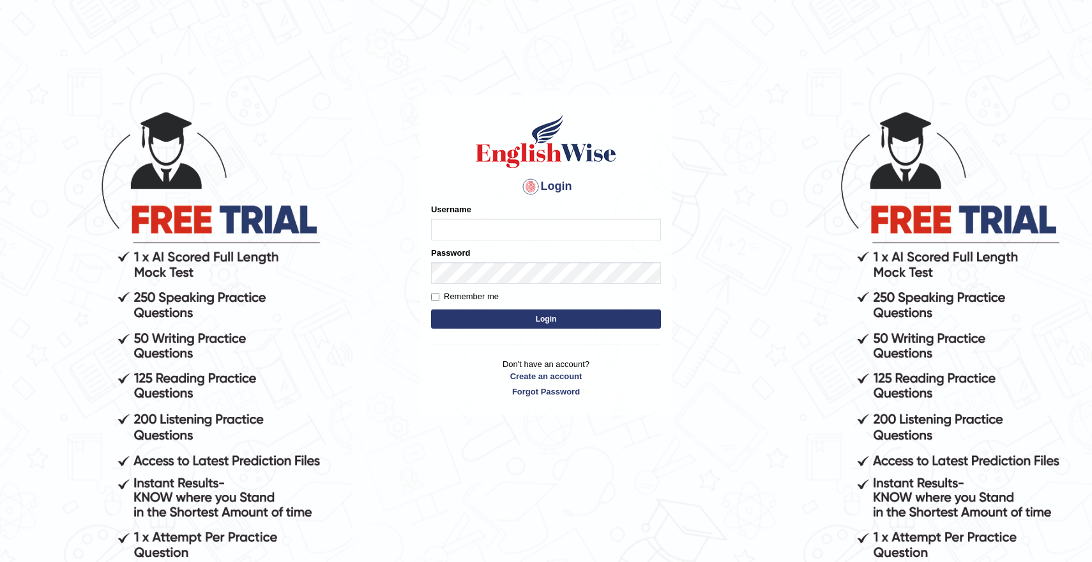
click at [509, 227] on input "Username" at bounding box center [546, 229] width 230 height 22
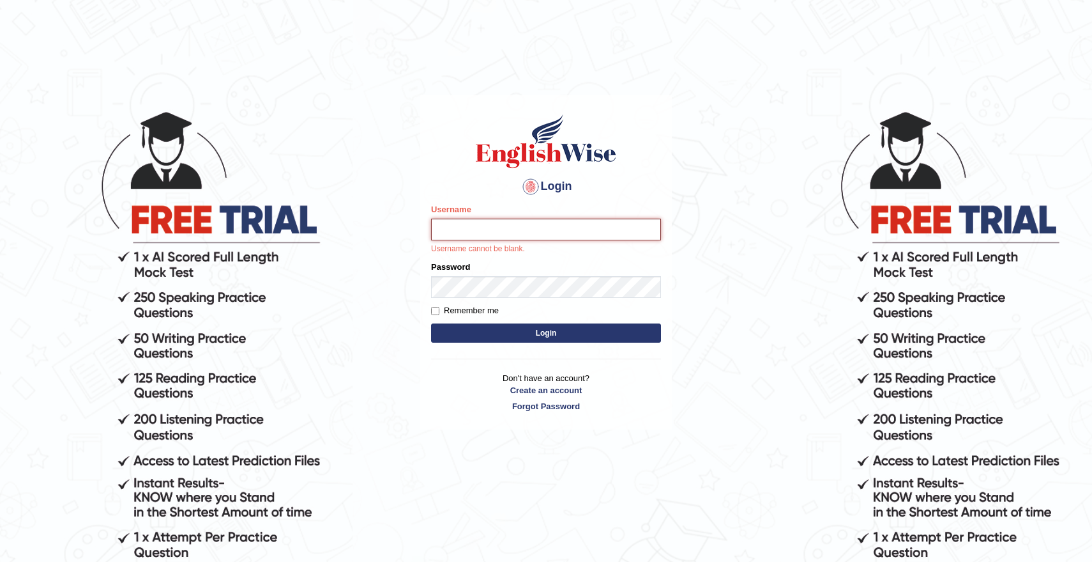
type input "Nacrh"
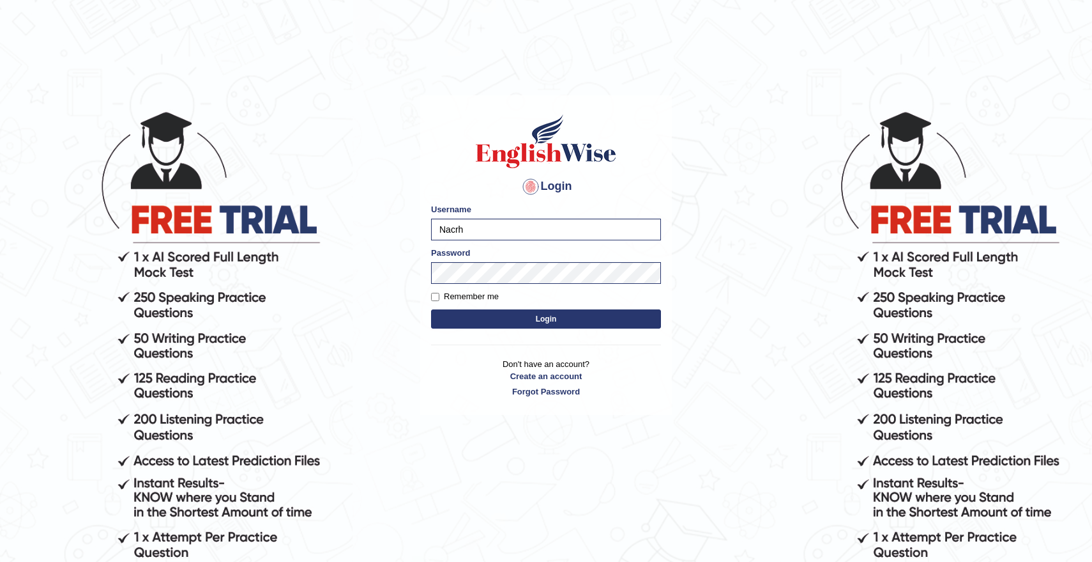
click at [552, 315] on button "Login" at bounding box center [546, 318] width 230 height 19
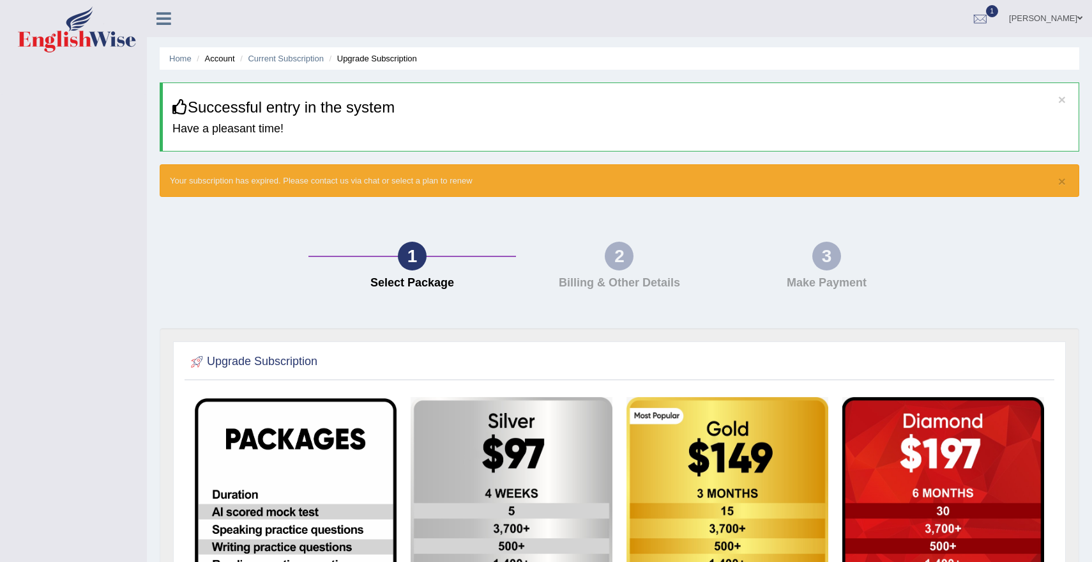
click at [104, 47] on img at bounding box center [77, 29] width 118 height 46
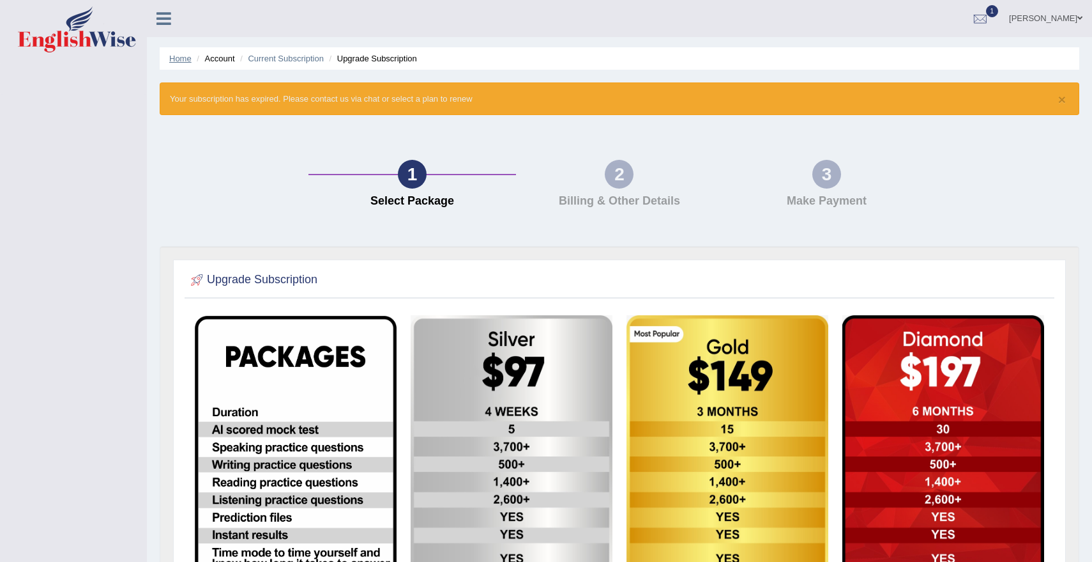
click at [187, 59] on link "Home" at bounding box center [180, 59] width 22 height 10
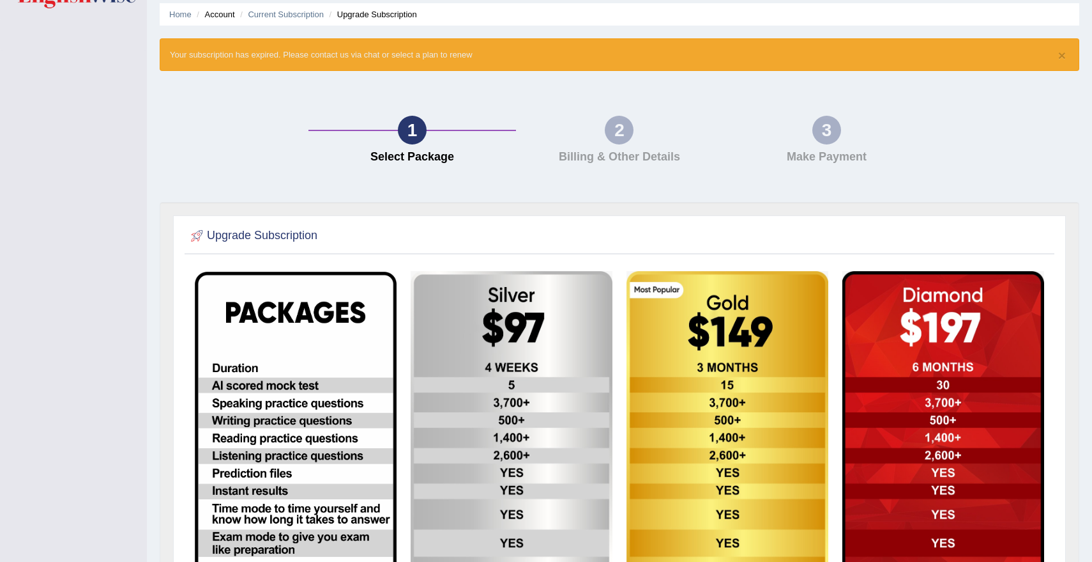
scroll to position [45, 0]
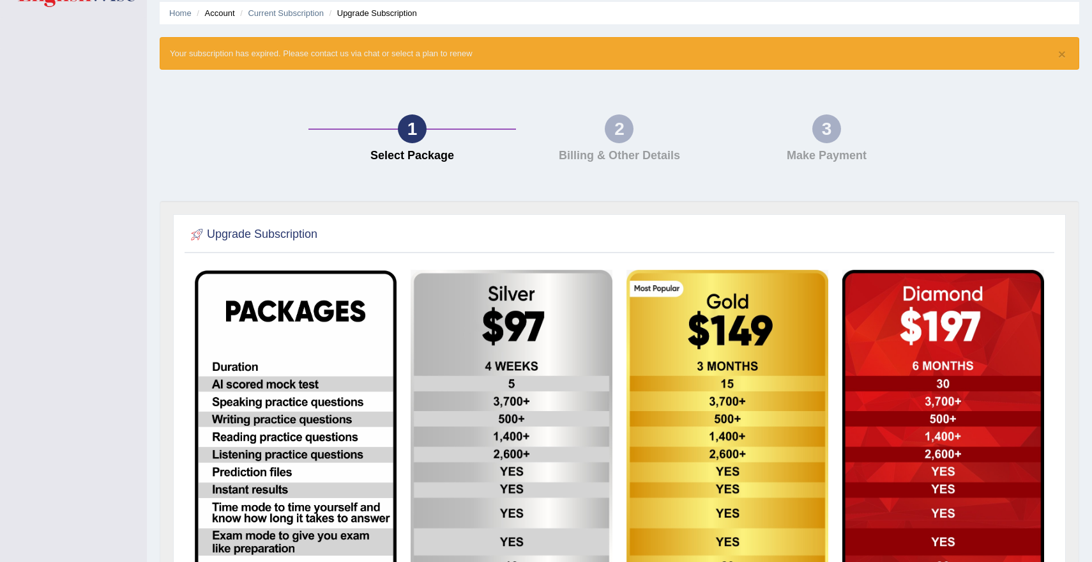
click at [181, 20] on ul "Home Account Current Subscription Upgrade Subscription" at bounding box center [620, 13] width 920 height 22
click at [182, 17] on link "Home" at bounding box center [180, 13] width 22 height 10
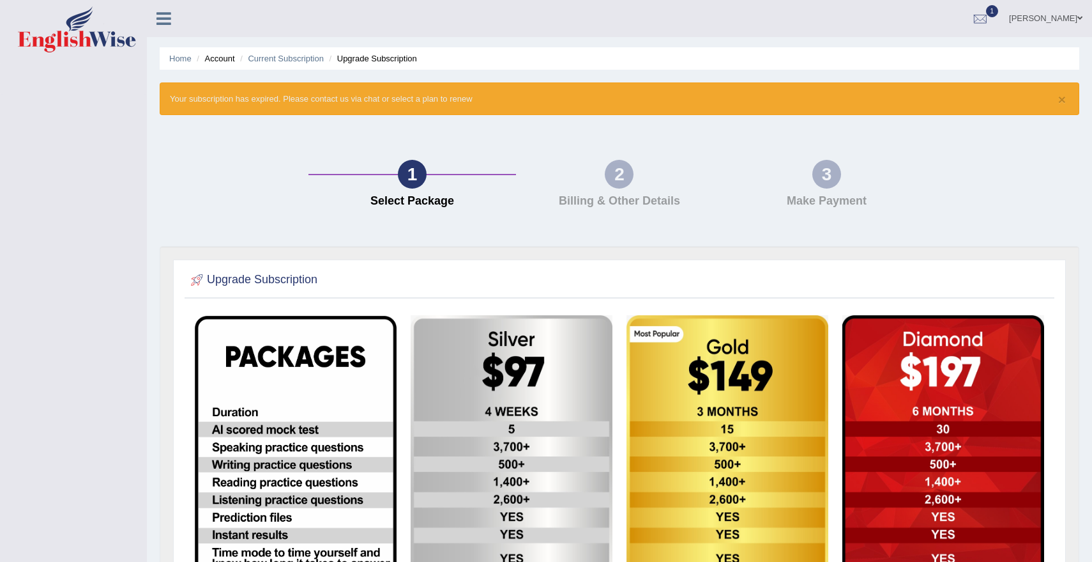
click at [1084, 14] on link "[PERSON_NAME]" at bounding box center [1046, 16] width 93 height 33
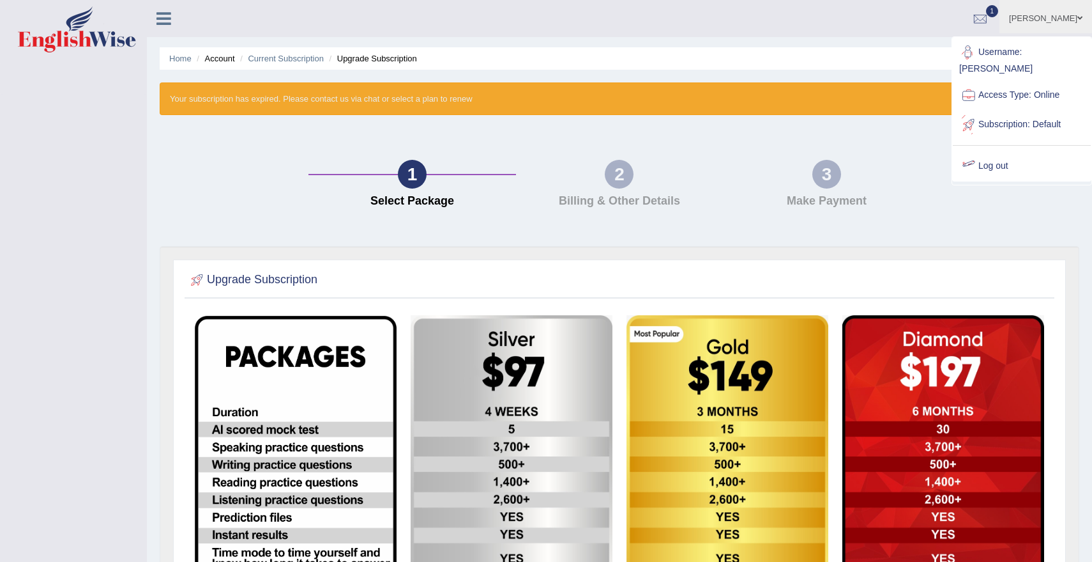
click at [996, 155] on link "Log out" at bounding box center [1022, 165] width 138 height 29
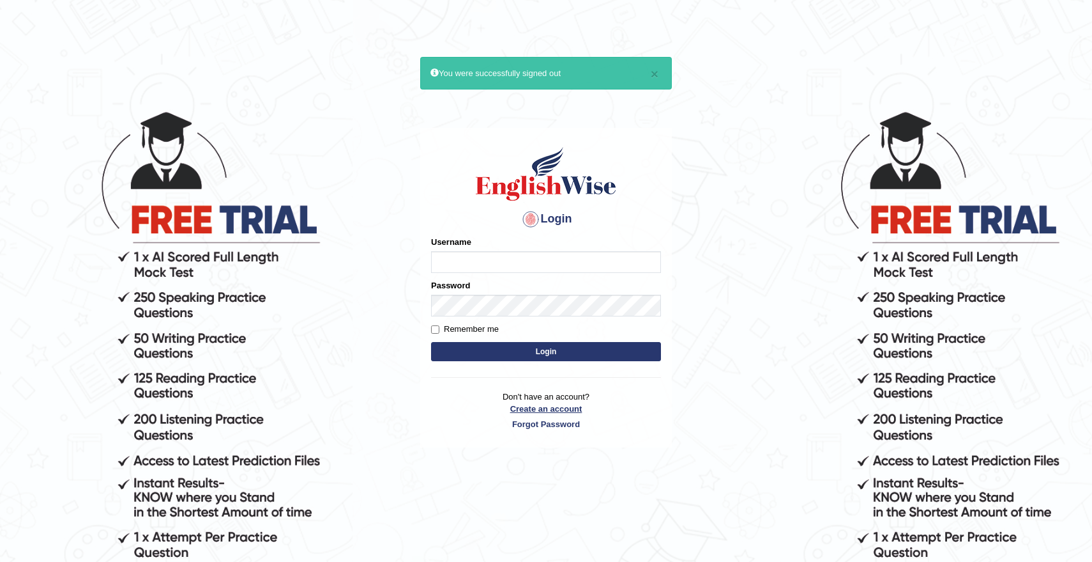
click at [547, 408] on link "Create an account" at bounding box center [546, 408] width 230 height 12
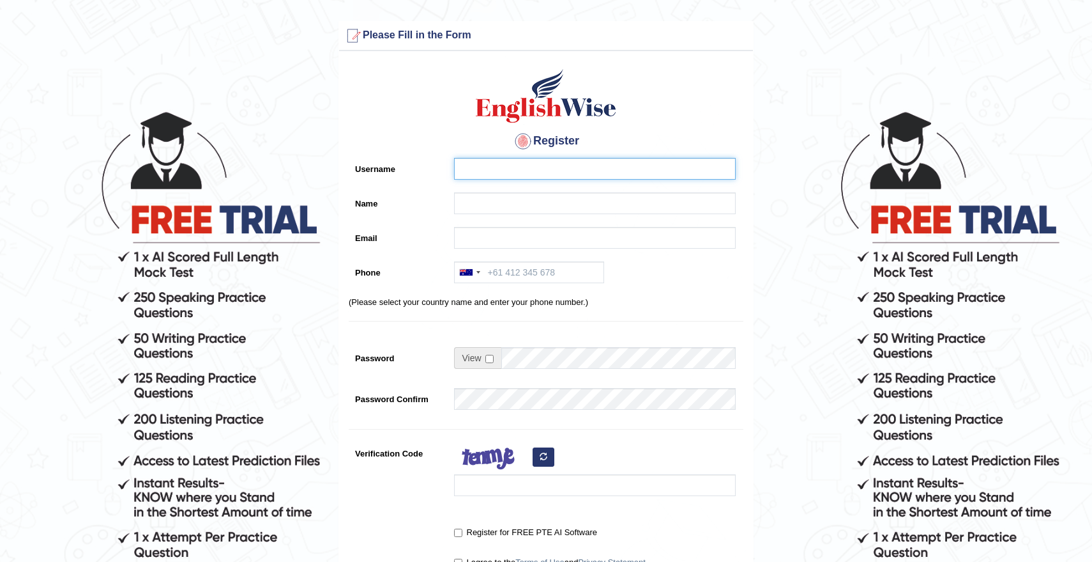
click at [546, 174] on input "Username" at bounding box center [595, 169] width 282 height 22
type input "natachacrh"
type input "Natacha"
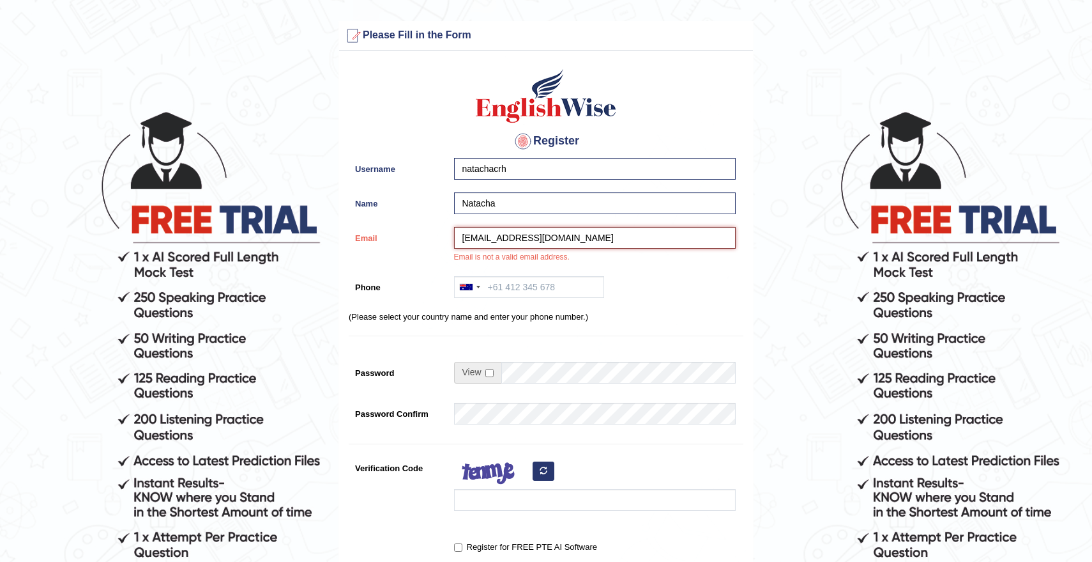
type input "hurtnatacha67@gmail.com"
click at [524, 288] on input "Phone" at bounding box center [529, 287] width 150 height 22
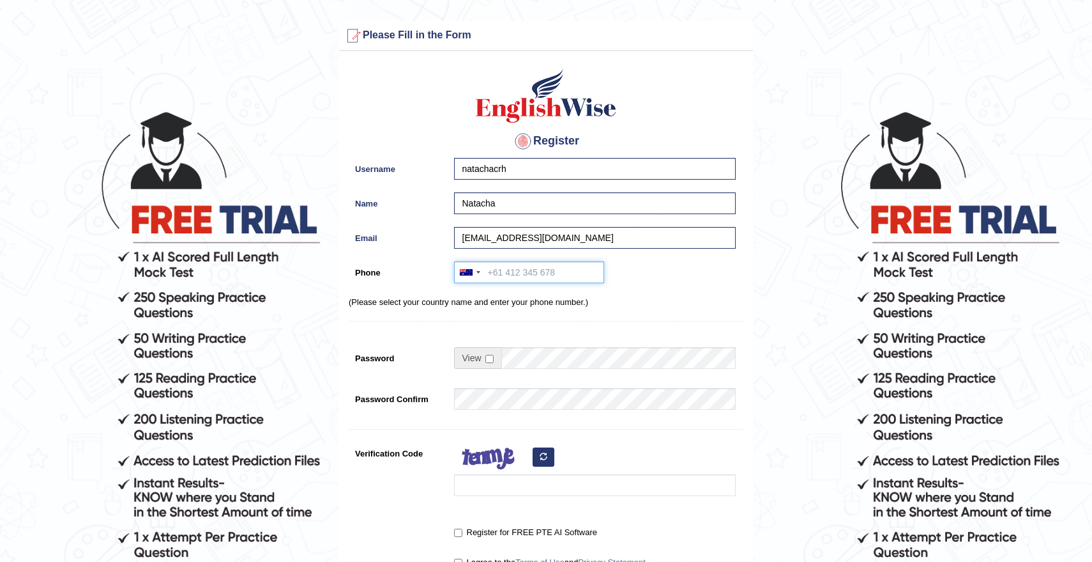
type input "+61426129460"
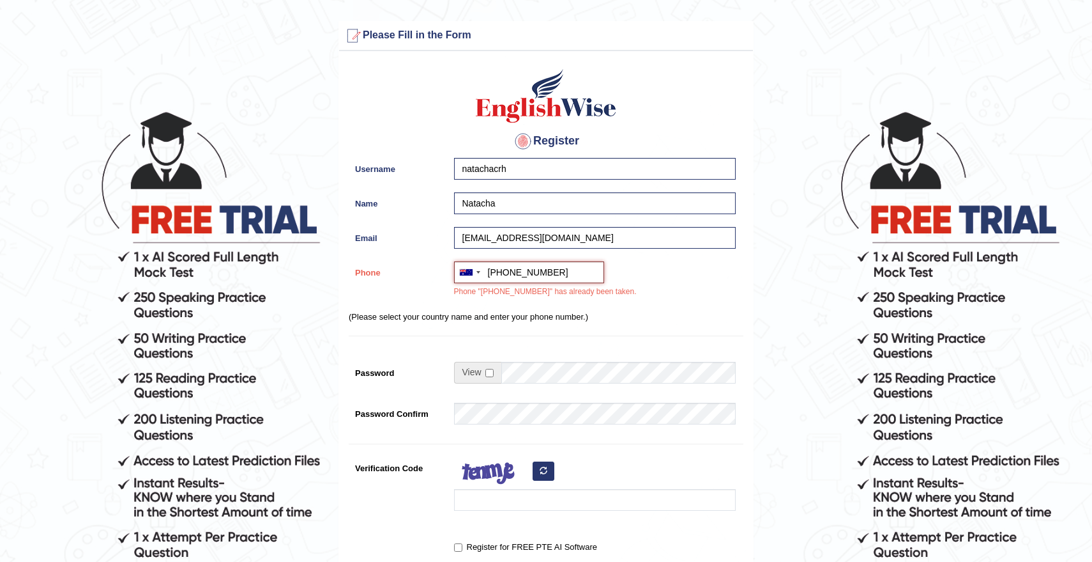
drag, startPoint x: 575, startPoint y: 273, endPoint x: 381, endPoint y: 262, distance: 193.9
click at [381, 263] on div "Phone Australia +61 India (भारत) +91 New Zealand +64 United States +1 Canada +1…" at bounding box center [546, 282] width 395 height 43
click at [496, 271] on input "Phone" at bounding box center [529, 272] width 150 height 22
click at [440, 287] on div "Phone Australia +61 India (भारत) +91 New Zealand +64 United States +1 Canada +1…" at bounding box center [546, 282] width 395 height 43
drag, startPoint x: 521, startPoint y: 238, endPoint x: 348, endPoint y: 207, distance: 175.8
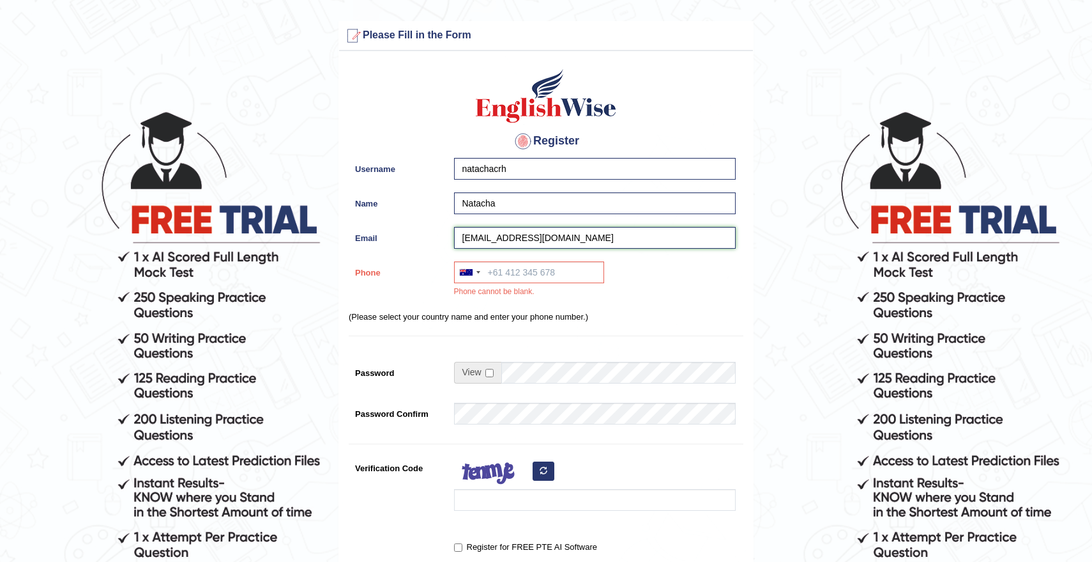
click at [348, 207] on div "Register Username natachacrh Name Natacha Email hurtnatacha67@gmail.com Phone A…" at bounding box center [546, 331] width 414 height 548
click at [517, 272] on input "Phone" at bounding box center [529, 272] width 150 height 22
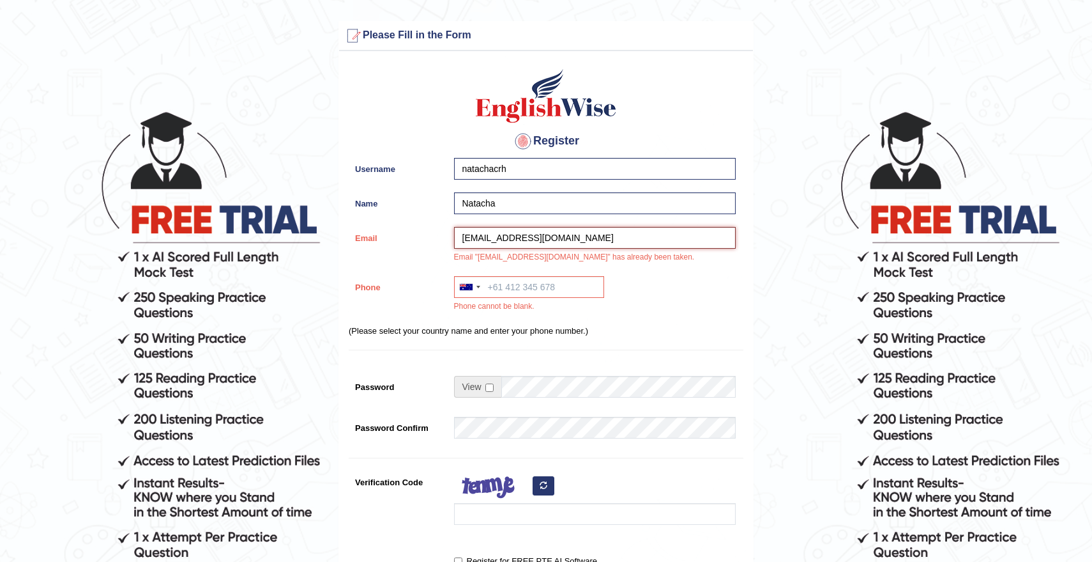
drag, startPoint x: 507, startPoint y: 238, endPoint x: 403, endPoint y: 233, distance: 103.6
click at [403, 233] on div "Email natachacrh@gmail.com Email "natachacrh@gmail.com" has already been taken." at bounding box center [546, 248] width 395 height 43
click at [594, 241] on input "hurtnatacha67@gmail.com" at bounding box center [595, 238] width 282 height 22
type input "hurtnatacha67@gmail.com"
click at [560, 283] on input "Phone" at bounding box center [529, 287] width 150 height 22
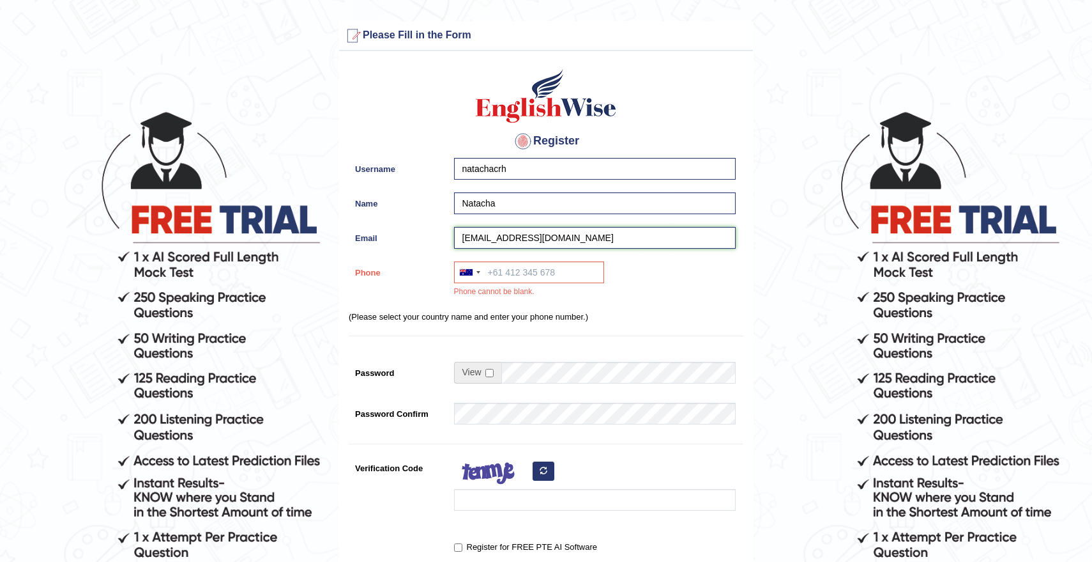
click at [588, 238] on input "hurtnatacha67@gmail.com" at bounding box center [595, 238] width 282 height 22
click at [555, 276] on input "Phone" at bounding box center [529, 272] width 150 height 22
click at [537, 274] on input "Phone" at bounding box center [529, 272] width 150 height 22
click at [544, 270] on input "Phone" at bounding box center [529, 272] width 150 height 22
type input "6"
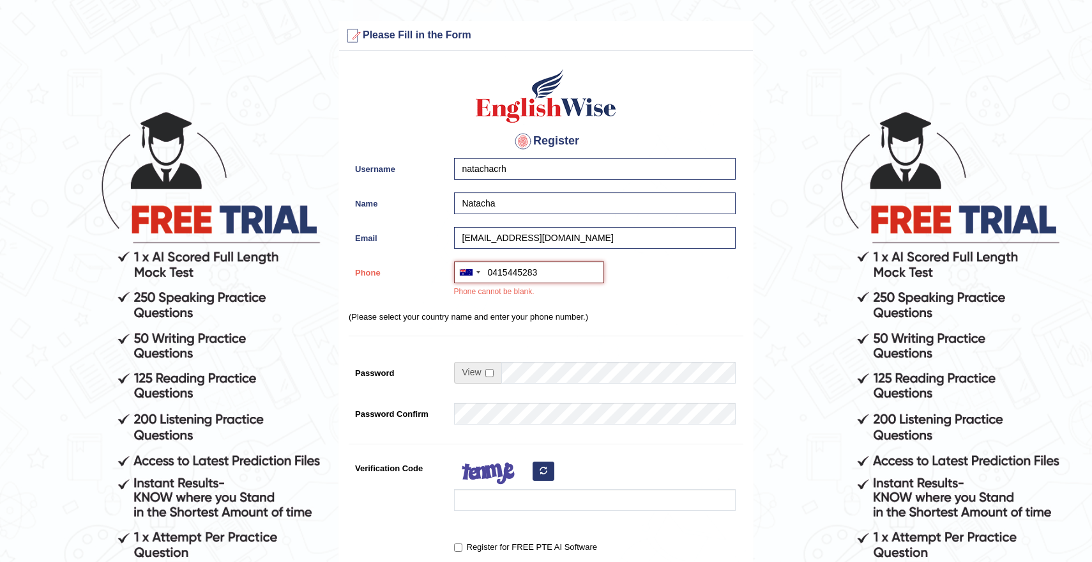
type input "0415445283"
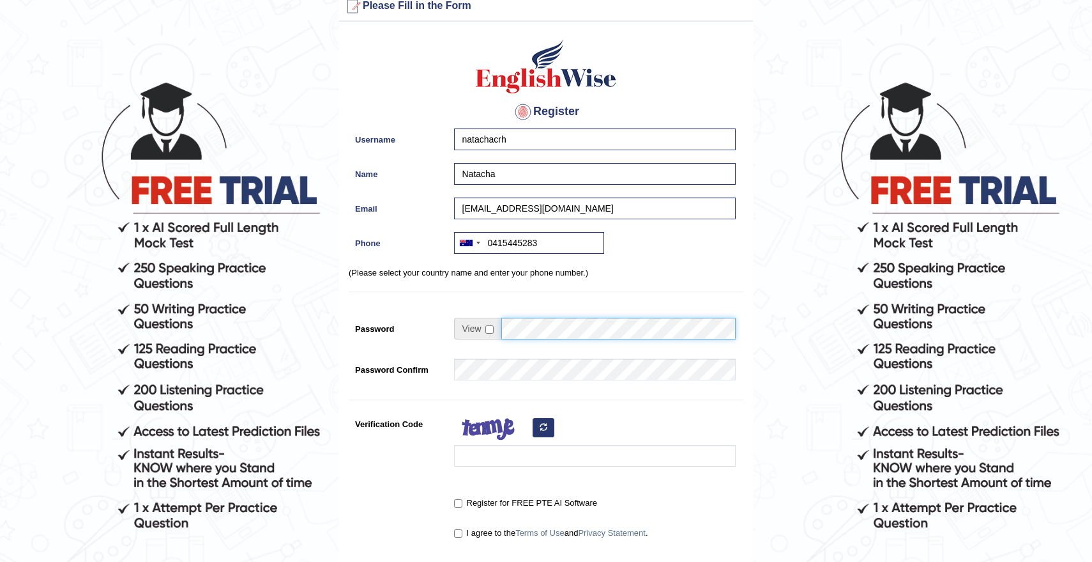
scroll to position [36, 0]
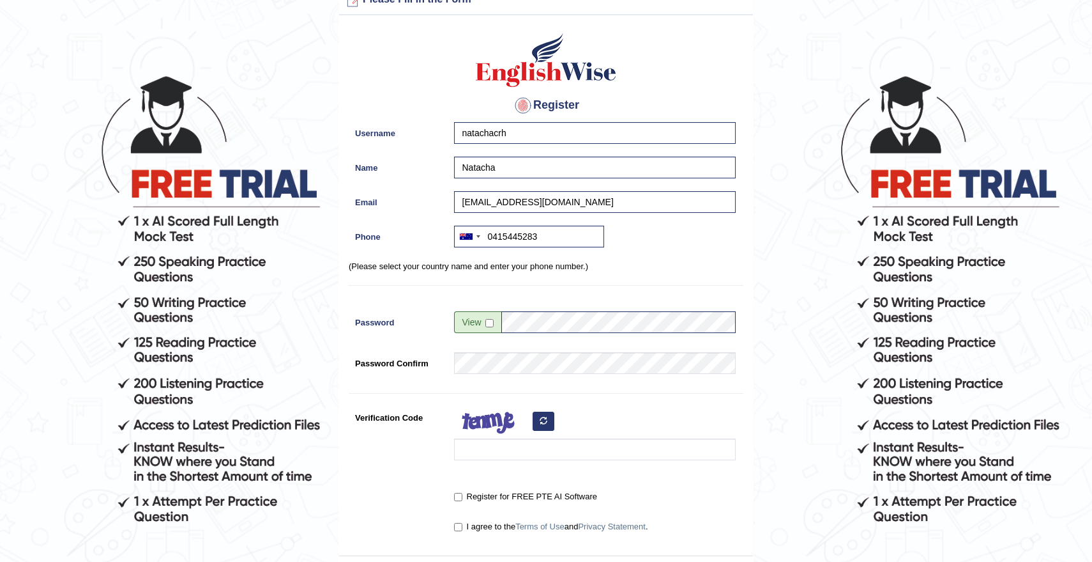
click at [425, 470] on div "Register Username natachacrh Name Natacha Email hurtnatacha67@gmail.com Phone A…" at bounding box center [546, 288] width 414 height 533
click at [466, 462] on div at bounding box center [592, 436] width 288 height 60
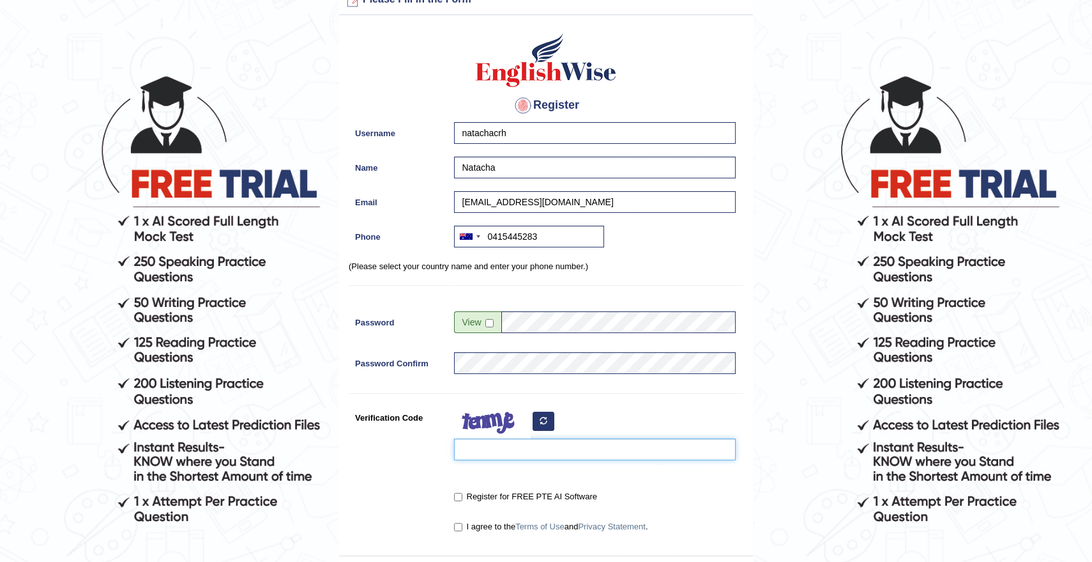
click at [470, 454] on input "Verification Code" at bounding box center [595, 449] width 282 height 22
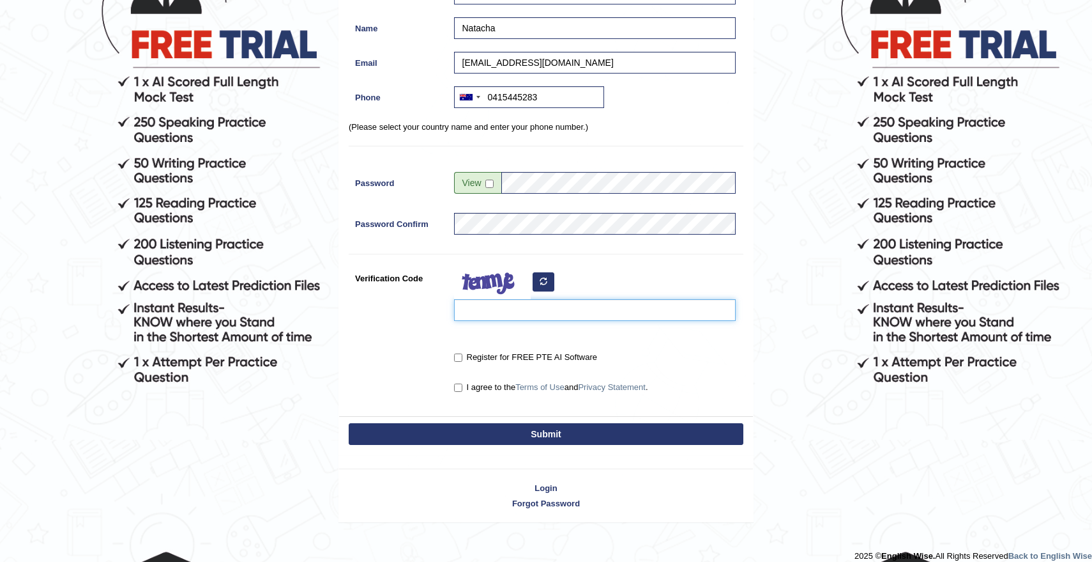
scroll to position [187, 0]
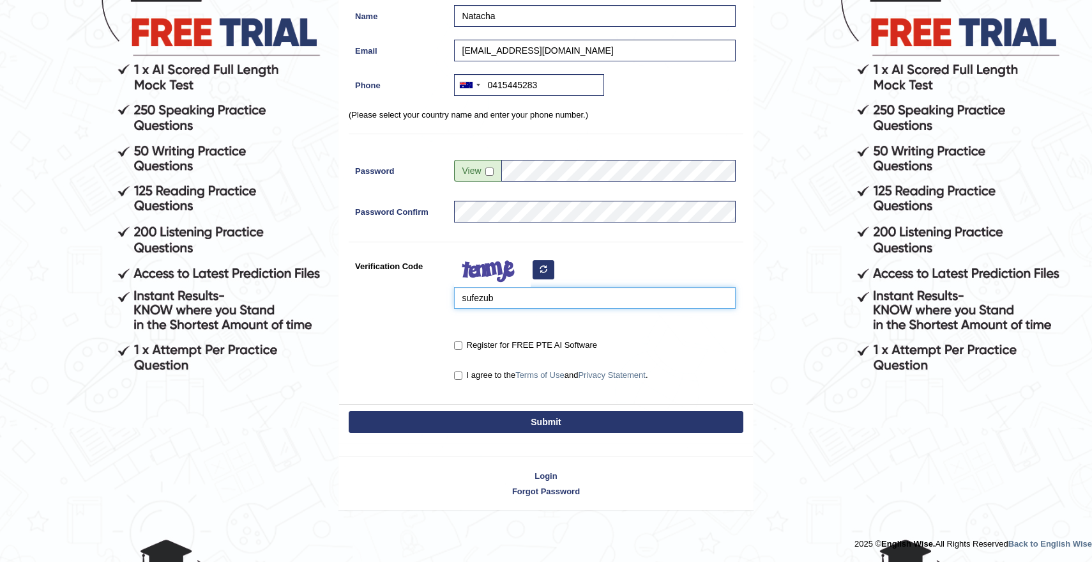
type input "sufezub"
click at [528, 348] on label "Register for FREE PTE AI Software" at bounding box center [525, 345] width 143 height 13
click at [463, 348] on input "Register for FREE PTE AI Software" at bounding box center [458, 345] width 8 height 8
checkbox input "true"
click at [499, 375] on label "I agree to the Terms of Use and Privacy Statement ." at bounding box center [551, 375] width 194 height 13
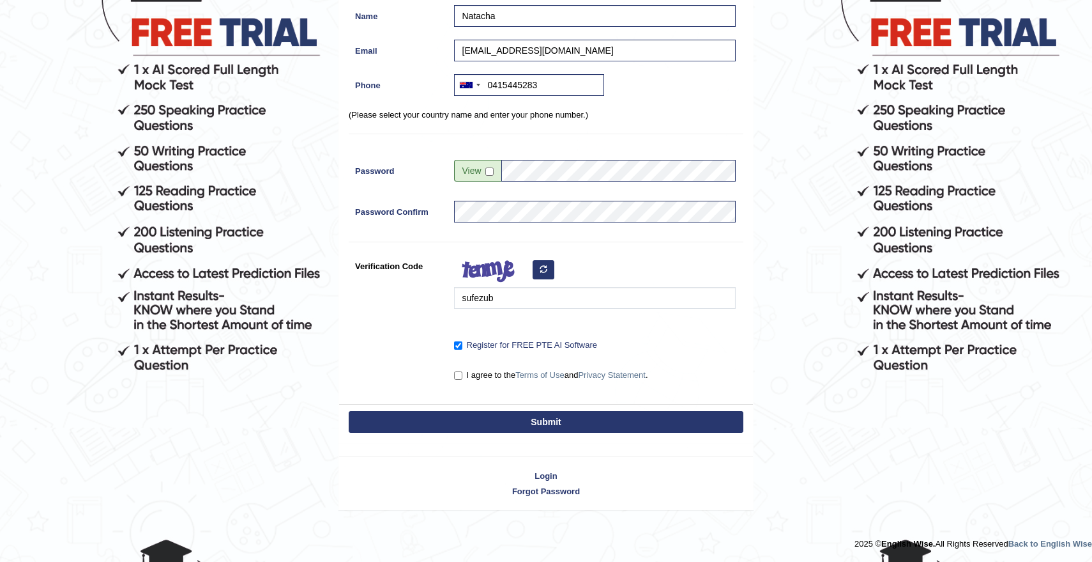
click at [463, 375] on input "I agree to the Terms of Use and Privacy Statement ." at bounding box center [458, 375] width 8 height 8
checkbox input "true"
click at [504, 429] on button "Submit" at bounding box center [546, 422] width 395 height 22
type input "+61415445283"
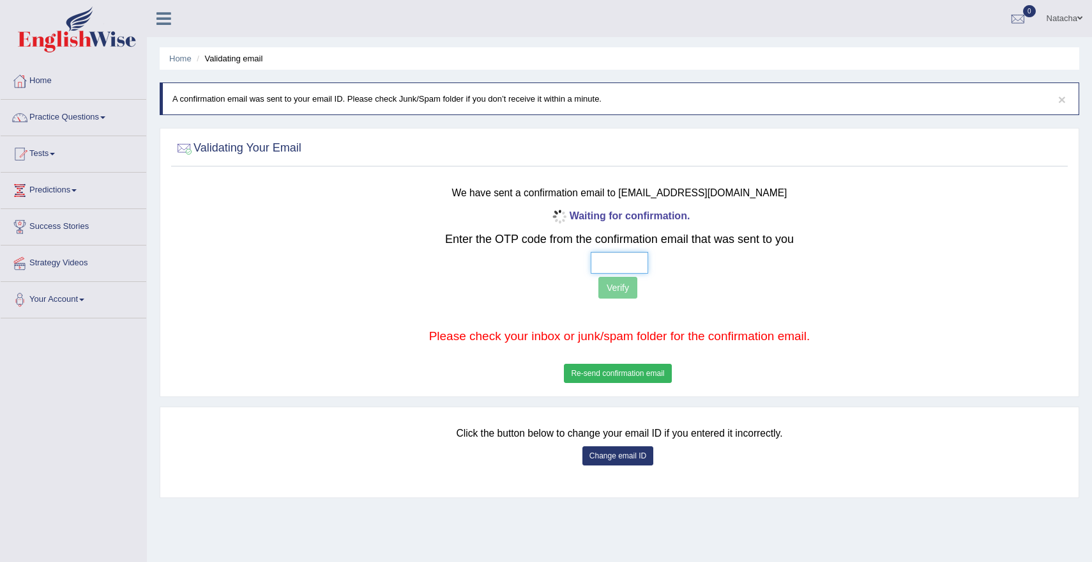
click at [613, 261] on input "text" at bounding box center [619, 263] width 57 height 22
type input "8 6 6 7"
click at [624, 289] on button "Verify" at bounding box center [618, 288] width 39 height 22
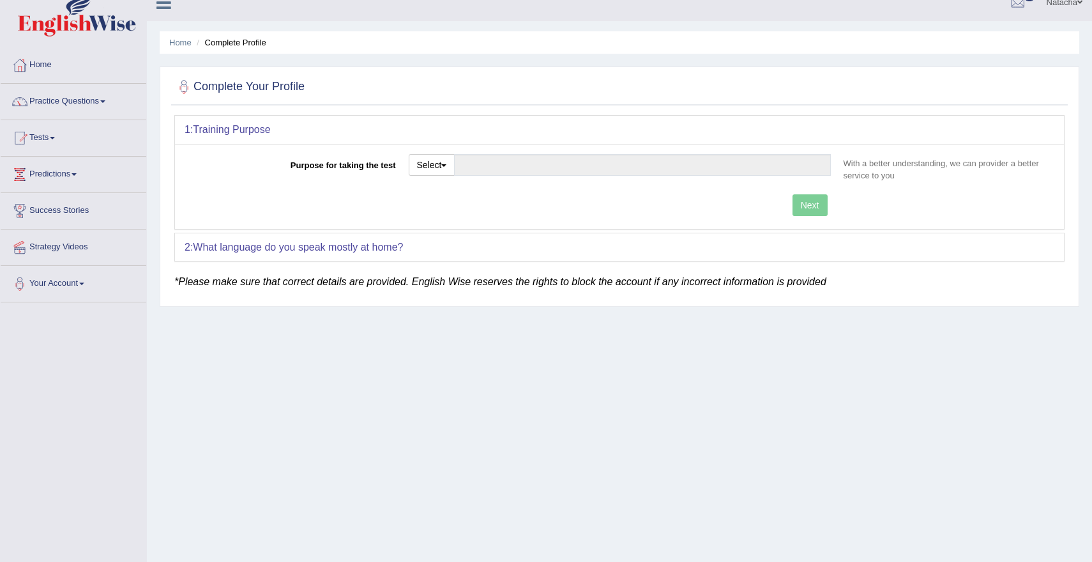
scroll to position [19, 0]
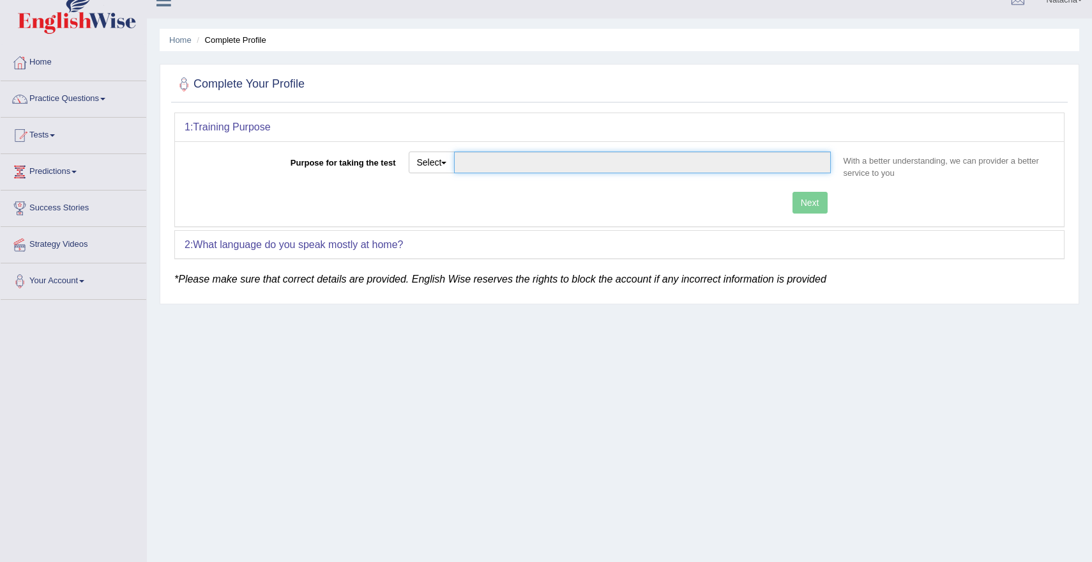
click at [538, 165] on input "Purpose for taking the test" at bounding box center [642, 162] width 376 height 22
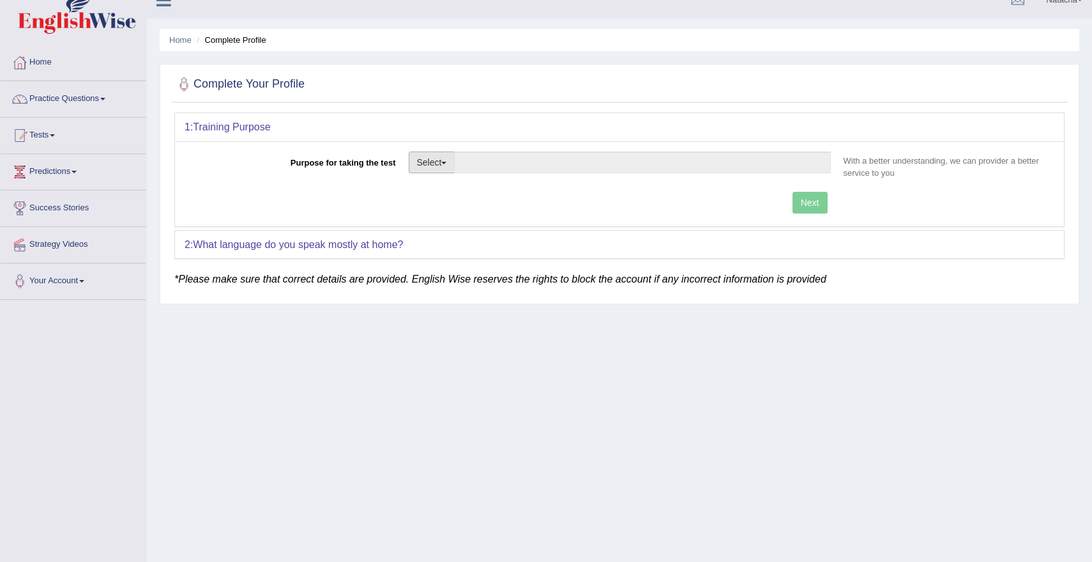
click at [451, 155] on button "Select" at bounding box center [432, 162] width 47 height 22
click at [502, 200] on link "Permanent Residency" at bounding box center [467, 206] width 114 height 17
type input "Permanent Residency"
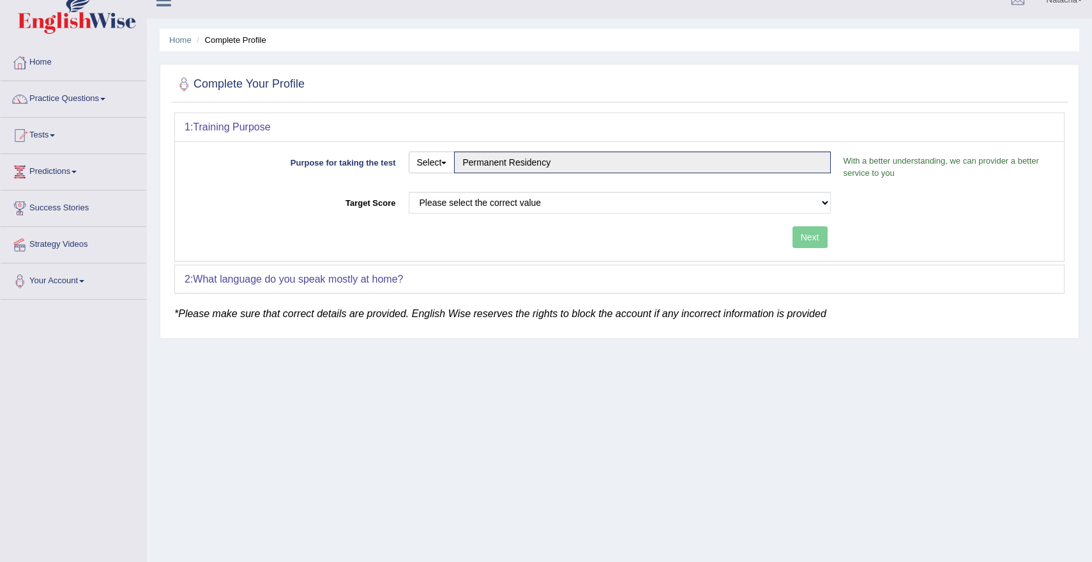
click at [740, 188] on div "Purpose for taking the test Select Student Visa Permanent Residency Nursing Oth…" at bounding box center [619, 200] width 889 height 119
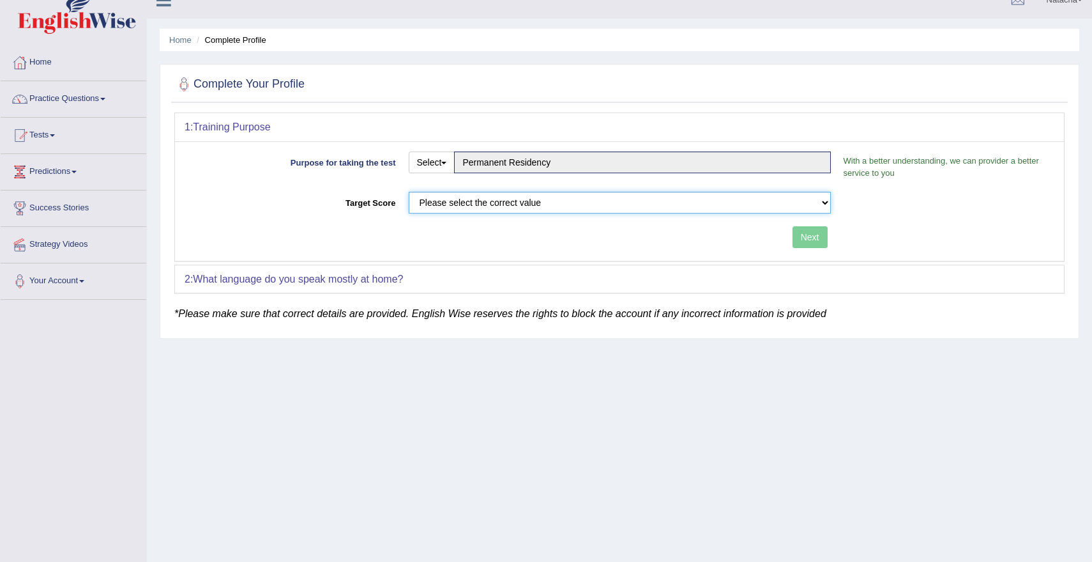
click at [735, 199] on select "Please select the correct value 50 (6 bands) 58 (6.5 bands) 65 (7 bands) 79 (8 …" at bounding box center [620, 203] width 422 height 22
select select "58"
click at [805, 245] on button "Next" at bounding box center [810, 237] width 35 height 22
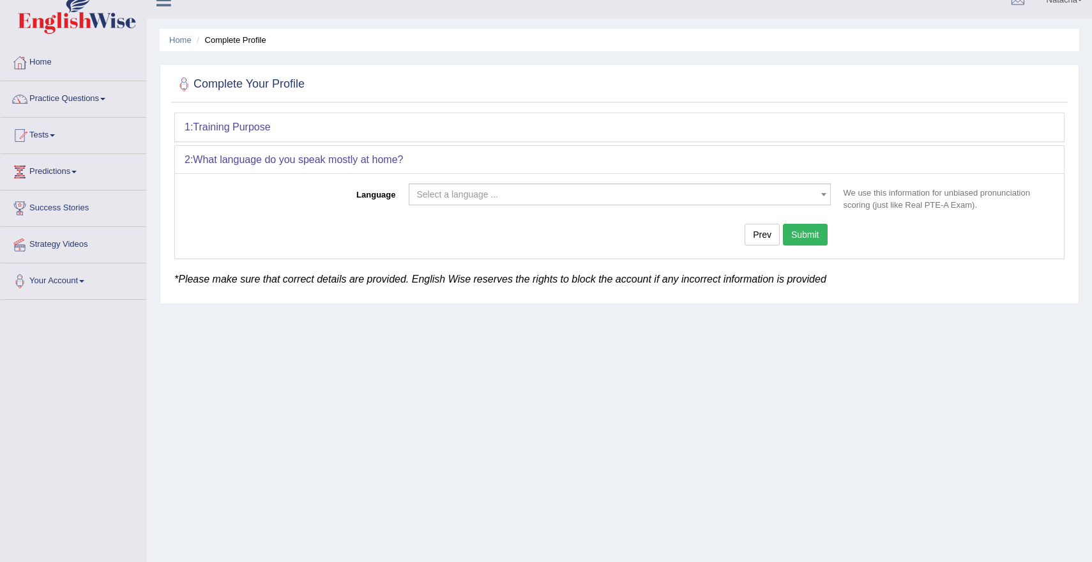
click at [776, 199] on span "Select a language ..." at bounding box center [616, 194] width 398 height 13
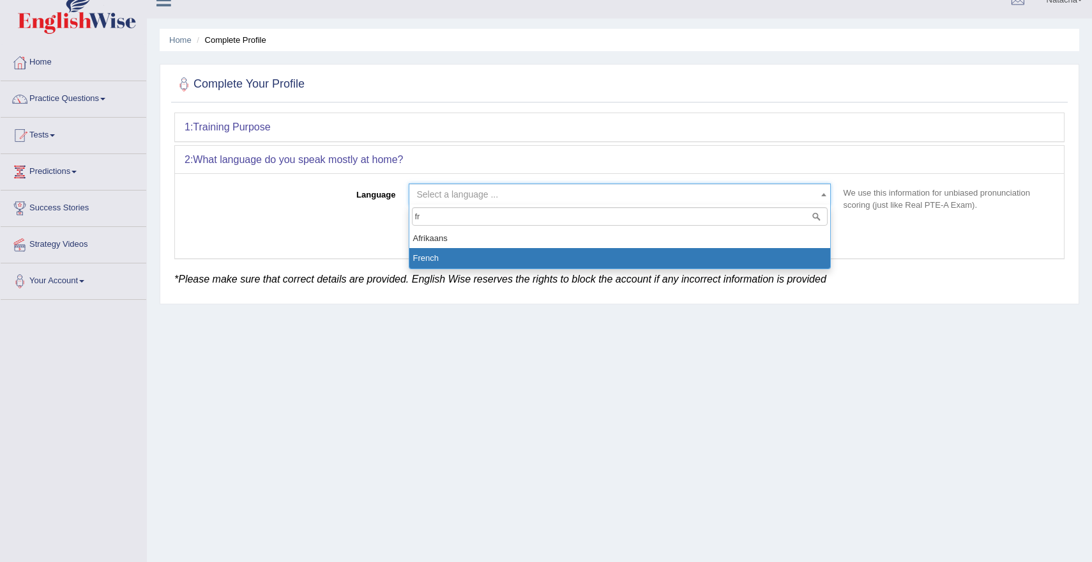
type input "fr"
select select "French"
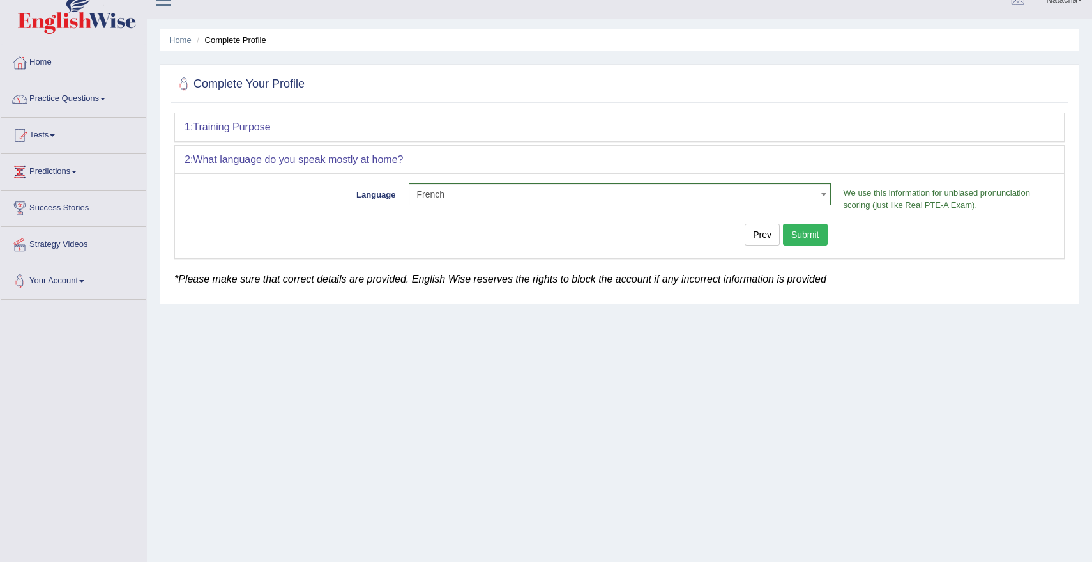
click at [813, 228] on button "Submit" at bounding box center [805, 235] width 45 height 22
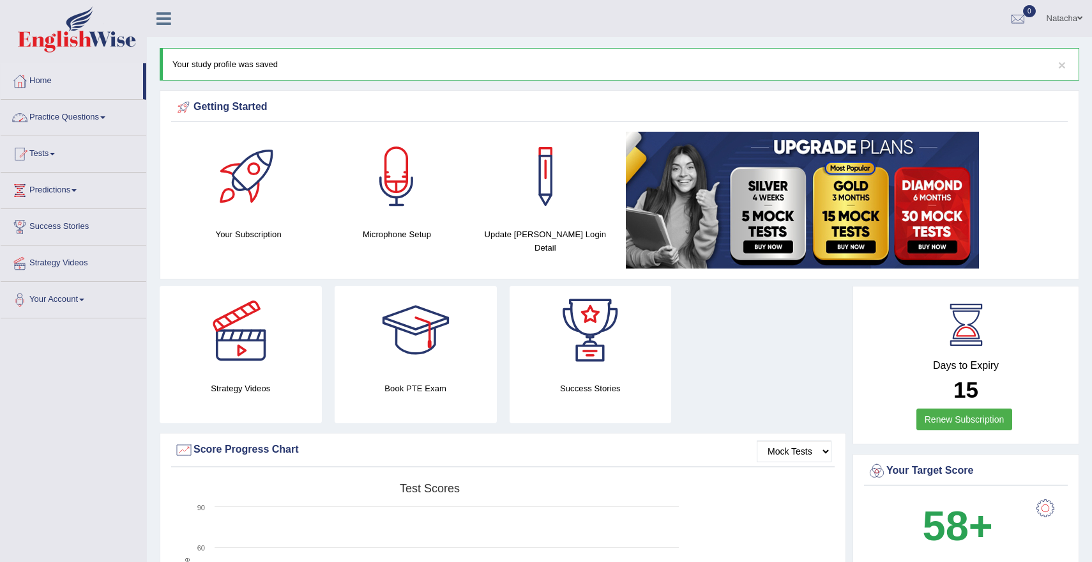
click at [52, 125] on link "Practice Questions" at bounding box center [74, 116] width 146 height 32
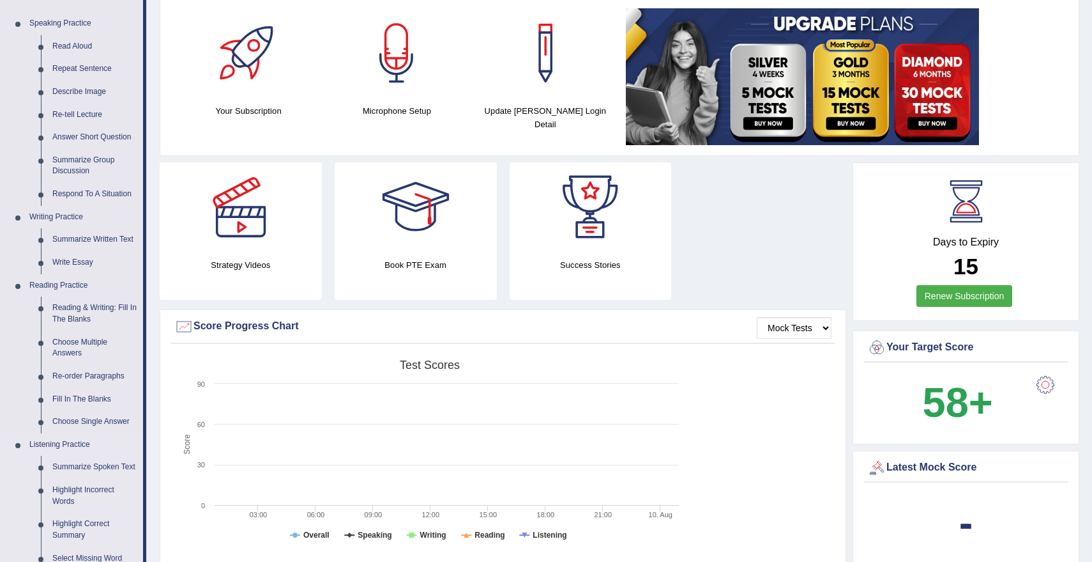
scroll to position [123, 0]
click at [121, 307] on link "Reading & Writing: Fill In The Blanks" at bounding box center [95, 314] width 96 height 34
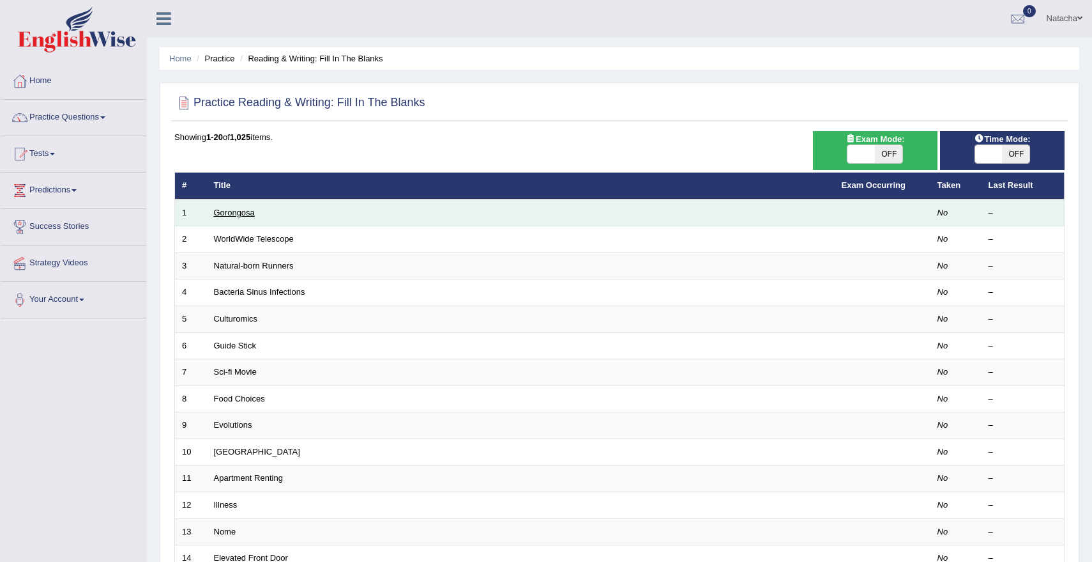
click at [236, 212] on link "Gorongosa" at bounding box center [234, 213] width 41 height 10
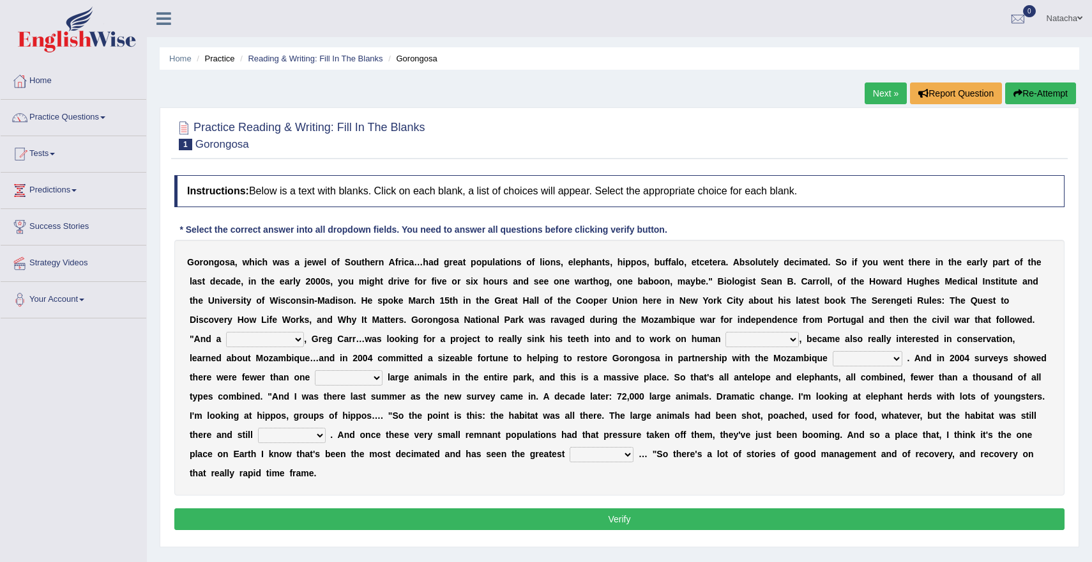
click at [267, 335] on select "passion solstice ballast philanthropist" at bounding box center [265, 339] width 78 height 15
click at [260, 333] on select "passion solstice ballast philanthropist" at bounding box center [265, 339] width 78 height 15
select select "solstice"
click at [742, 335] on select "negligence prevalence development malevolence" at bounding box center [762, 339] width 73 height 15
click at [780, 337] on select "negligence prevalence development malevolence" at bounding box center [762, 339] width 73 height 15
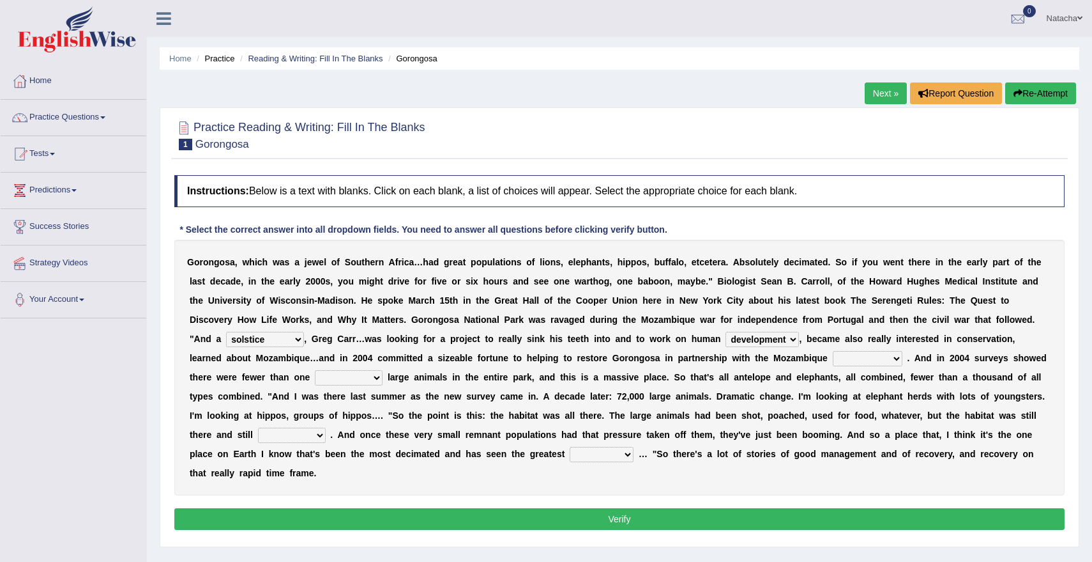
click at [762, 343] on select "negligence prevalence development malevolence" at bounding box center [762, 339] width 73 height 15
select select "negligence"
click at [808, 351] on div "G o r o n g o s a , w h i c h w a s a j e w e l o f S o u t h e r n A f r i c a…" at bounding box center [619, 368] width 891 height 256
click at [833, 358] on select "parliament semanticist government journalist" at bounding box center [868, 358] width 70 height 15
select select "government"
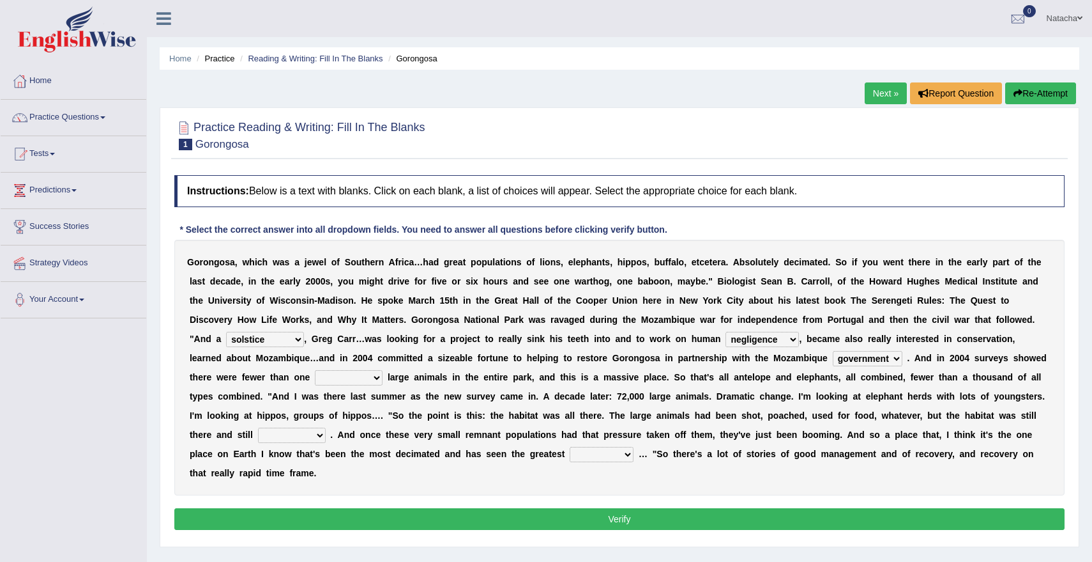
click at [315, 383] on select "deflowered embowered roundest thousand" at bounding box center [349, 377] width 68 height 15
select select "thousand"
click at [281, 428] on select "assertive incidental compulsive productive" at bounding box center [292, 434] width 68 height 15
click at [259, 445] on div "G o r o n g o s a , w h i c h w a s a j e w e l o f S o u t h e r n A f r i c a…" at bounding box center [619, 368] width 891 height 256
click at [259, 441] on select "assertive incidental compulsive productive" at bounding box center [292, 434] width 68 height 15
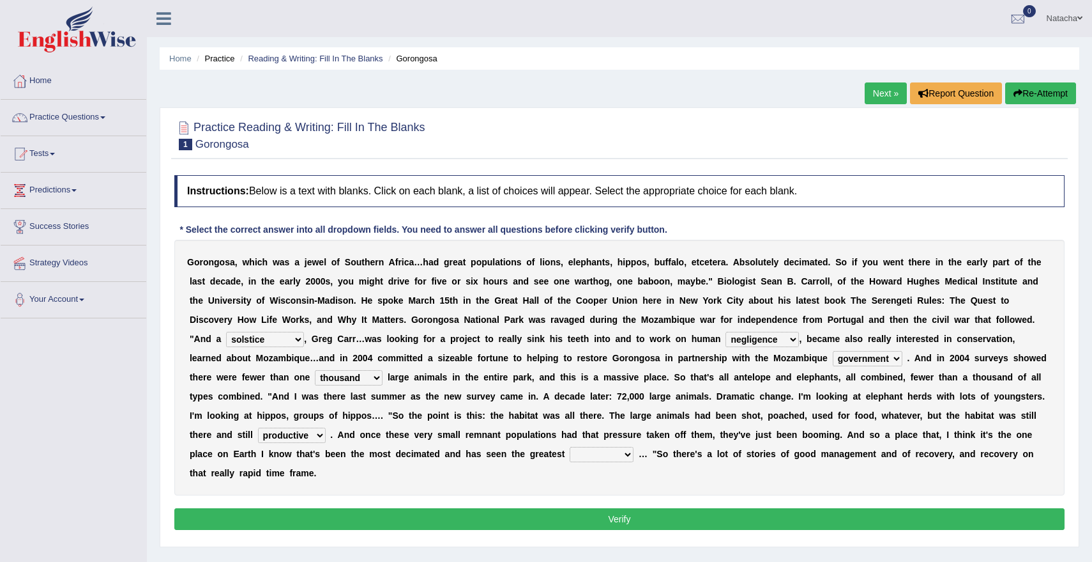
click at [433, 415] on b "o" at bounding box center [436, 415] width 6 height 10
click at [275, 434] on select "assertive incidental compulsive productive" at bounding box center [292, 434] width 68 height 15
click at [273, 437] on select "assertive incidental compulsive productive" at bounding box center [292, 434] width 68 height 15
select select "productive"
click at [990, 453] on b "c" at bounding box center [992, 453] width 5 height 10
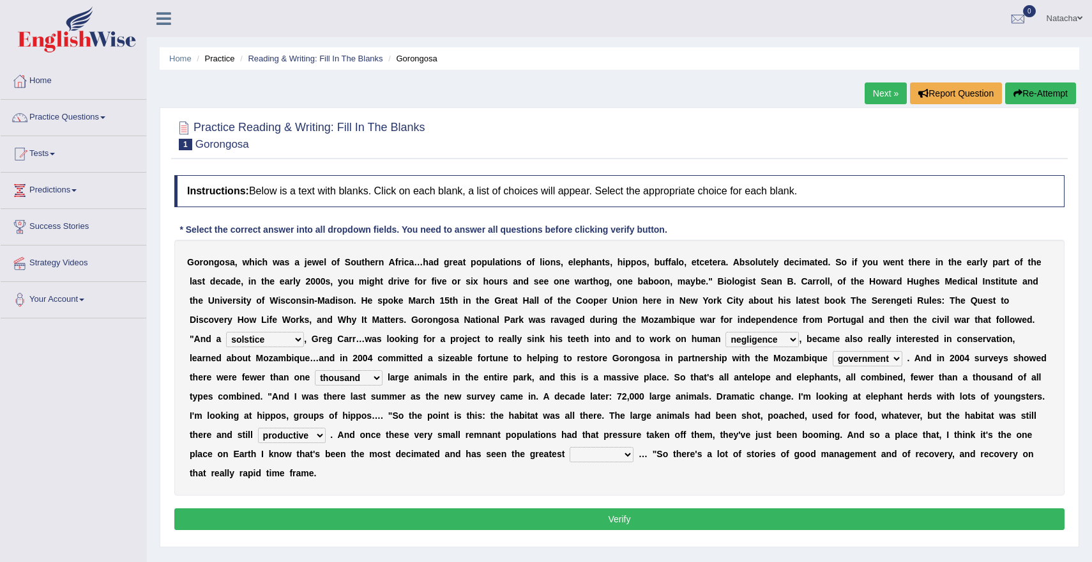
click at [570, 450] on select "recovery efficacy golly stumpy" at bounding box center [602, 454] width 64 height 15
select select "recovery"
click at [620, 411] on b "e" at bounding box center [622, 415] width 5 height 10
click at [550, 464] on div "G o r o n g o s a , w h i c h w a s a j e w e l o f S o u t h e r n A f r i c a…" at bounding box center [619, 368] width 891 height 256
click at [570, 459] on select "recovery efficacy golly stumpy" at bounding box center [602, 454] width 64 height 15
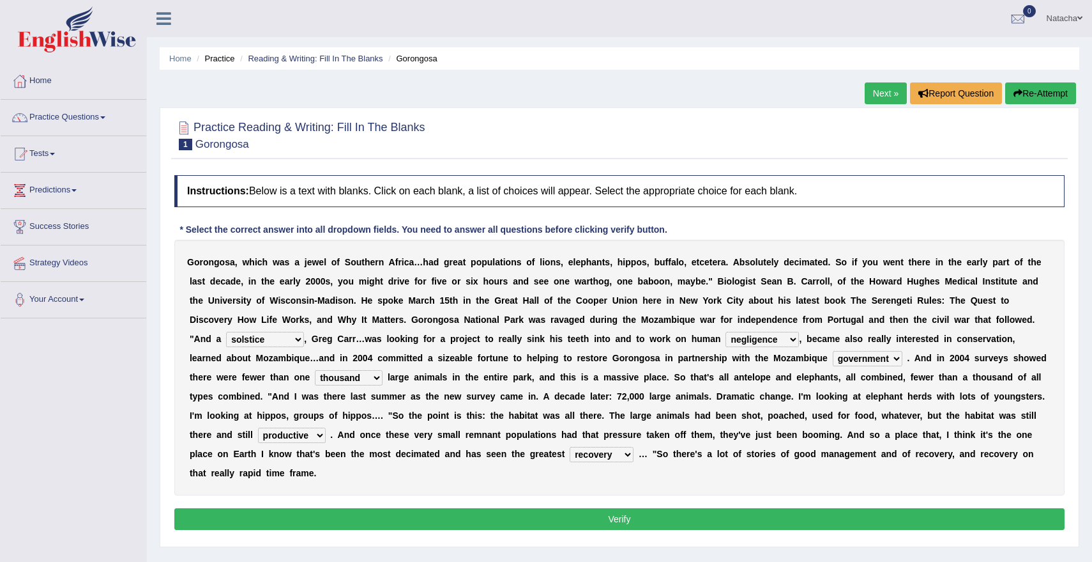
click at [587, 518] on button "Verify" at bounding box center [619, 519] width 891 height 22
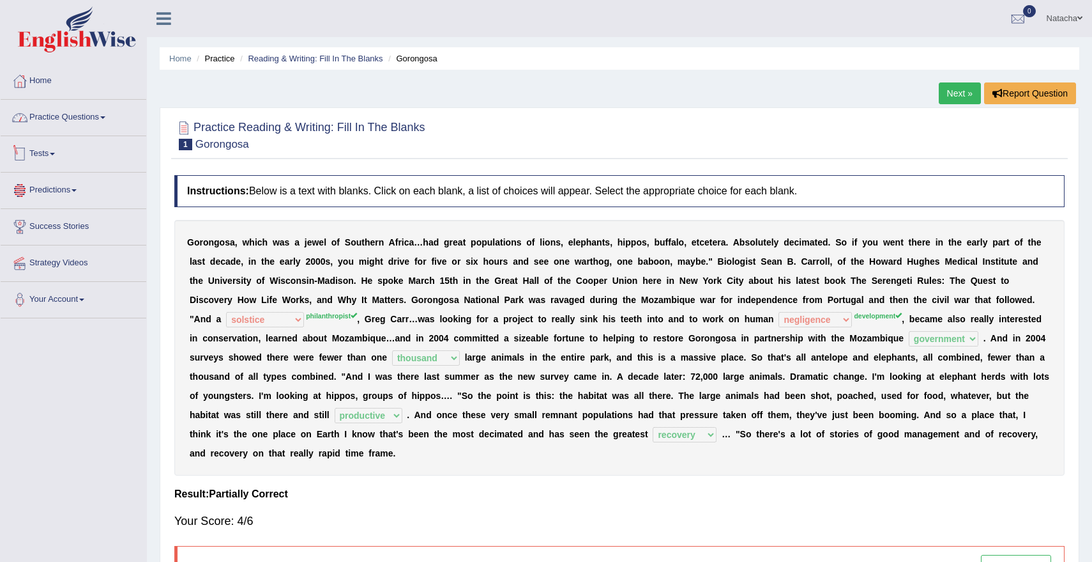
click at [103, 112] on link "Practice Questions" at bounding box center [74, 116] width 146 height 32
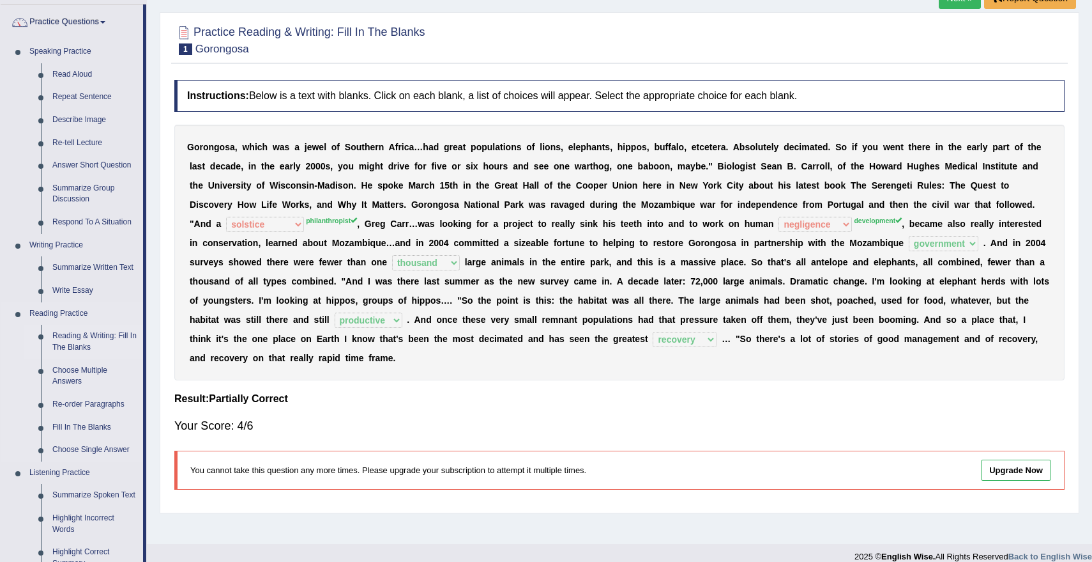
scroll to position [107, 0]
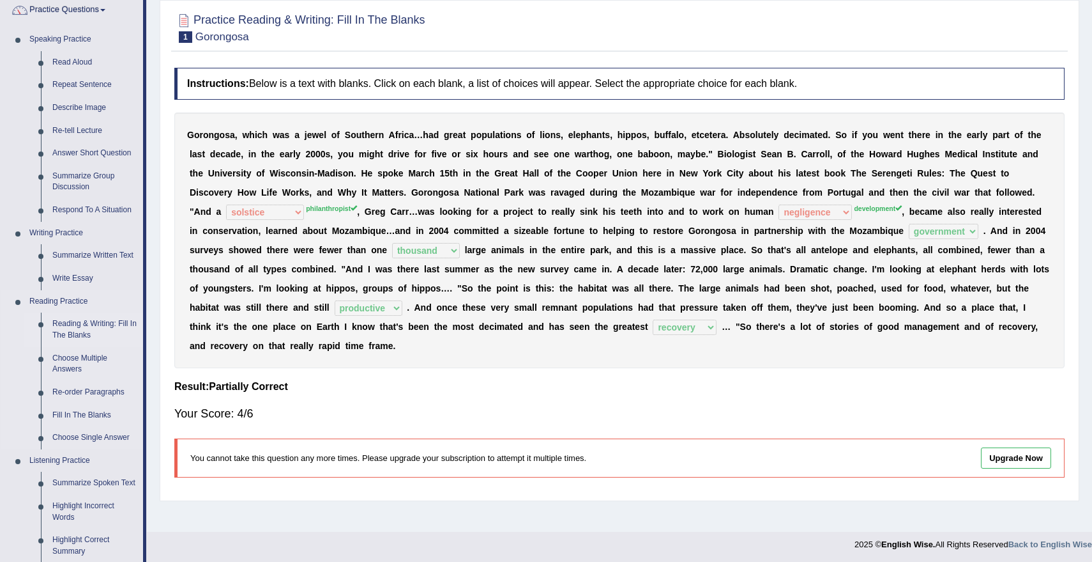
click at [84, 323] on link "Reading & Writing: Fill In The Blanks" at bounding box center [95, 329] width 96 height 34
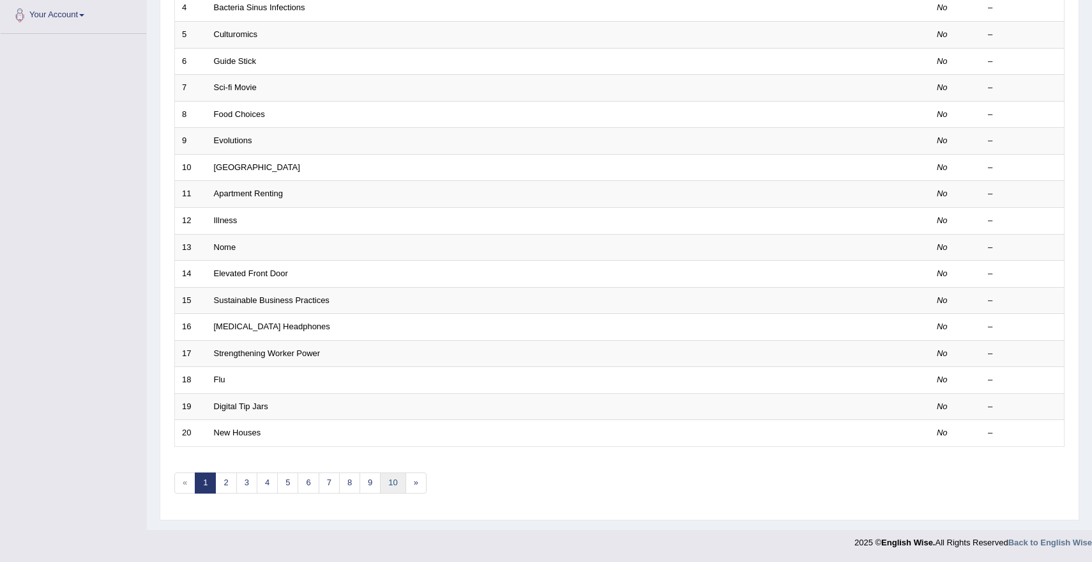
click at [387, 480] on link "10" at bounding box center [393, 482] width 26 height 21
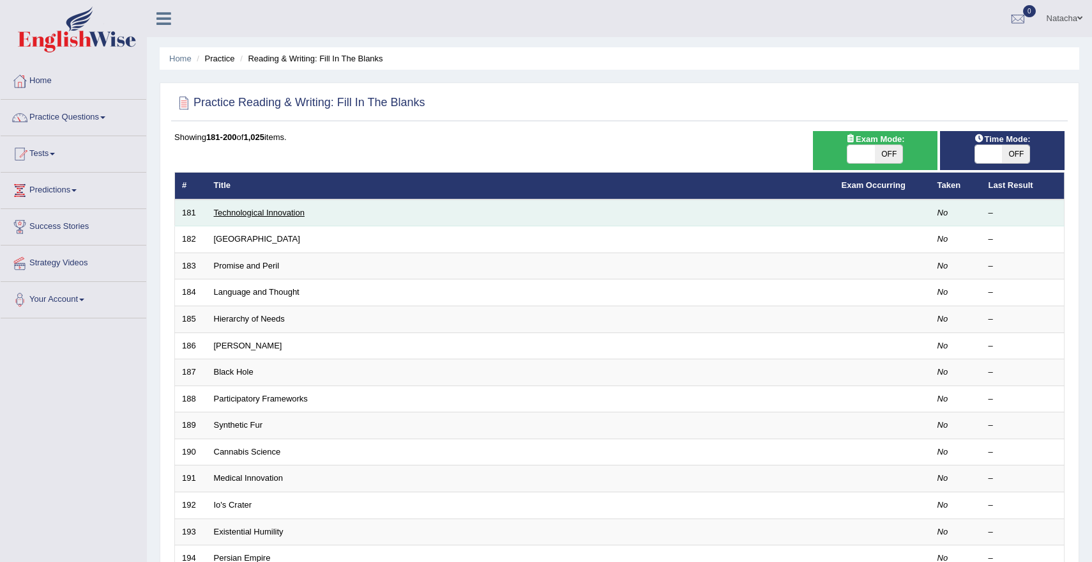
click at [222, 215] on link "Technological Innovation" at bounding box center [259, 213] width 91 height 10
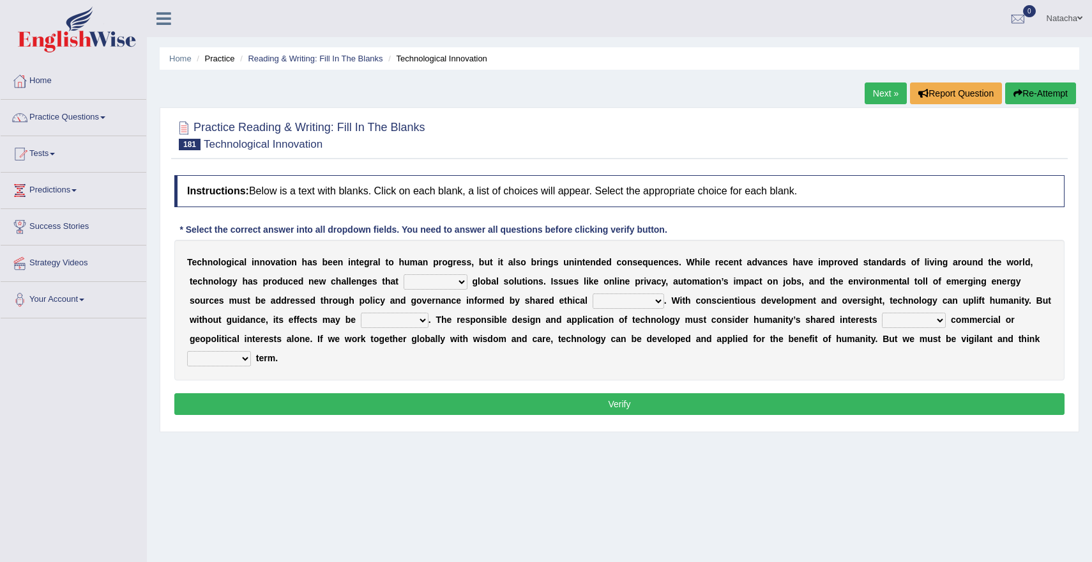
click at [429, 291] on div "T e c h n o l o g i c a l i n n o v a t i o n h a s b e e n i n t e g r a l t o…" at bounding box center [619, 310] width 891 height 141
click at [429, 279] on select "employ expand facilitate demand" at bounding box center [436, 281] width 64 height 15
click at [417, 282] on select "employ expand facilitate demand" at bounding box center [436, 281] width 64 height 15
select select "expand"
click at [450, 284] on select "employ expand facilitate demand" at bounding box center [436, 281] width 64 height 15
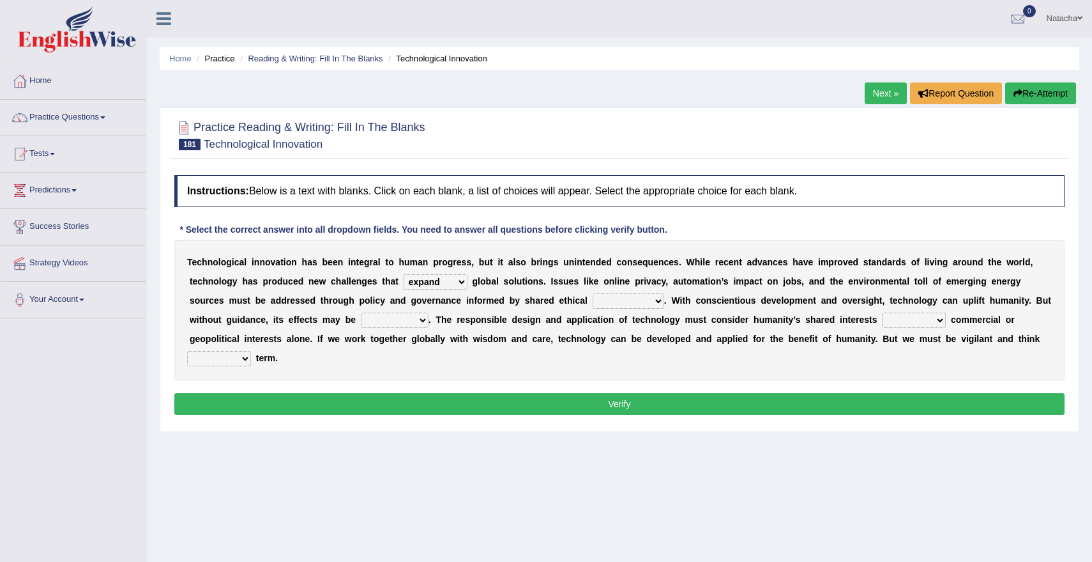
click at [450, 280] on select "employ expand facilitate demand" at bounding box center [436, 281] width 64 height 15
click at [608, 303] on select "values probabilities costs grades" at bounding box center [629, 300] width 72 height 15
select select "values"
click at [630, 296] on select "values probabilities costs grades" at bounding box center [629, 300] width 72 height 15
click at [378, 319] on select "detrimental parallel widespread regional" at bounding box center [395, 319] width 68 height 15
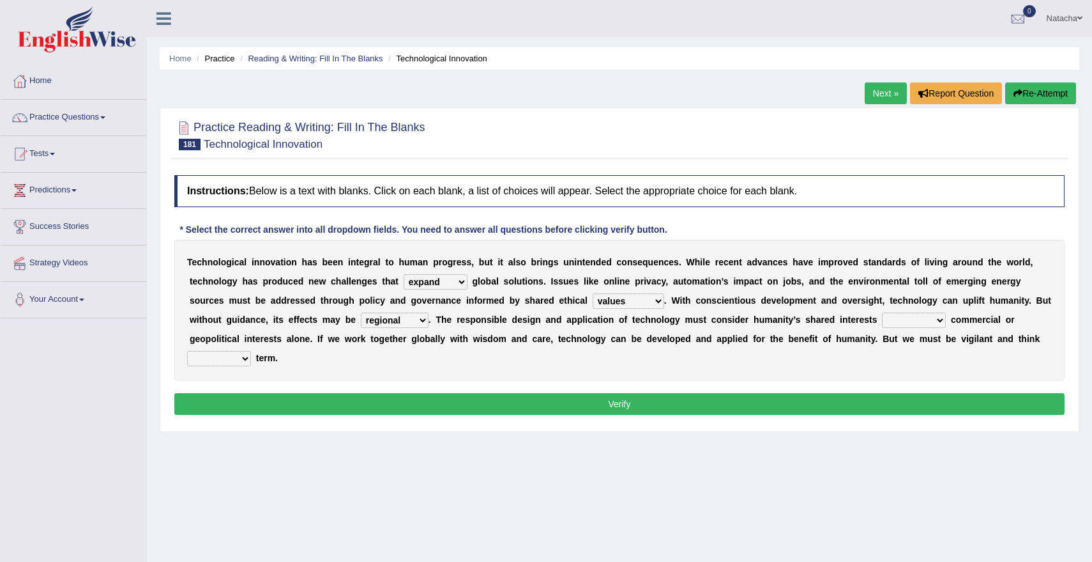
click at [395, 324] on select "detrimental parallel widespread regional" at bounding box center [395, 319] width 68 height 15
select select "detrimental"
click at [901, 325] on select "above under in afield" at bounding box center [914, 319] width 64 height 15
select select "in"
click at [215, 356] on select "far subtle long flexible" at bounding box center [219, 358] width 64 height 15
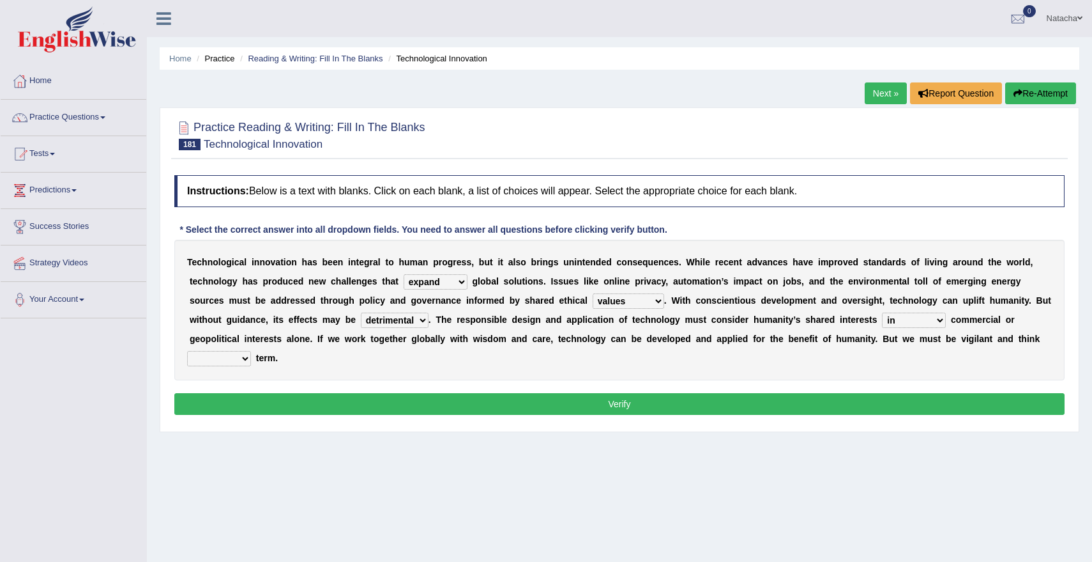
select select "long"
click at [250, 410] on button "Verify" at bounding box center [619, 404] width 891 height 22
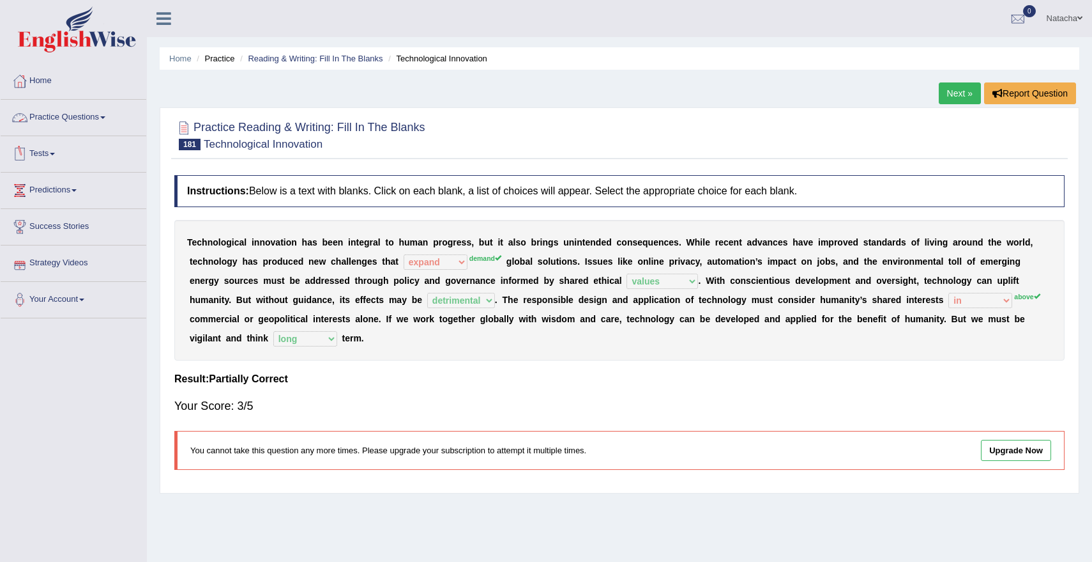
click at [107, 118] on link "Practice Questions" at bounding box center [74, 116] width 146 height 32
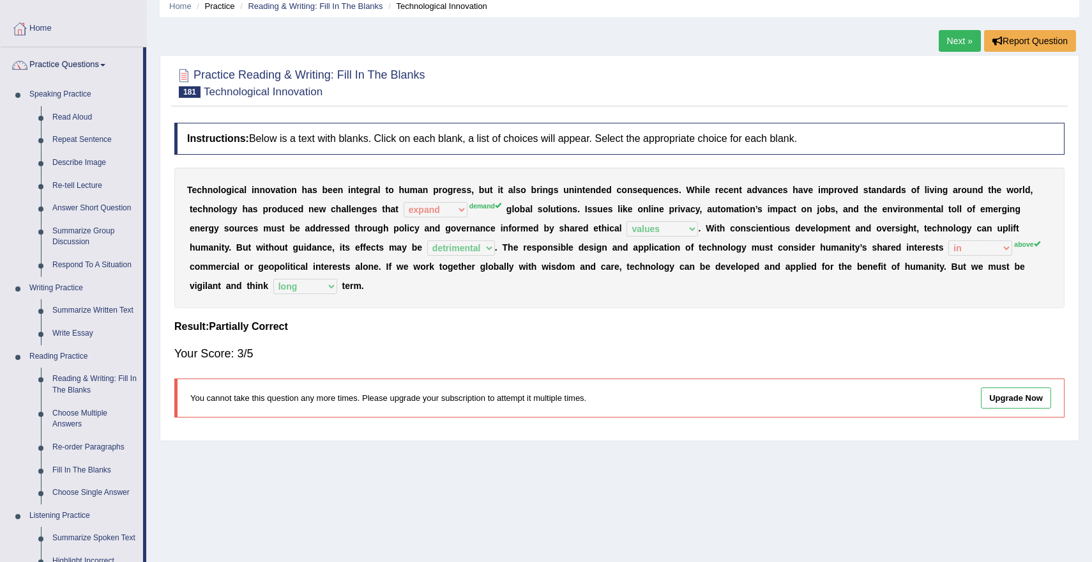
scroll to position [53, 0]
click at [107, 381] on link "Reading & Writing: Fill In The Blanks" at bounding box center [95, 384] width 96 height 34
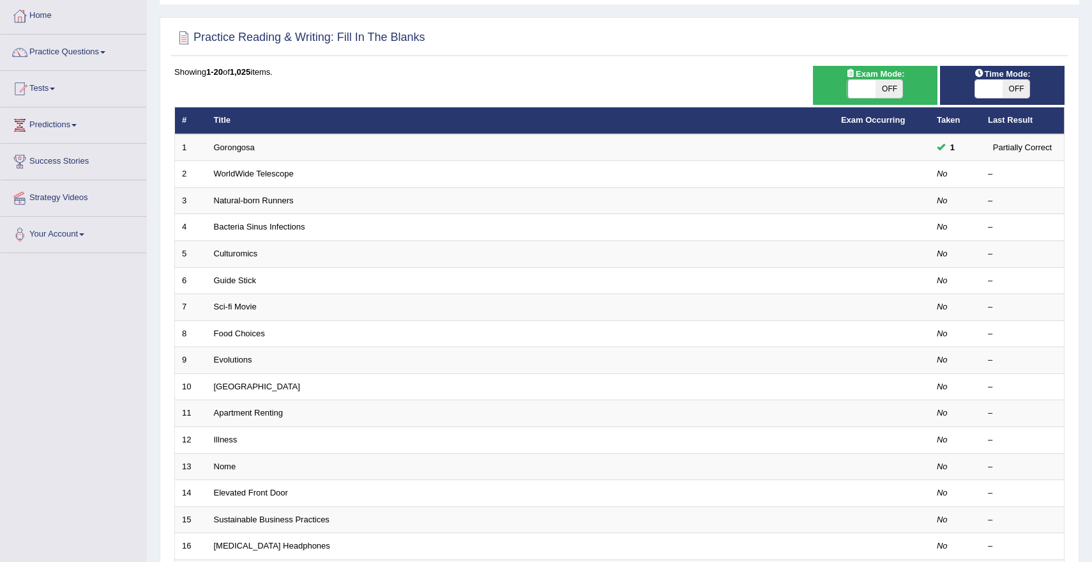
scroll to position [284, 0]
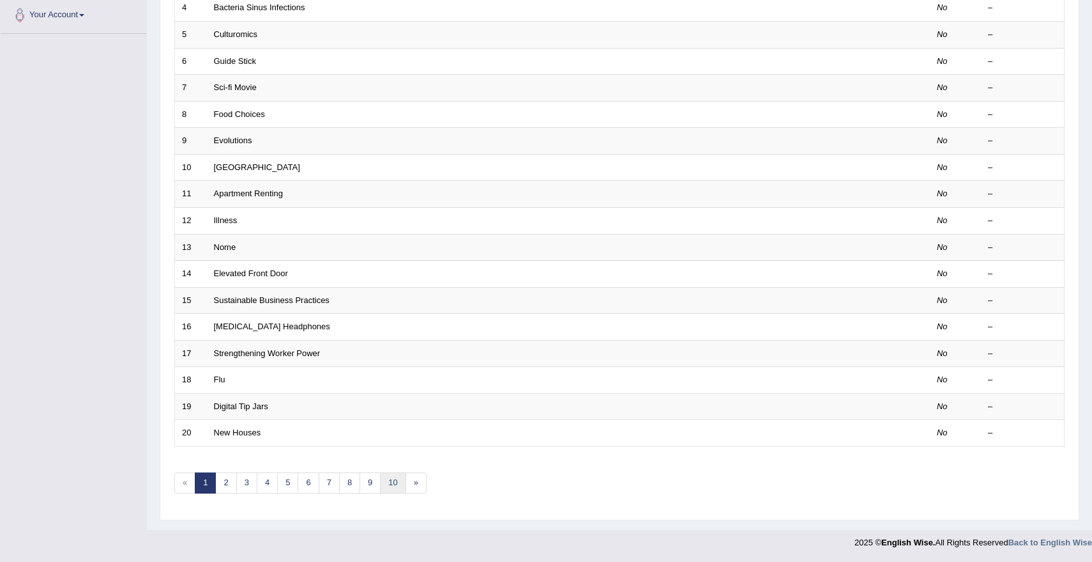
click at [390, 479] on link "10" at bounding box center [393, 482] width 26 height 21
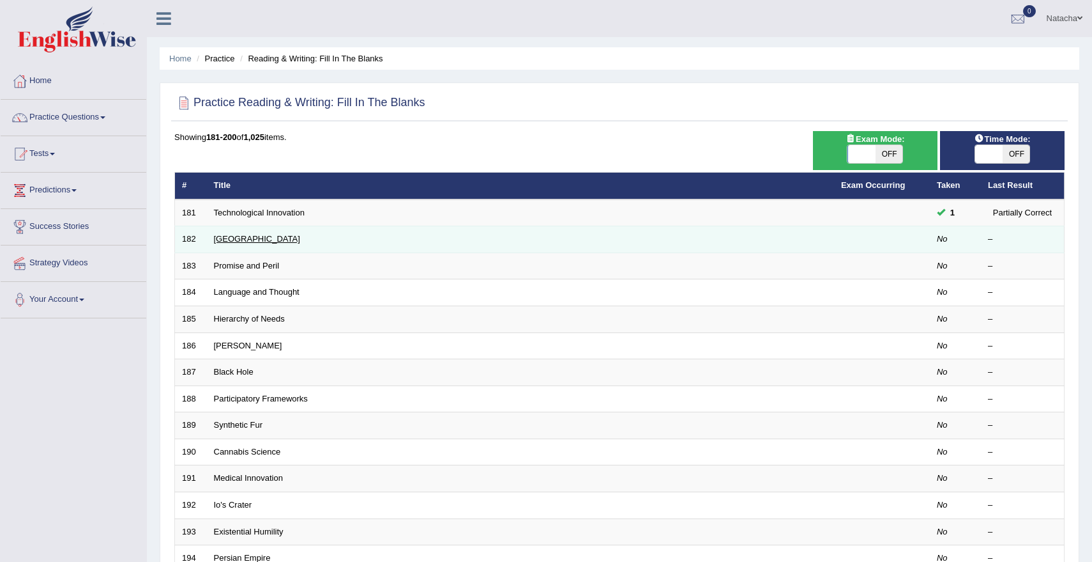
click at [220, 240] on link "[GEOGRAPHIC_DATA]" at bounding box center [257, 239] width 86 height 10
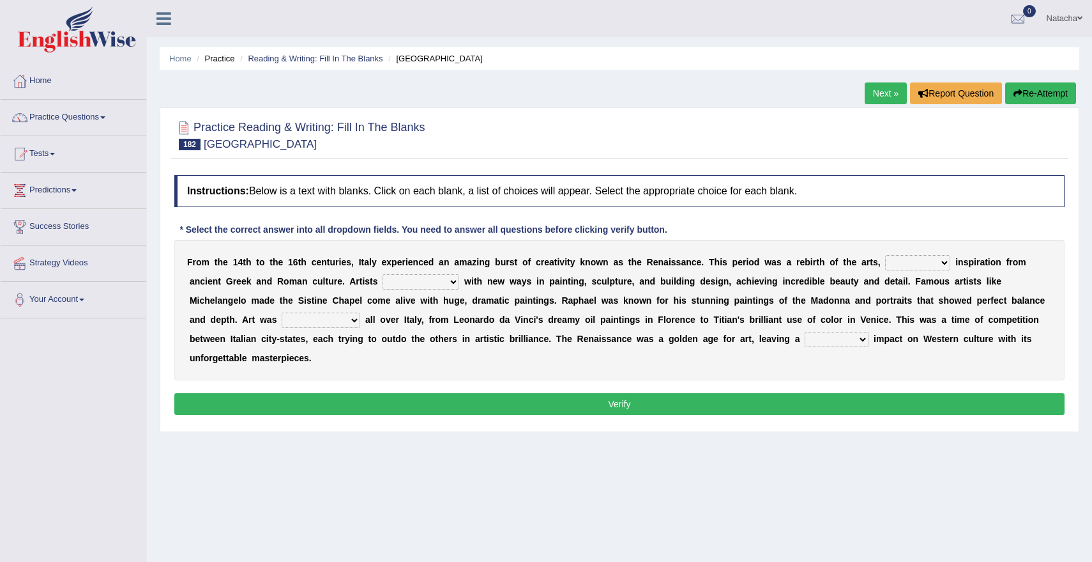
click at [916, 266] on select "achieving imitating convincing drawing" at bounding box center [917, 262] width 65 height 15
click at [909, 261] on select "achieving imitating convincing drawing" at bounding box center [917, 262] width 65 height 15
click at [919, 264] on select "achieving imitating convincing drawing" at bounding box center [917, 262] width 65 height 15
select select "drawing"
click at [415, 279] on select "combined experimented challenged consulted" at bounding box center [421, 281] width 77 height 15
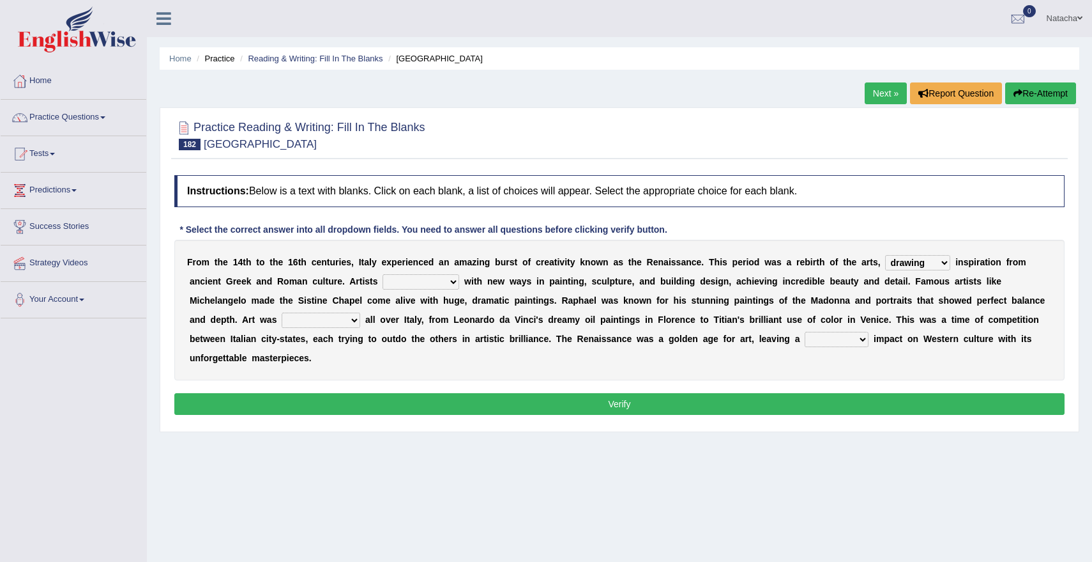
select select "combined"
click at [302, 325] on select "booming overwhelming shortcoming trimming" at bounding box center [321, 319] width 79 height 15
select select "booming"
click at [842, 332] on select "lasting stable precise final" at bounding box center [837, 339] width 64 height 15
select select "final"
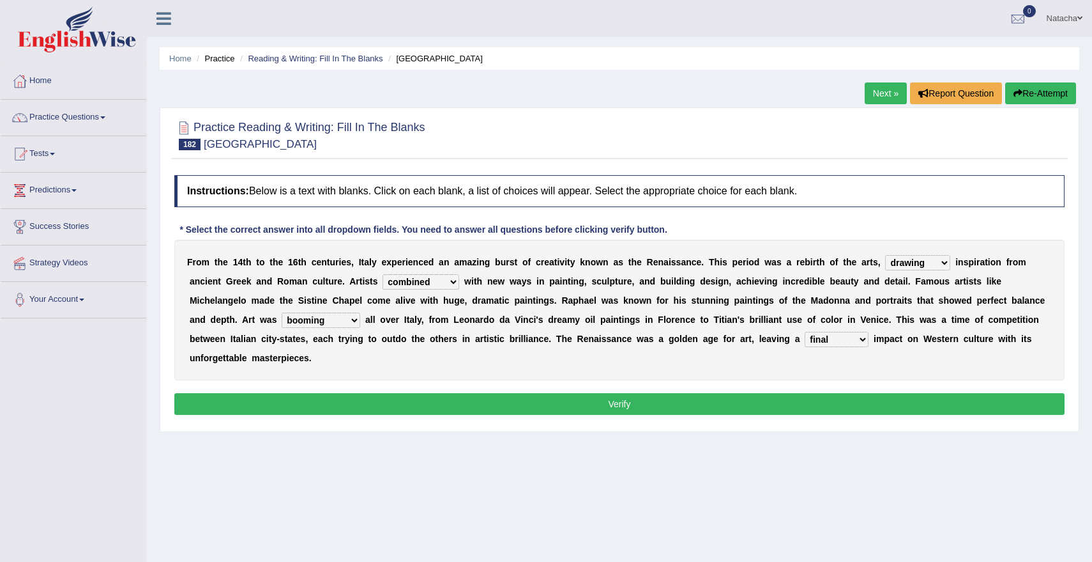
click at [841, 404] on button "Verify" at bounding box center [619, 404] width 891 height 22
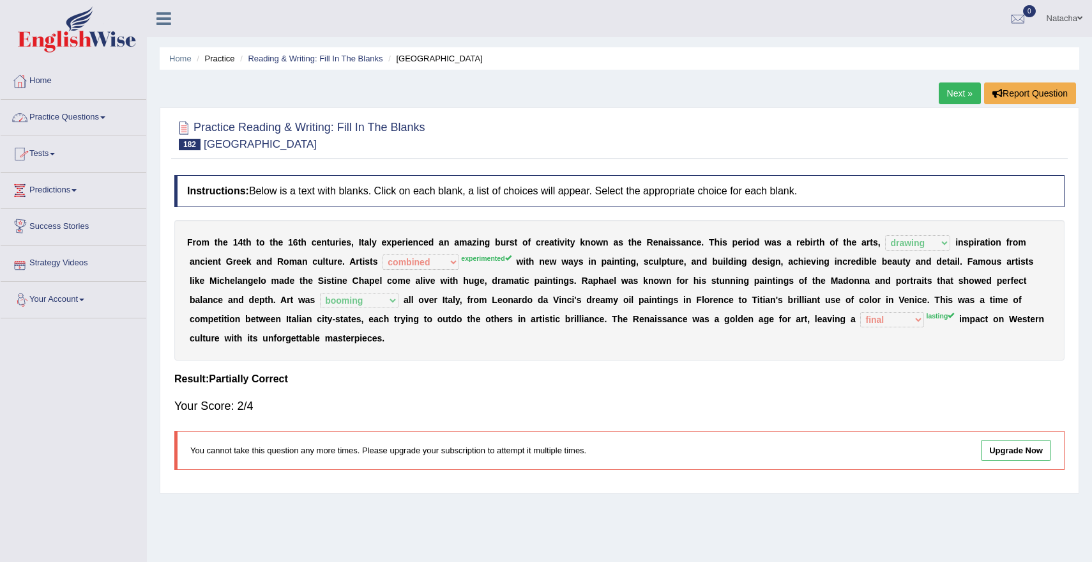
click at [96, 116] on link "Practice Questions" at bounding box center [74, 116] width 146 height 32
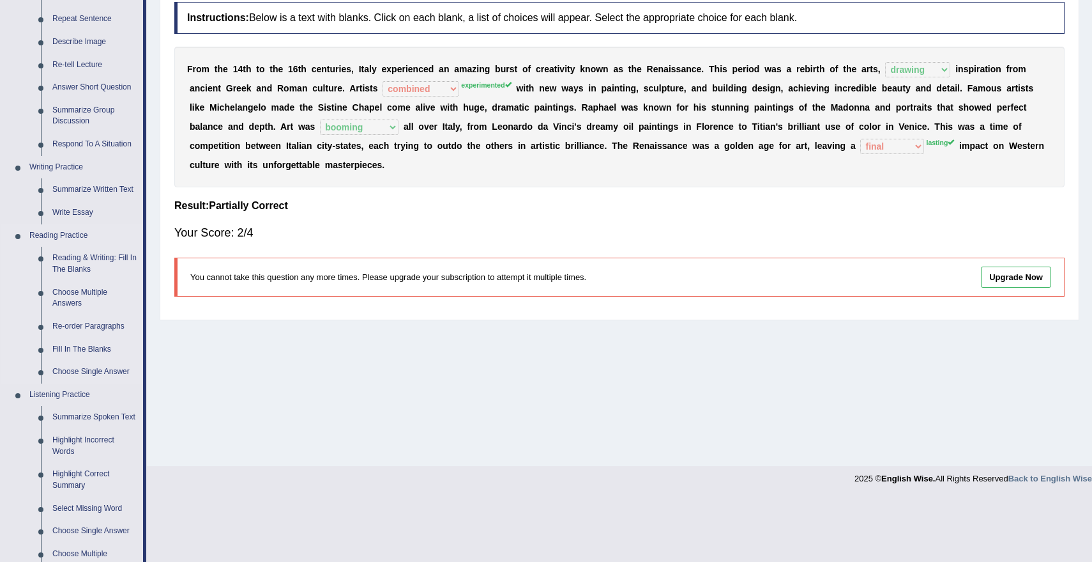
scroll to position [174, 0]
click at [89, 291] on link "Choose Multiple Answers" at bounding box center [95, 297] width 96 height 34
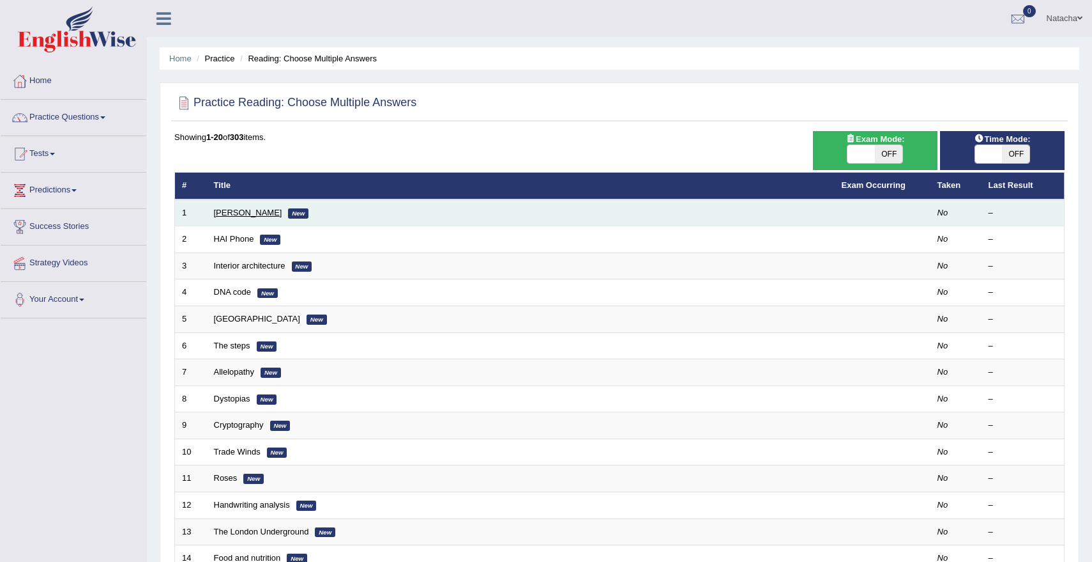
click at [252, 210] on link "[PERSON_NAME]" at bounding box center [248, 213] width 68 height 10
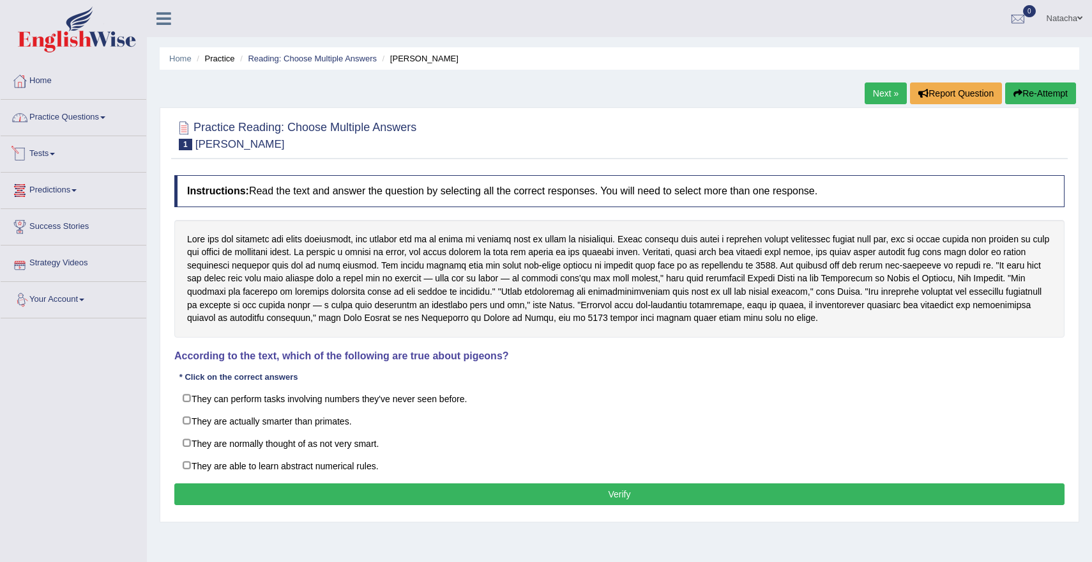
click at [90, 121] on link "Practice Questions" at bounding box center [74, 116] width 146 height 32
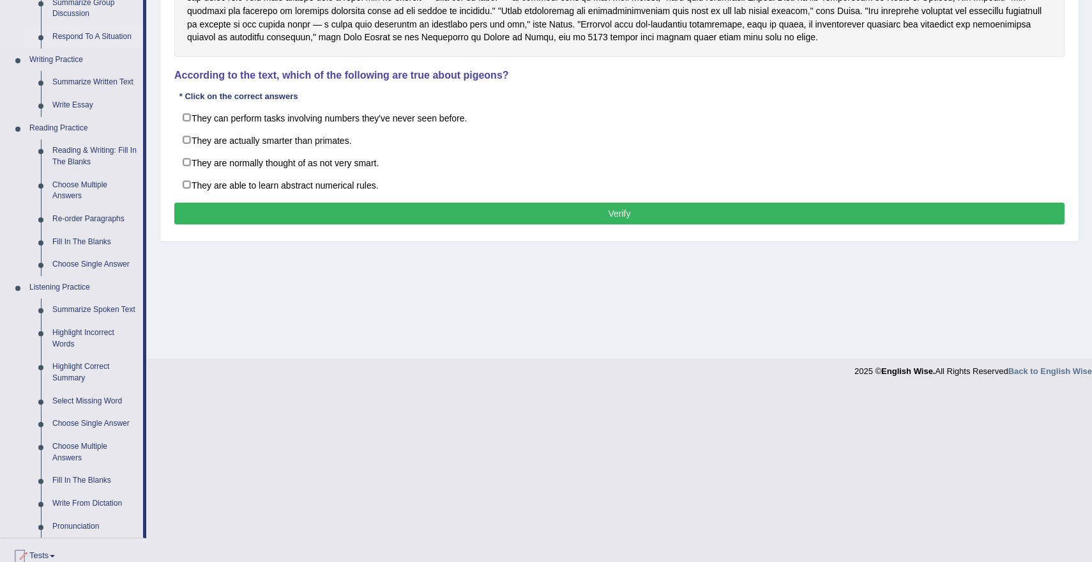
scroll to position [300, 0]
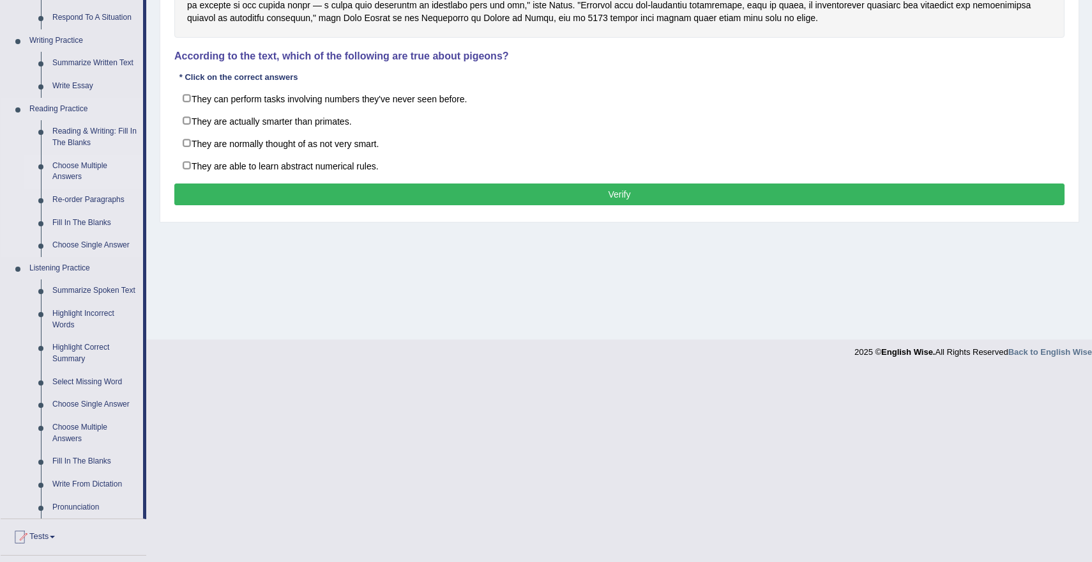
click at [90, 164] on link "Choose Multiple Answers" at bounding box center [95, 172] width 96 height 34
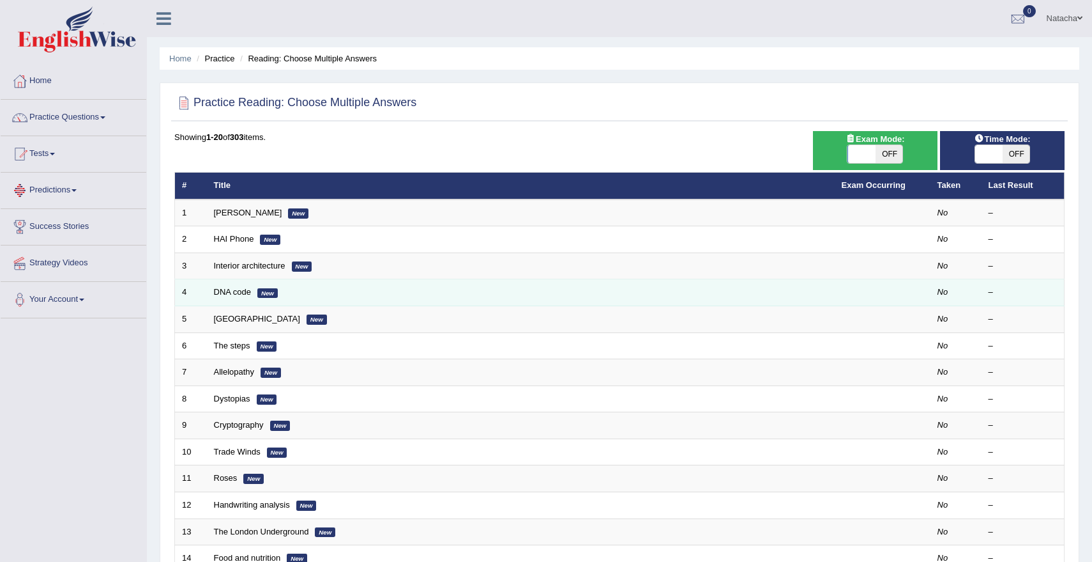
scroll to position [284, 0]
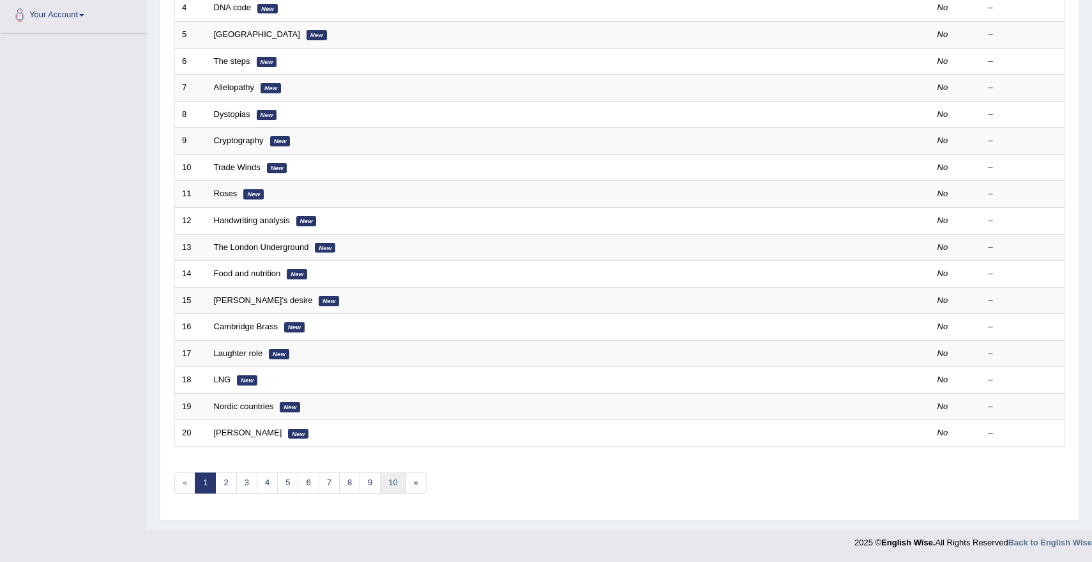
click at [394, 480] on link "10" at bounding box center [393, 482] width 26 height 21
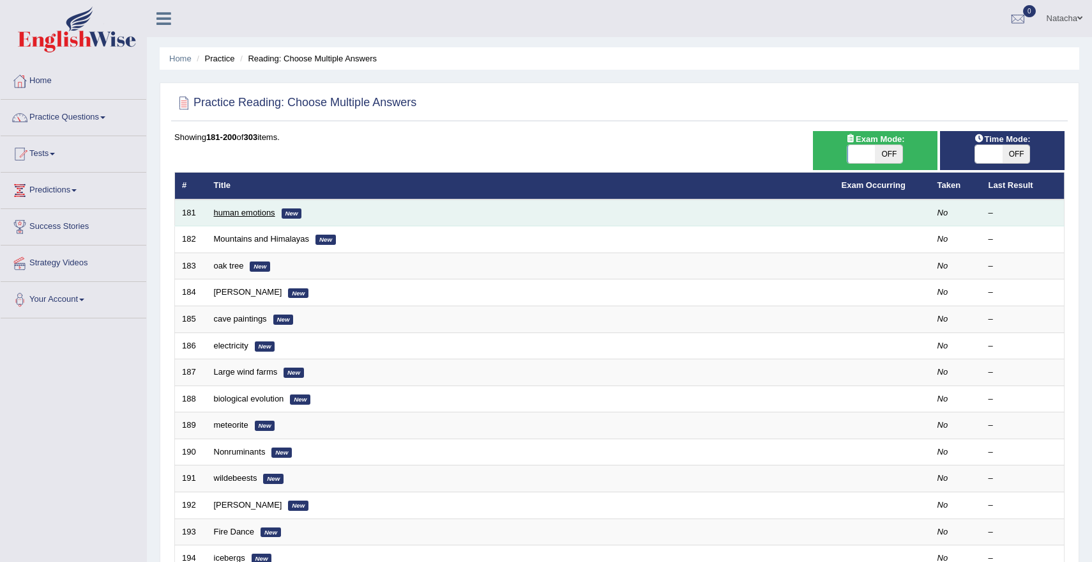
click at [262, 215] on link "human emotions" at bounding box center [244, 213] width 61 height 10
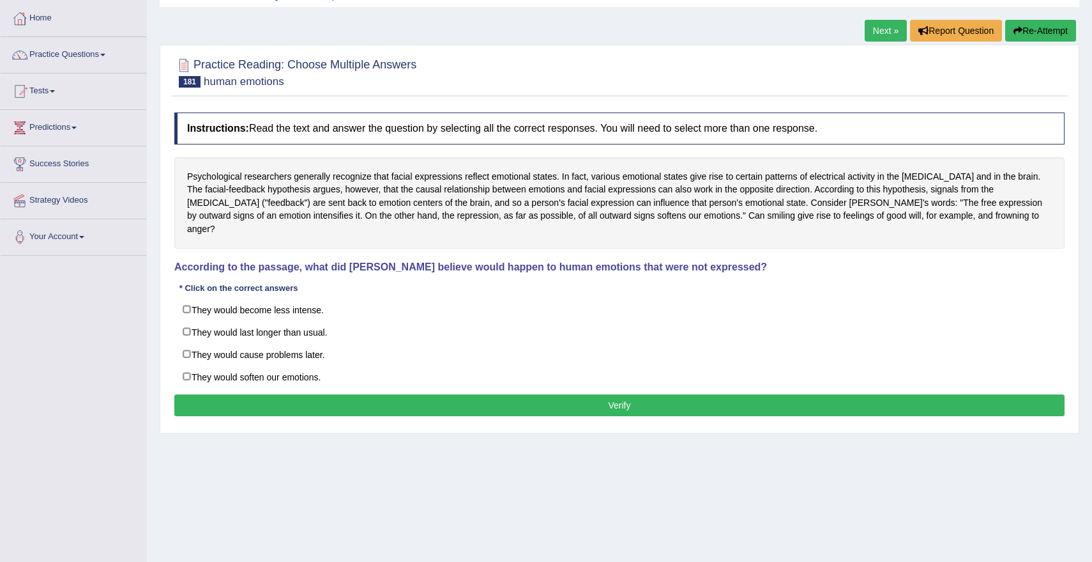
scroll to position [68, 0]
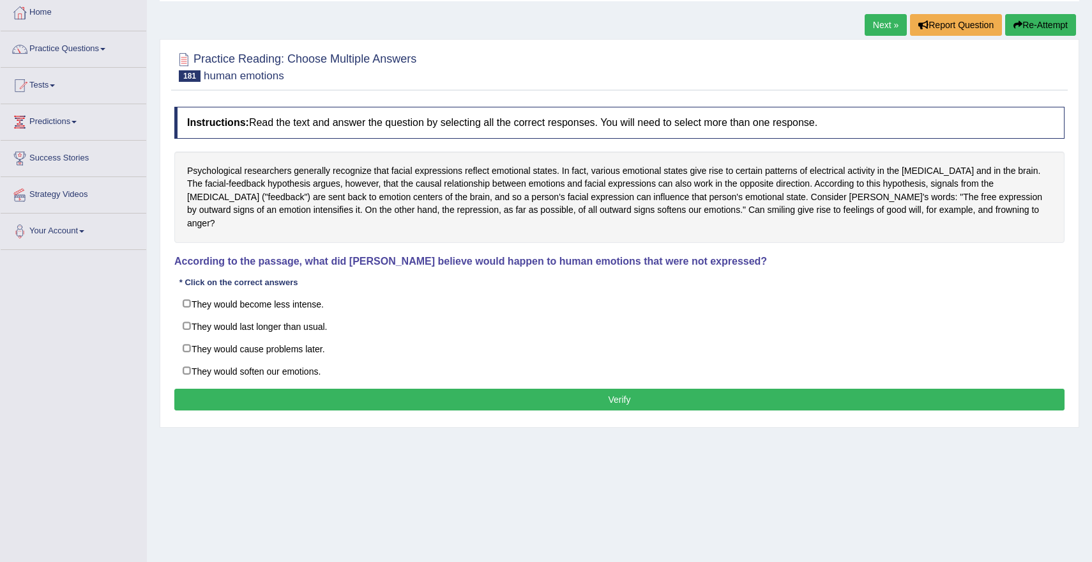
drag, startPoint x: 275, startPoint y: 184, endPoint x: 337, endPoint y: 188, distance: 62.1
click at [339, 189] on div "Psychological researchers generally recognize that facial expressions reflect e…" at bounding box center [619, 196] width 891 height 91
drag, startPoint x: 372, startPoint y: 194, endPoint x: 436, endPoint y: 188, distance: 64.8
click at [436, 188] on div "Psychological researchers generally recognize that facial expressions reflect e…" at bounding box center [619, 196] width 891 height 91
drag, startPoint x: 434, startPoint y: 187, endPoint x: 449, endPoint y: 187, distance: 15.3
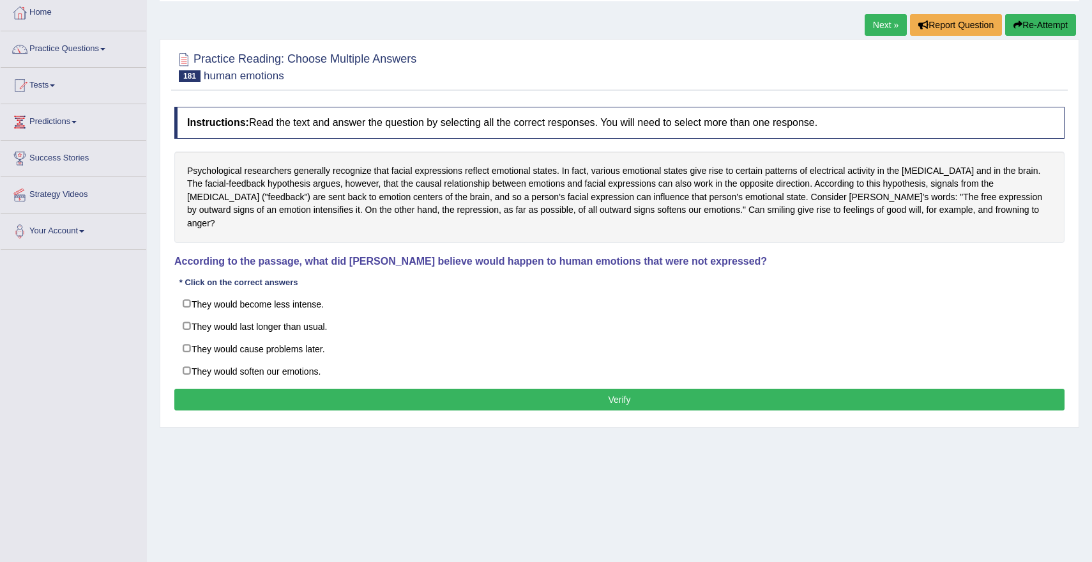
click at [436, 187] on div "Psychological researchers generally recognize that facial expressions reflect e…" at bounding box center [619, 196] width 891 height 91
drag, startPoint x: 250, startPoint y: 187, endPoint x: 317, endPoint y: 181, distance: 67.3
click at [316, 181] on div "Psychological researchers generally recognize that facial expressions reflect e…" at bounding box center [619, 196] width 891 height 91
drag, startPoint x: 504, startPoint y: 213, endPoint x: 547, endPoint y: 216, distance: 42.9
click at [546, 216] on div "Psychological researchers generally recognize that facial expressions reflect e…" at bounding box center [619, 196] width 891 height 91
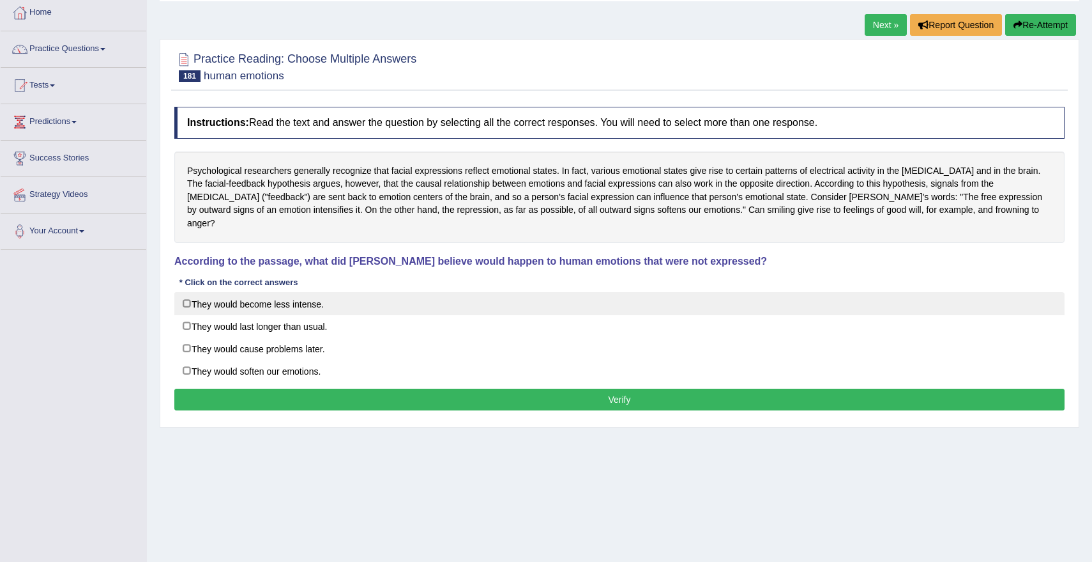
click at [262, 292] on label "They would become less intense." at bounding box center [619, 303] width 891 height 23
click at [247, 293] on label "They would become less intense." at bounding box center [619, 303] width 891 height 23
checkbox input "false"
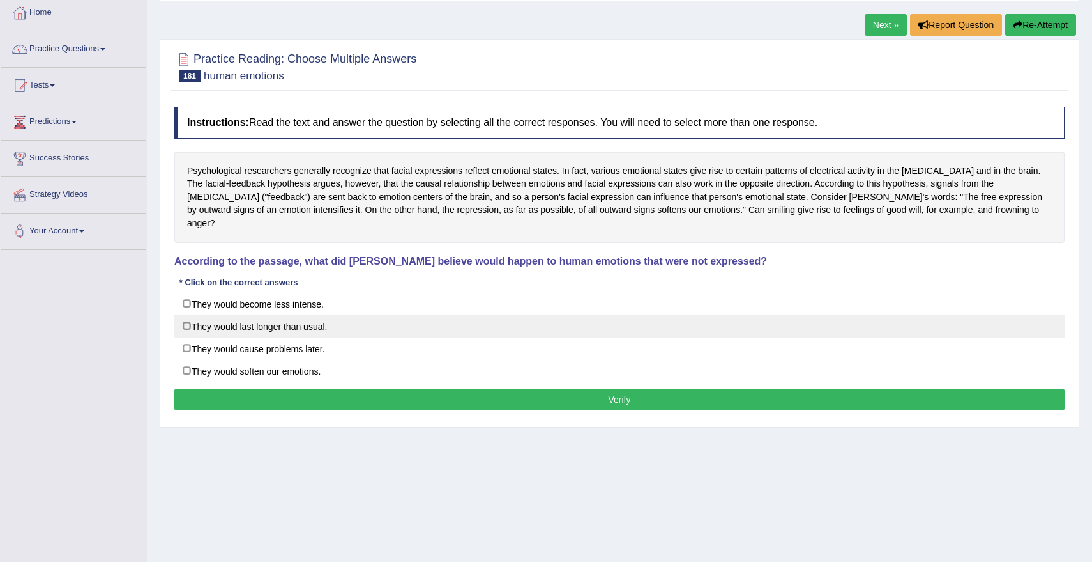
click at [247, 318] on label "They would last longer than usual." at bounding box center [619, 325] width 891 height 23
checkbox input "true"
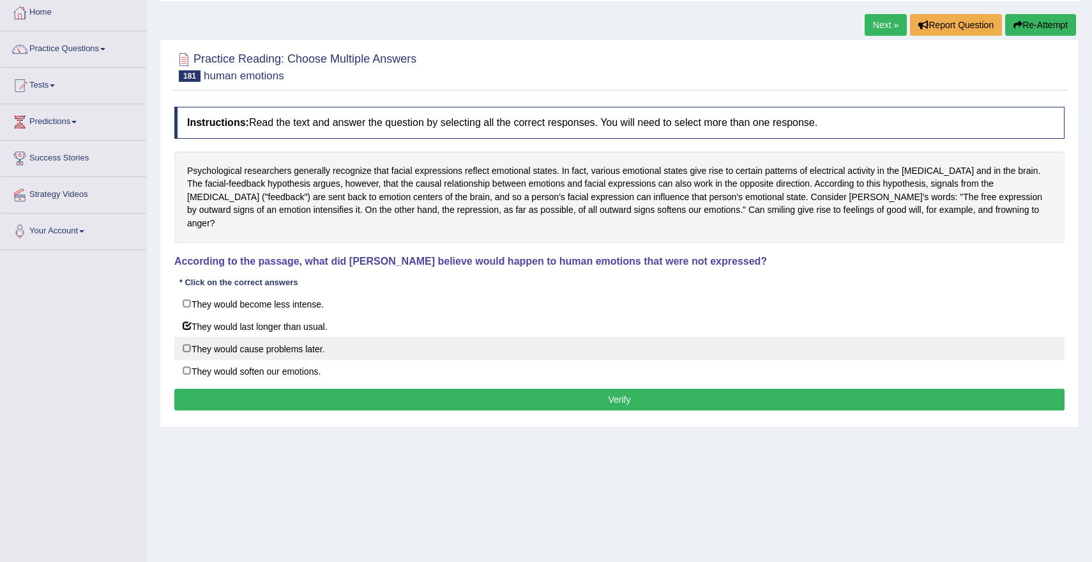
click at [247, 337] on label "They would cause problems later." at bounding box center [619, 348] width 891 height 23
checkbox input "true"
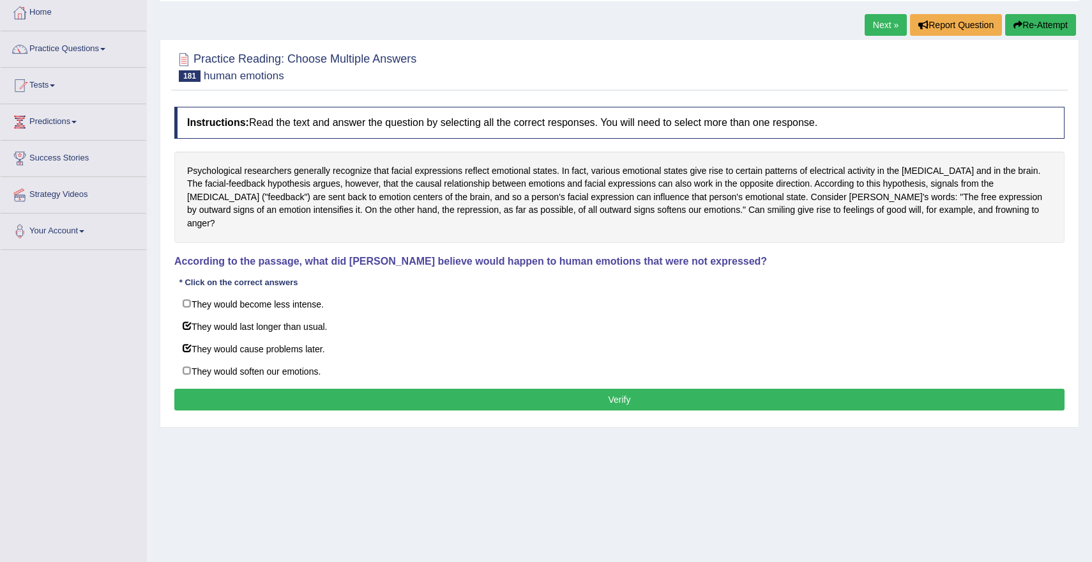
click at [283, 388] on button "Verify" at bounding box center [619, 399] width 891 height 22
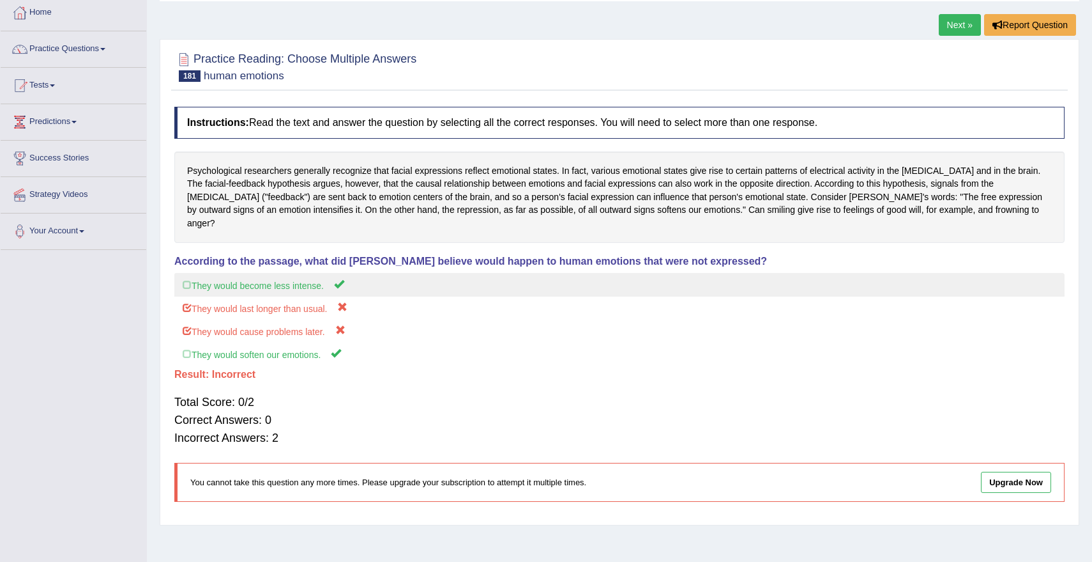
click at [285, 273] on label "They would become less intense." at bounding box center [619, 285] width 891 height 24
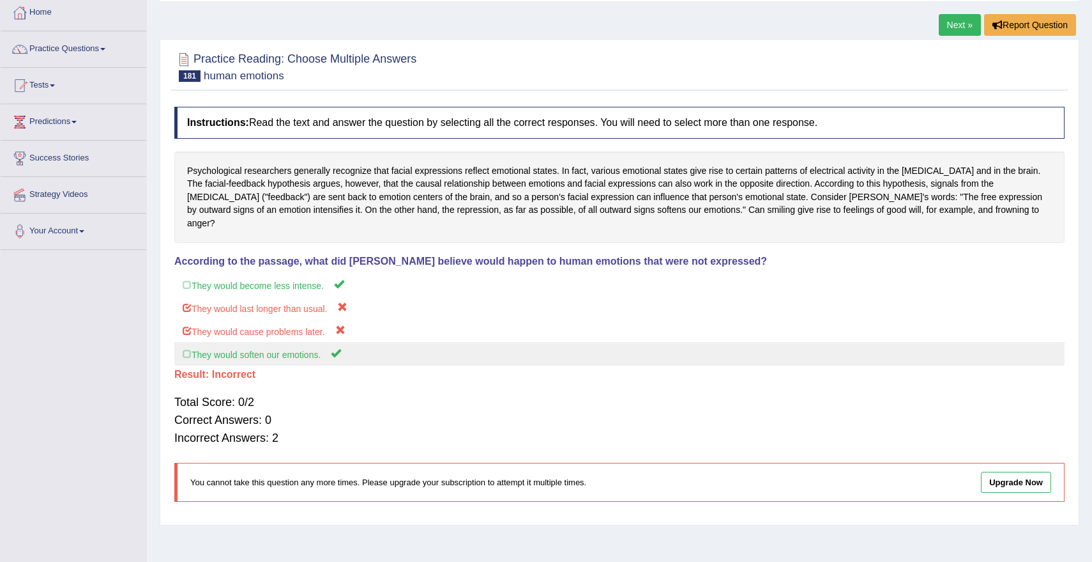
click at [284, 345] on label "They would soften our emotions." at bounding box center [619, 354] width 891 height 24
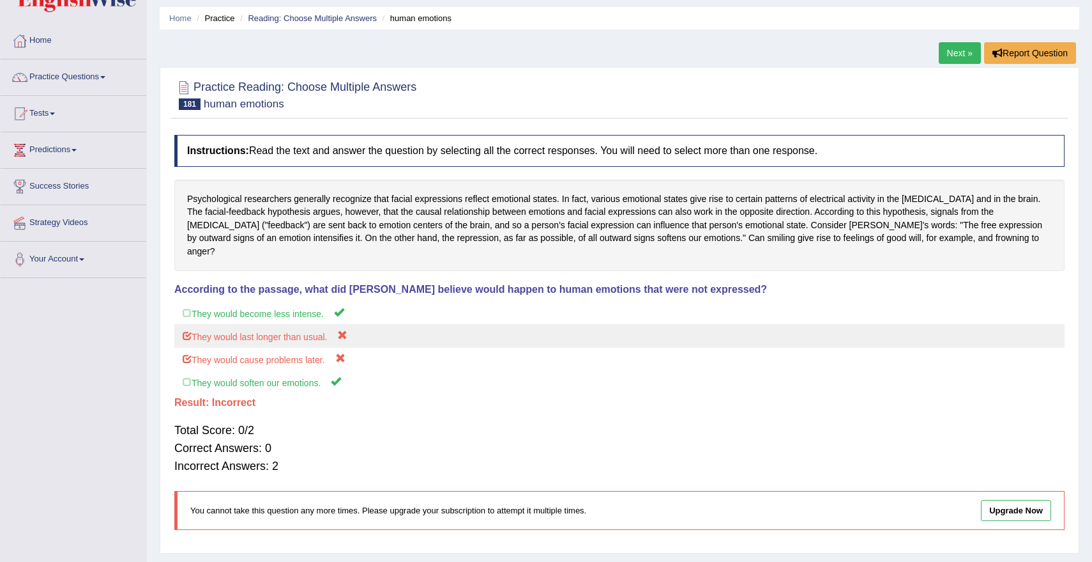
scroll to position [56, 0]
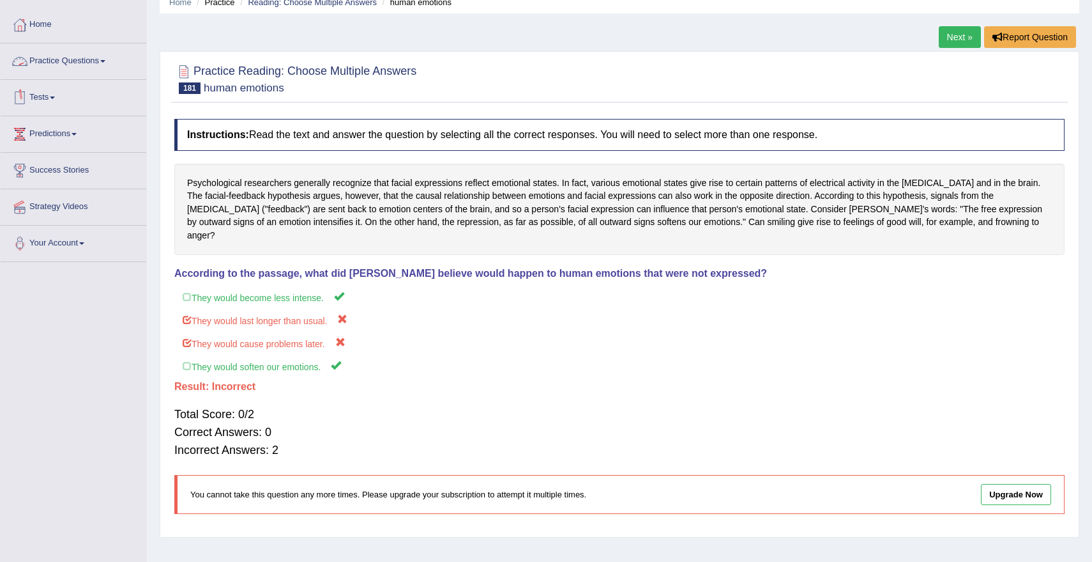
click at [45, 59] on link "Practice Questions" at bounding box center [74, 59] width 146 height 32
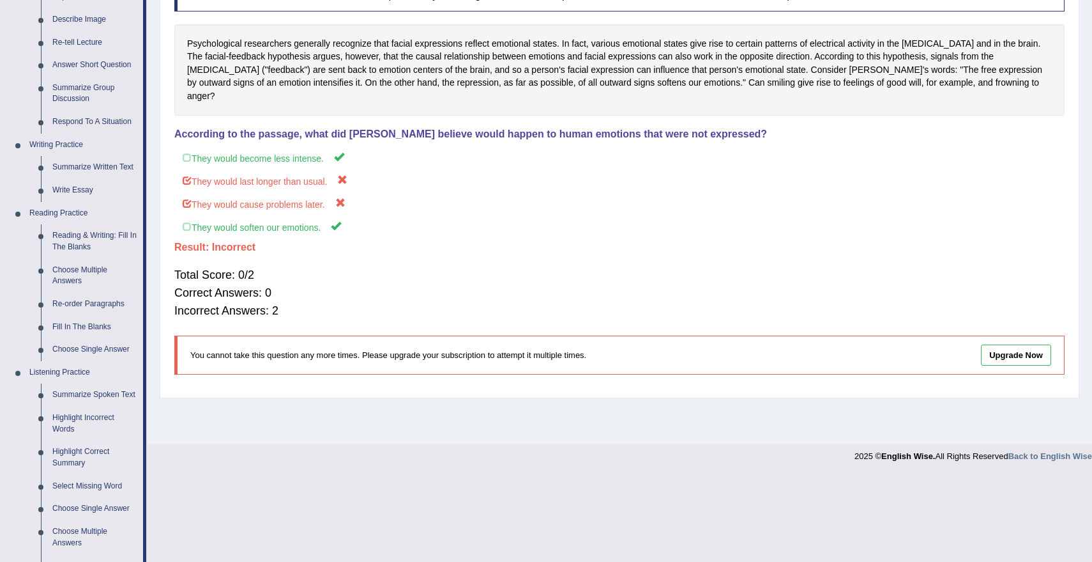
scroll to position [211, 0]
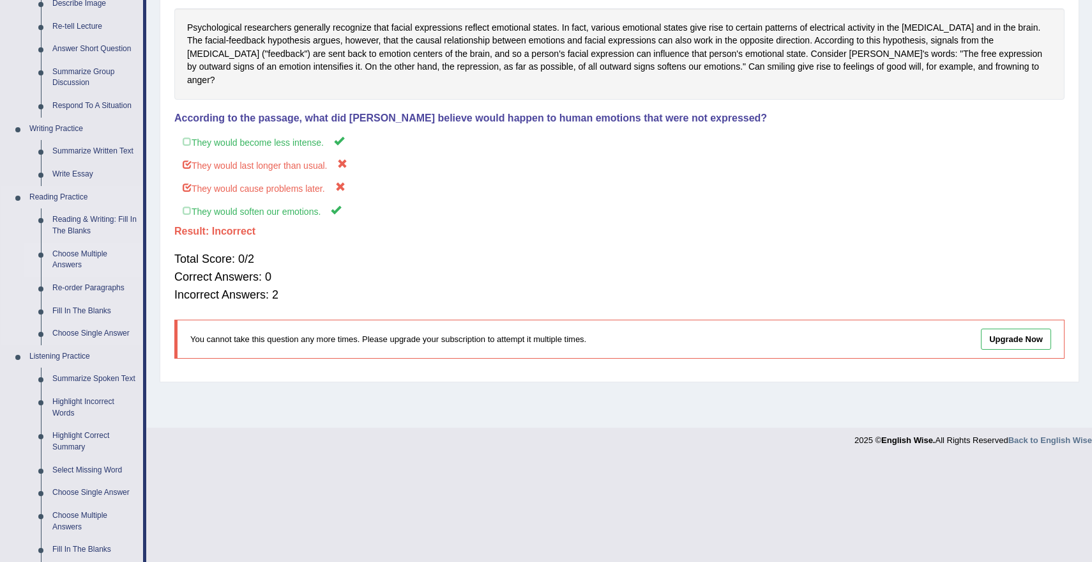
click at [84, 254] on link "Choose Multiple Answers" at bounding box center [95, 260] width 96 height 34
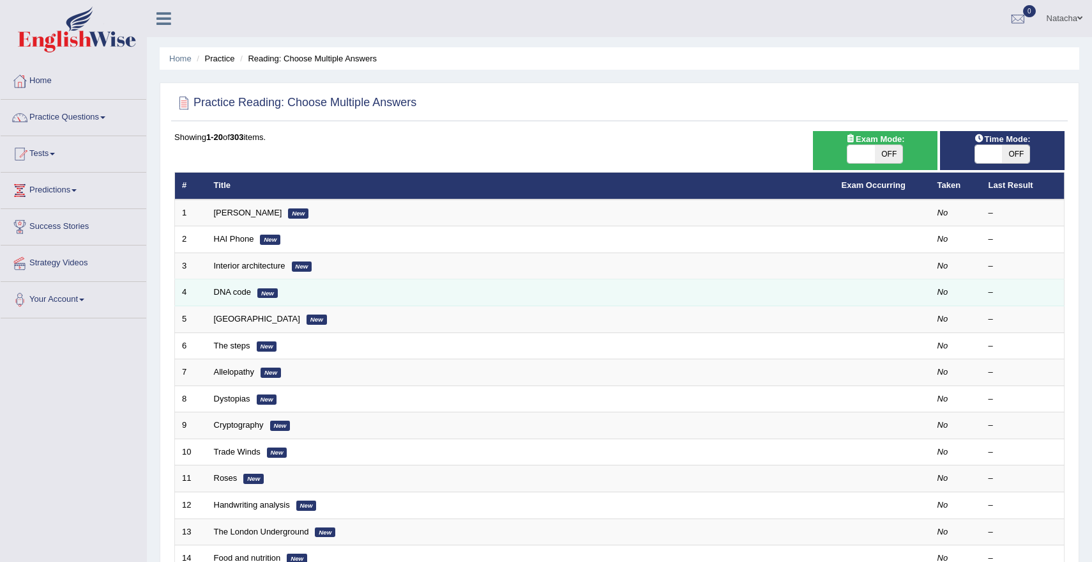
scroll to position [284, 0]
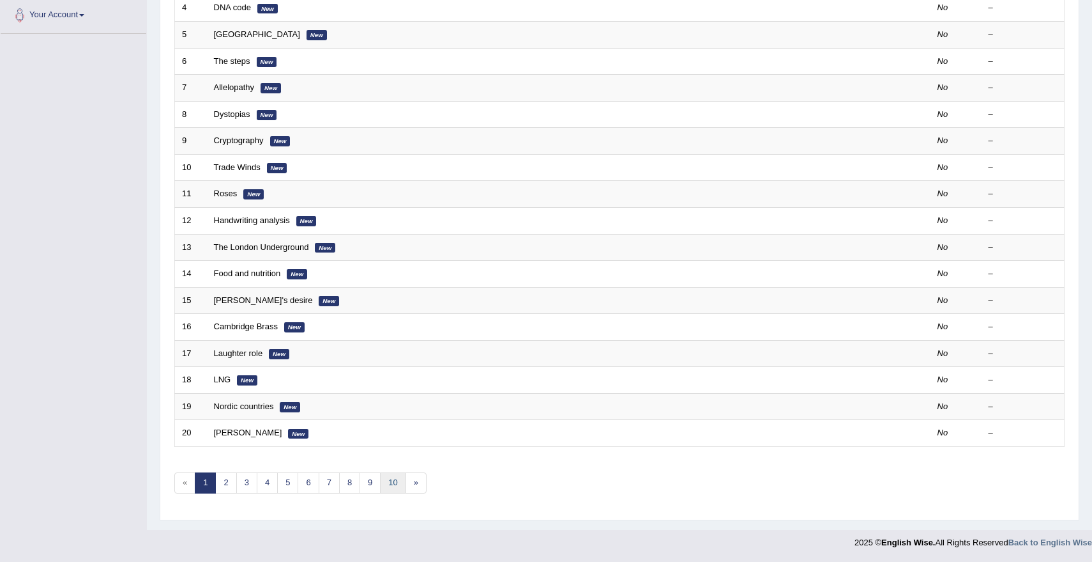
click at [387, 482] on link "10" at bounding box center [393, 482] width 26 height 21
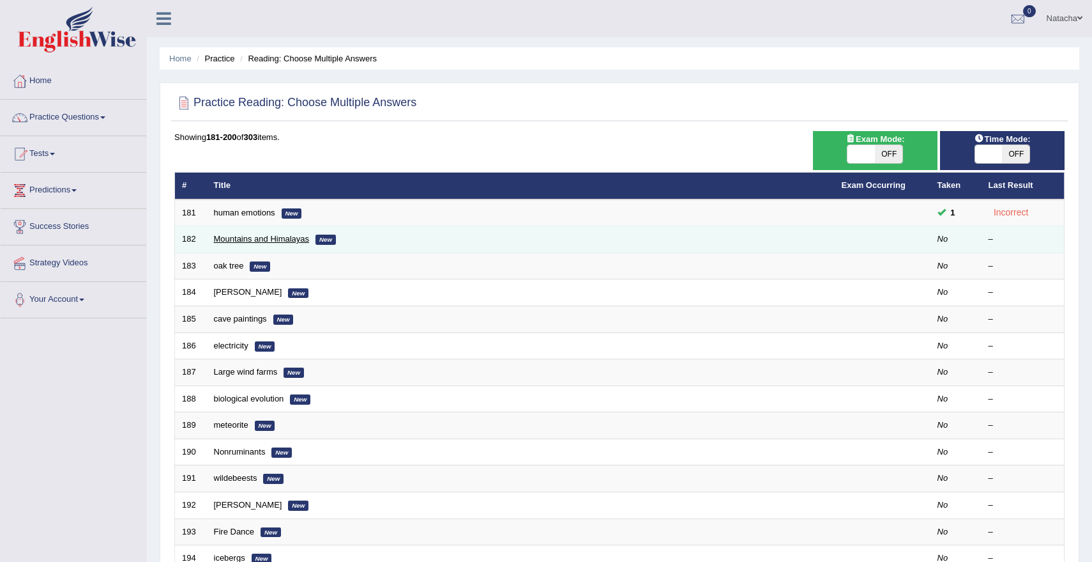
click at [226, 238] on link "Mountains and Himalayas" at bounding box center [262, 239] width 96 height 10
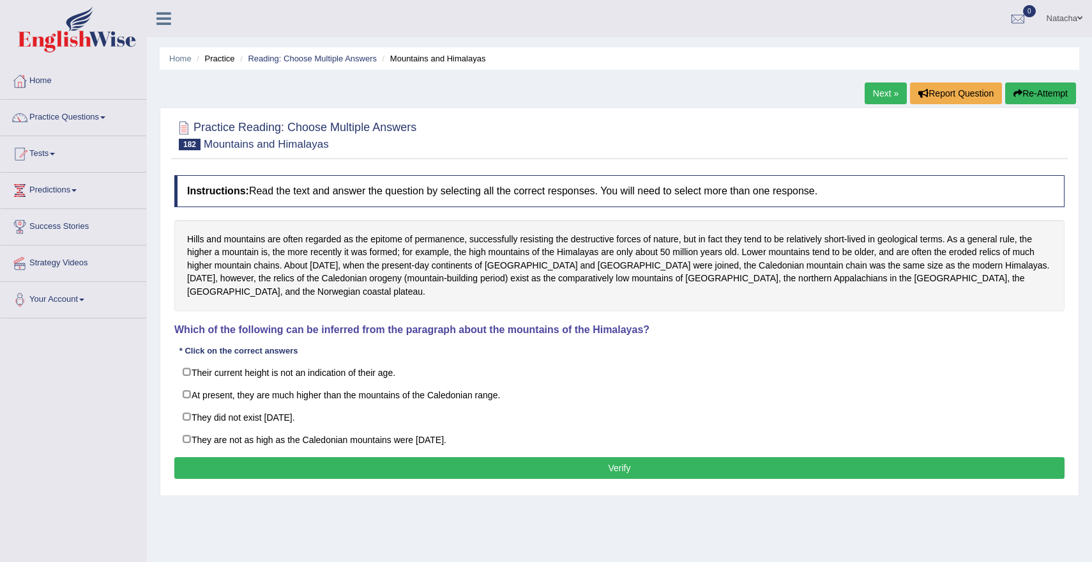
drag, startPoint x: 657, startPoint y: 273, endPoint x: 808, endPoint y: 260, distance: 151.3
click at [809, 262] on div "Hills and mountains are often regarded as the epitome of permanence, successful…" at bounding box center [619, 265] width 891 height 91
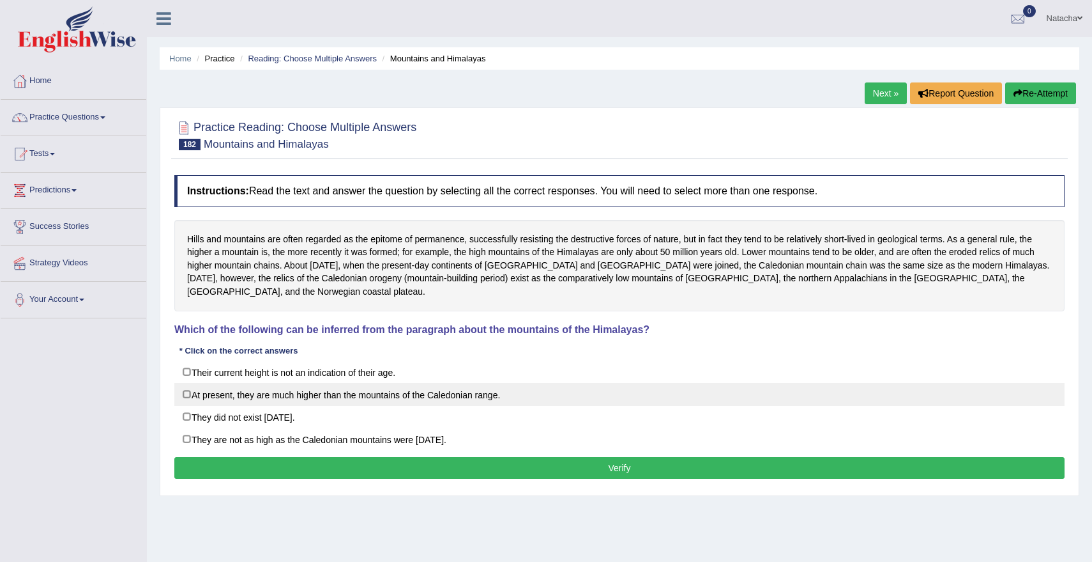
click at [251, 395] on label "At present, they are much higher than the mountains of the Caledonian range." at bounding box center [619, 394] width 891 height 23
checkbox input "true"
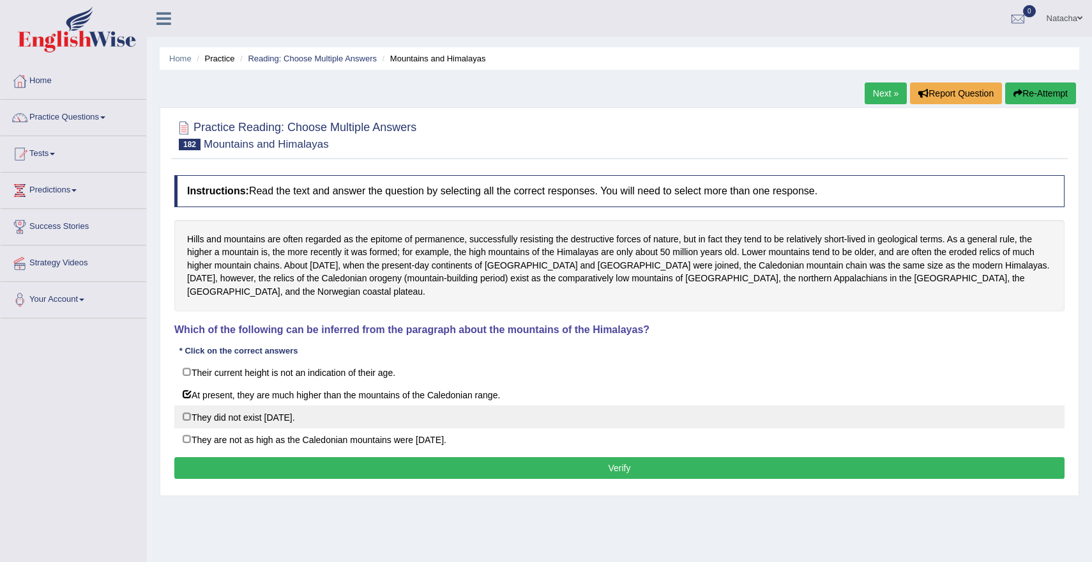
click at [268, 418] on label "They did not exist 400 million years ago." at bounding box center [619, 416] width 891 height 23
checkbox input "true"
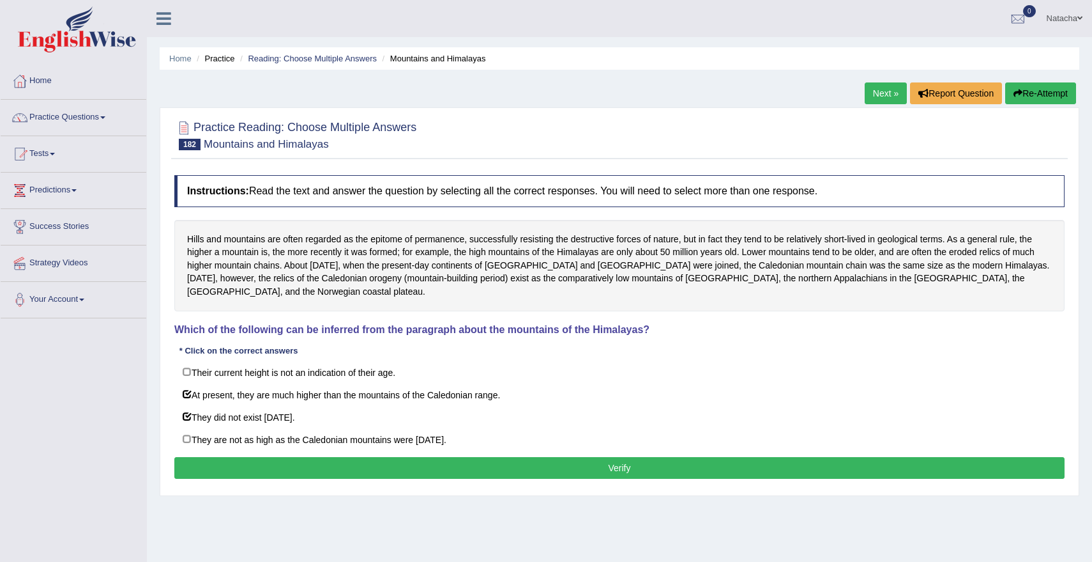
click at [264, 473] on button "Verify" at bounding box center [619, 468] width 891 height 22
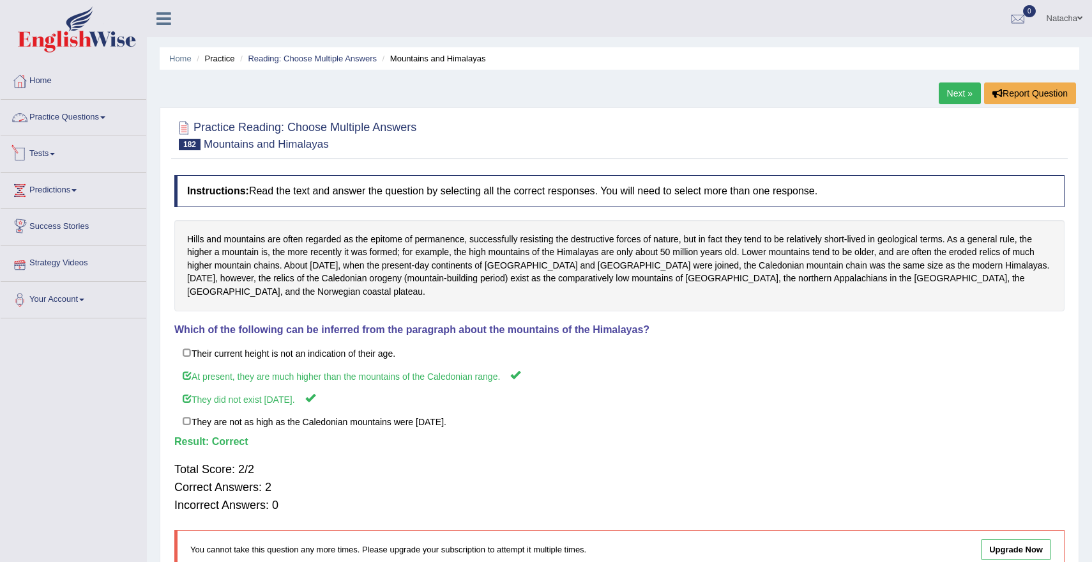
click at [87, 112] on link "Practice Questions" at bounding box center [74, 116] width 146 height 32
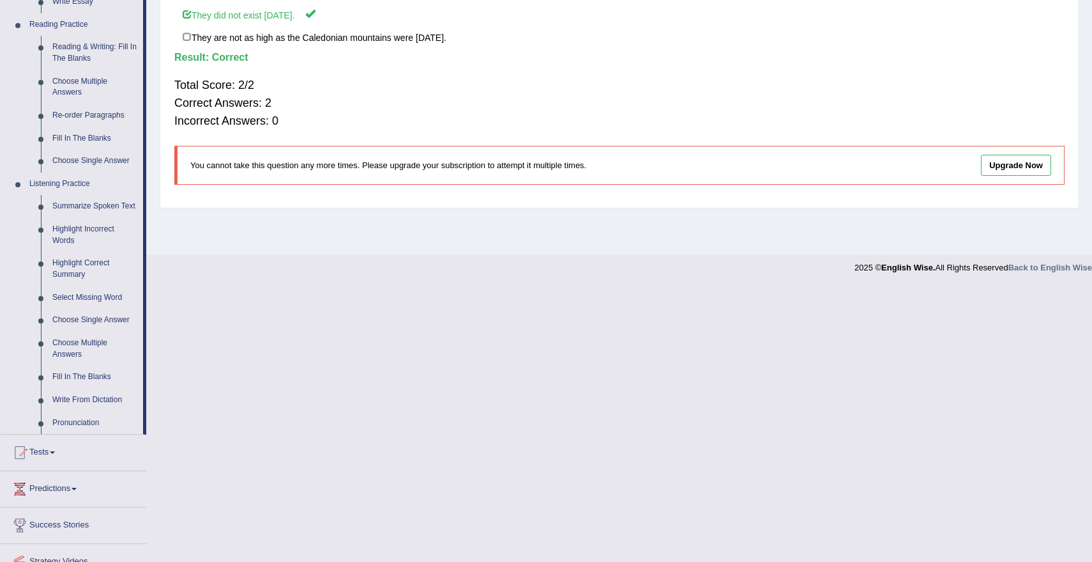
scroll to position [386, 0]
click at [89, 385] on link "Fill In The Blanks" at bounding box center [95, 375] width 96 height 23
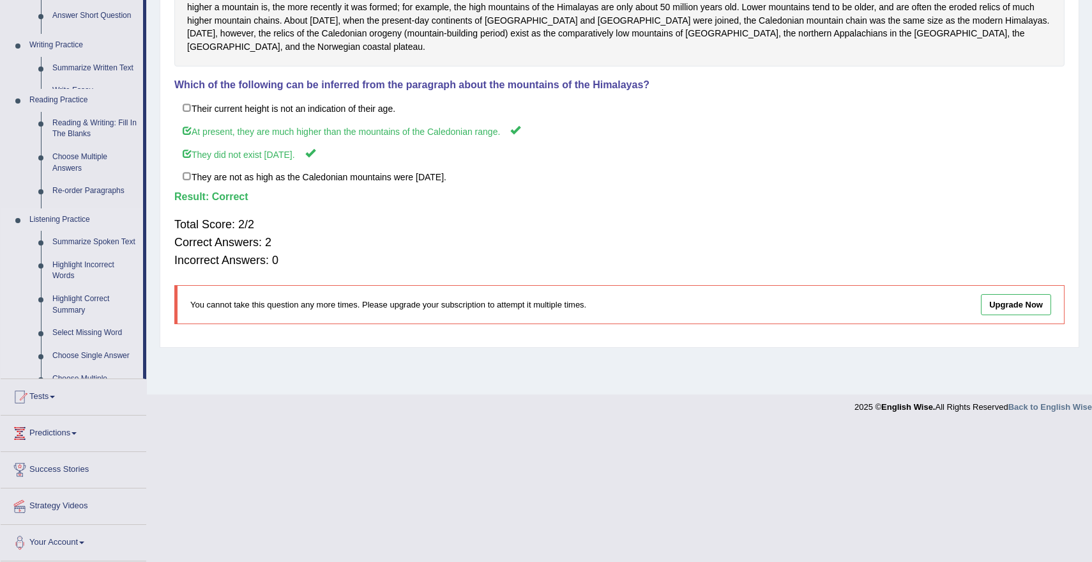
scroll to position [109, 0]
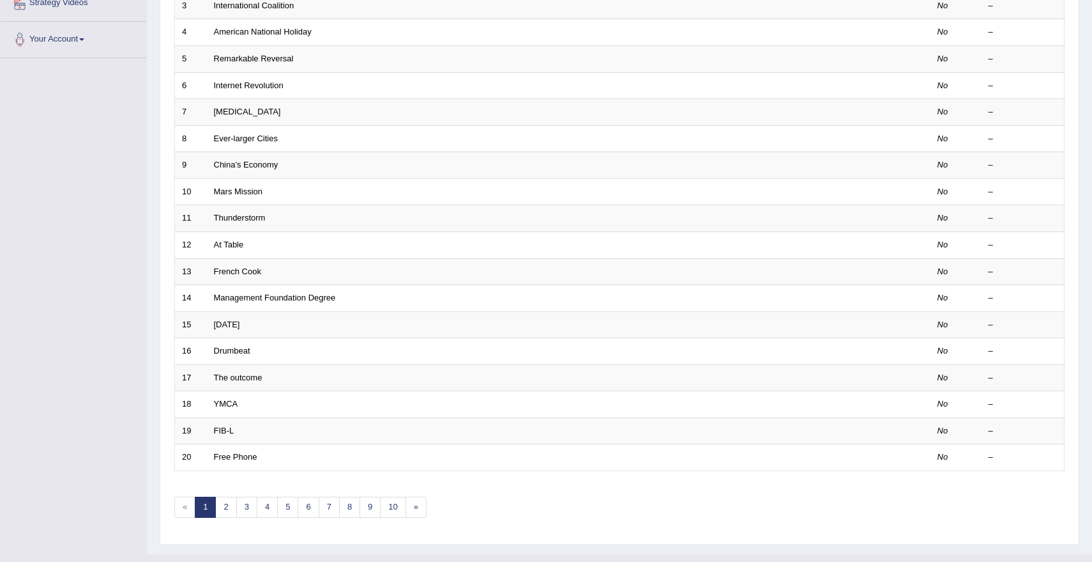
scroll to position [284, 0]
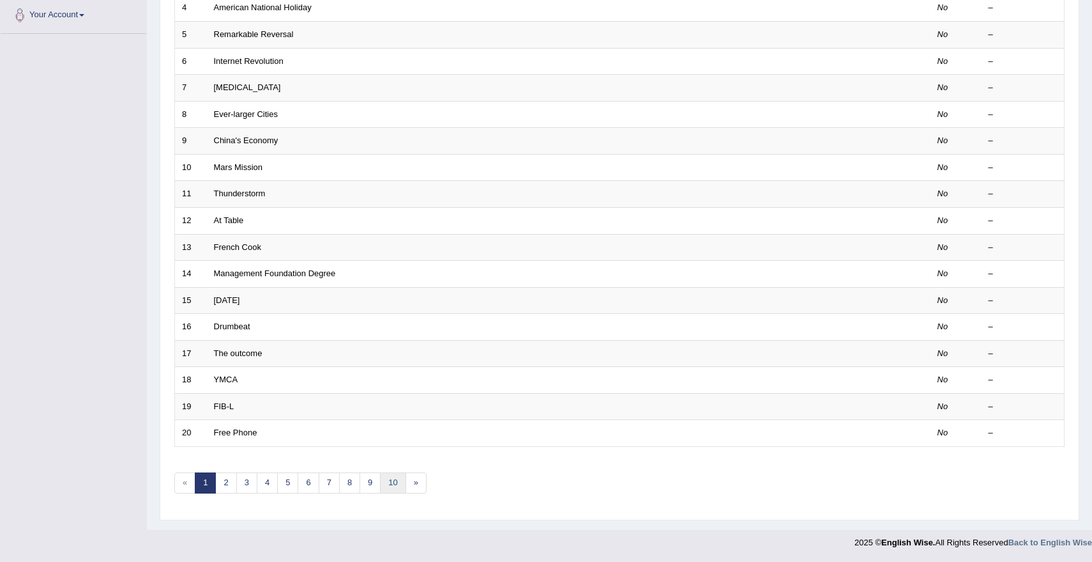
click at [389, 480] on link "10" at bounding box center [393, 482] width 26 height 21
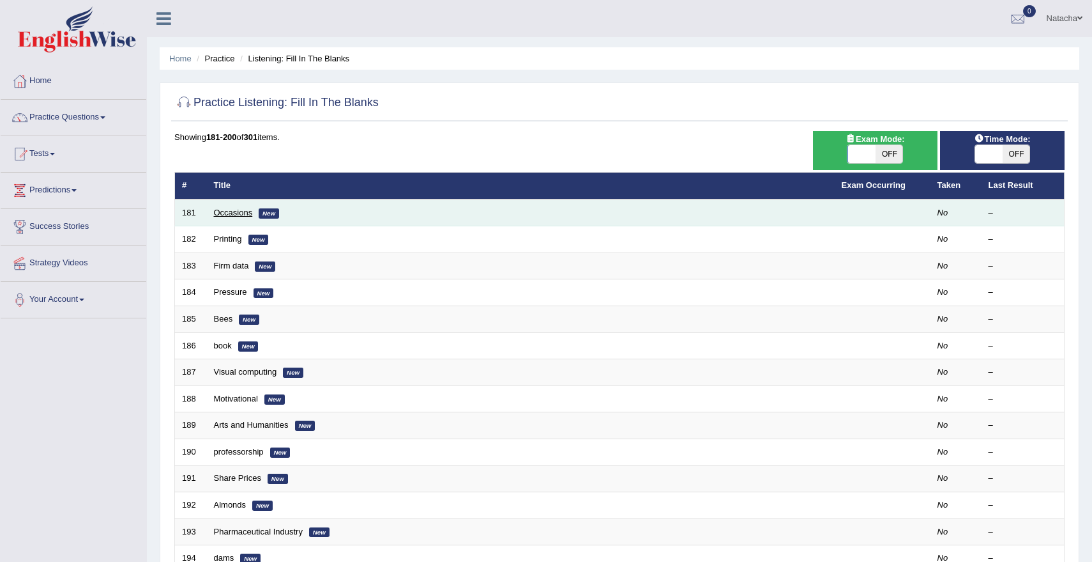
click at [246, 212] on link "Occasions" at bounding box center [233, 213] width 39 height 10
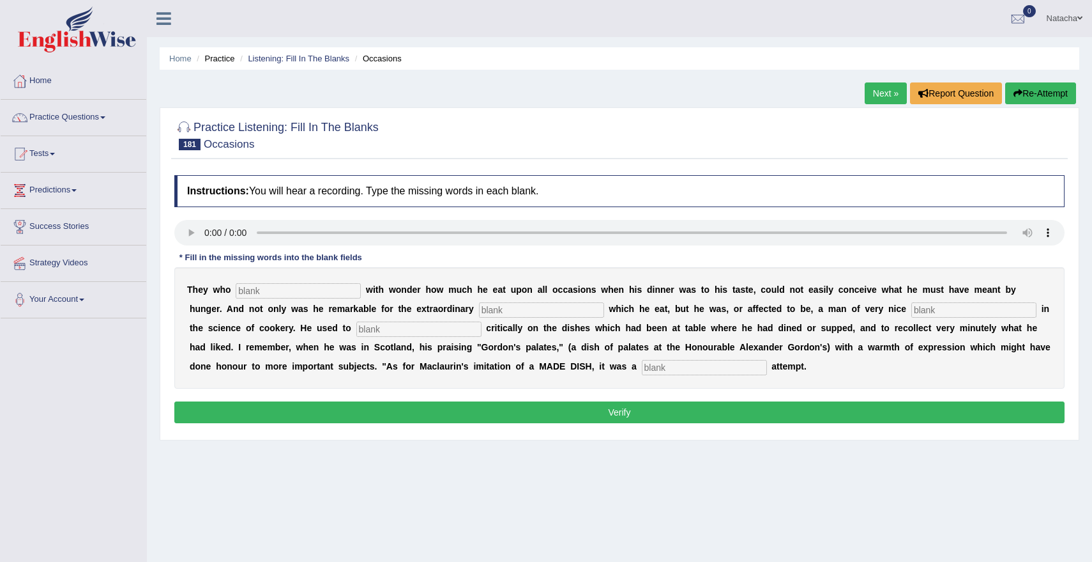
click at [262, 286] on input "text" at bounding box center [298, 290] width 125 height 15
type input "wonder"
click at [479, 311] on input "text" at bounding box center [541, 309] width 125 height 15
click at [479, 307] on input "text" at bounding box center [541, 309] width 125 height 15
type input "quntity"
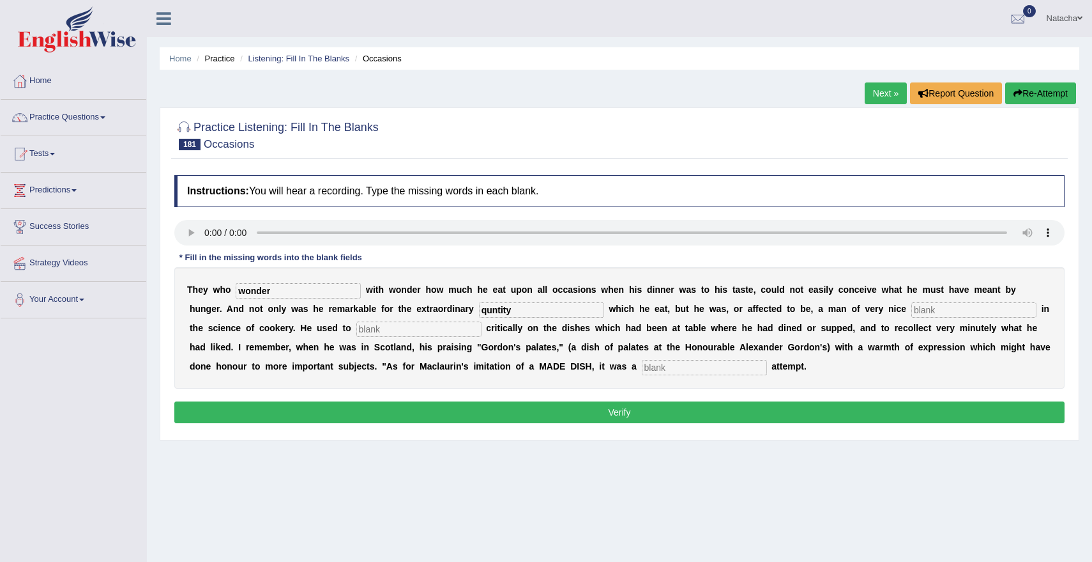
click at [912, 304] on input "text" at bounding box center [974, 309] width 125 height 15
type input "deserment"
click at [356, 329] on input "text" at bounding box center [418, 328] width 125 height 15
type input "dicournt"
click at [479, 310] on input "quntity" at bounding box center [541, 309] width 125 height 15
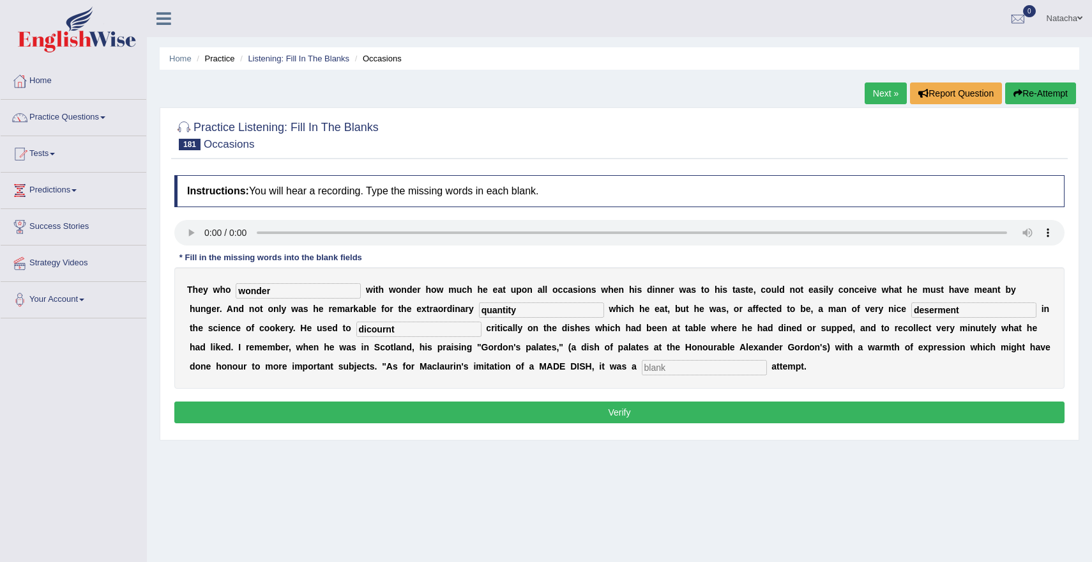
type input "quantity"
click at [640, 338] on div "T h e y w h o wonder w i t h w o n d e r h o w m u c h h e e a t u p o n a l l …" at bounding box center [619, 327] width 891 height 121
click at [673, 362] on input "text" at bounding box center [704, 367] width 125 height 15
click at [651, 369] on input "text" at bounding box center [704, 367] width 125 height 15
type input "richout"
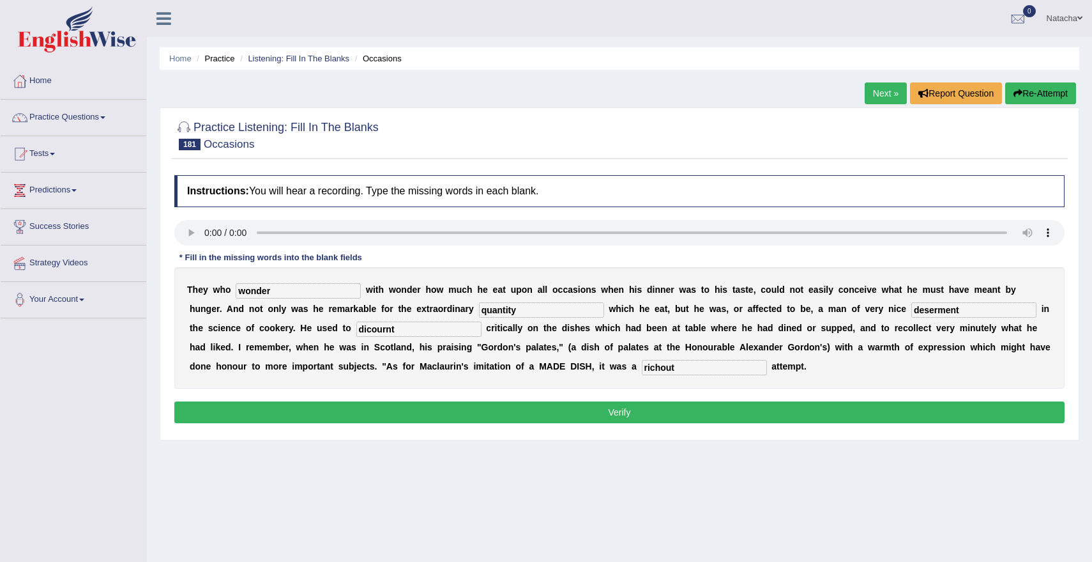
click at [303, 295] on input "wonder" at bounding box center [298, 290] width 125 height 15
drag, startPoint x: 276, startPoint y: 293, endPoint x: 222, endPoint y: 290, distance: 53.7
click at [222, 290] on div "T h e y w h o wonder w i t h w o n d e r h o w m u c h h e e a t u p o n a l l …" at bounding box center [619, 327] width 891 height 121
type input "held"
click at [912, 312] on input "deserment" at bounding box center [974, 309] width 125 height 15
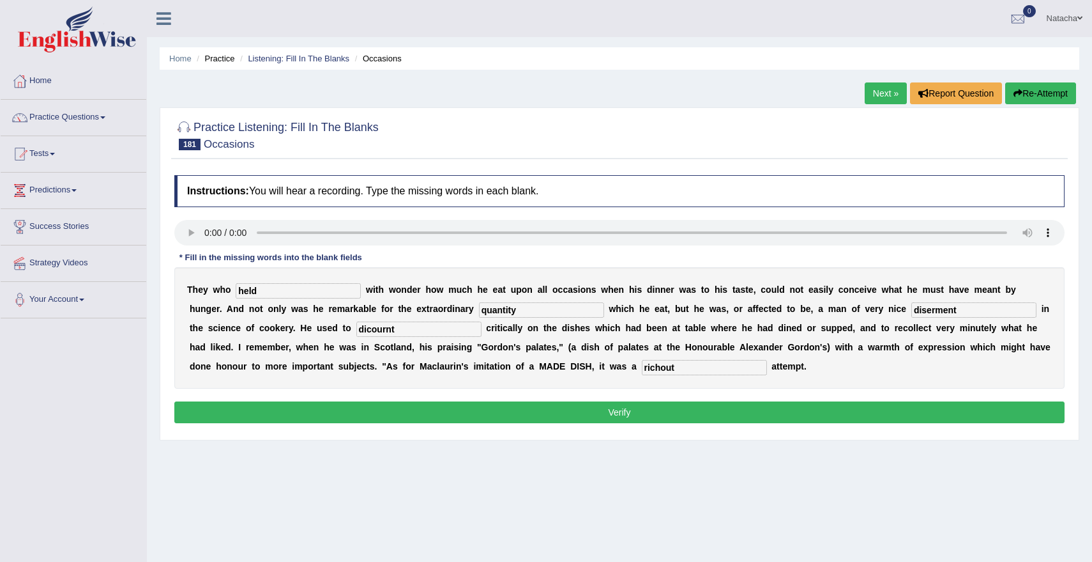
click at [930, 316] on input "diserment" at bounding box center [974, 309] width 125 height 15
type input "diserment"
click at [356, 327] on input "dicournt" at bounding box center [418, 328] width 125 height 15
type input "discount"
click at [537, 414] on button "Verify" at bounding box center [619, 412] width 891 height 22
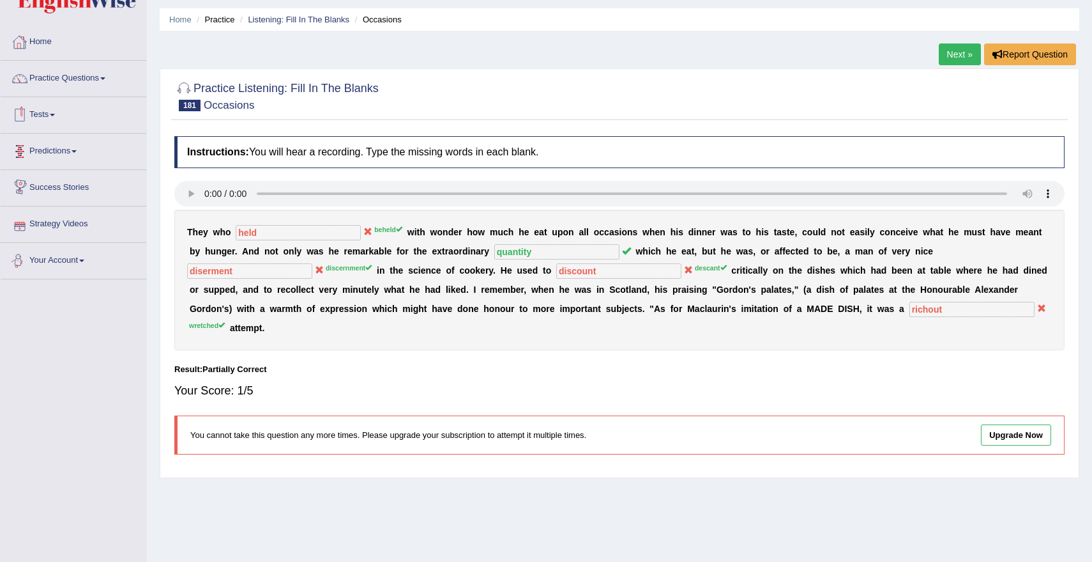
scroll to position [40, 0]
click at [47, 102] on link "Tests" at bounding box center [74, 112] width 146 height 32
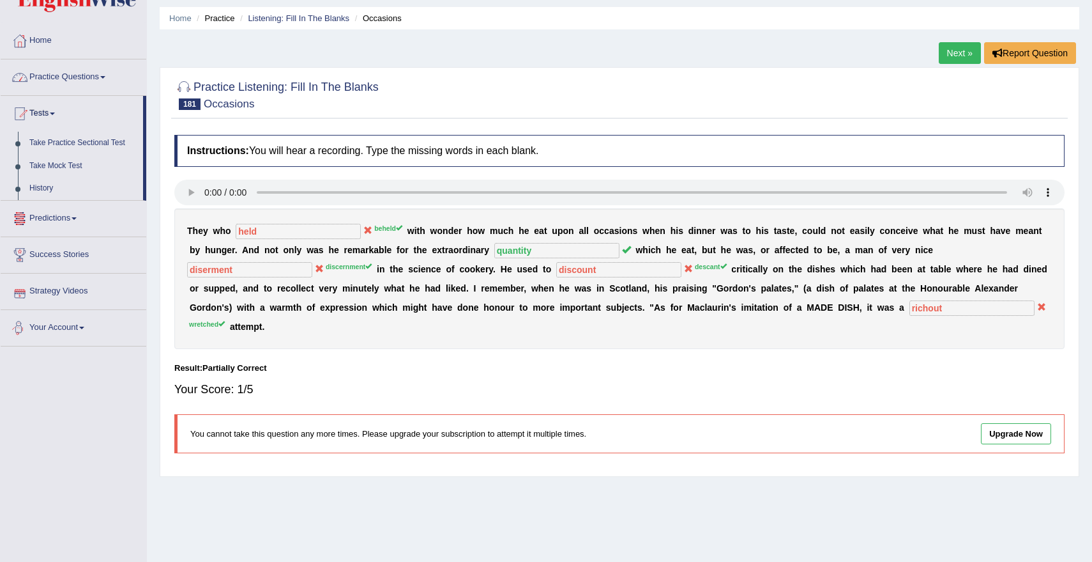
click at [105, 79] on link "Practice Questions" at bounding box center [74, 75] width 146 height 32
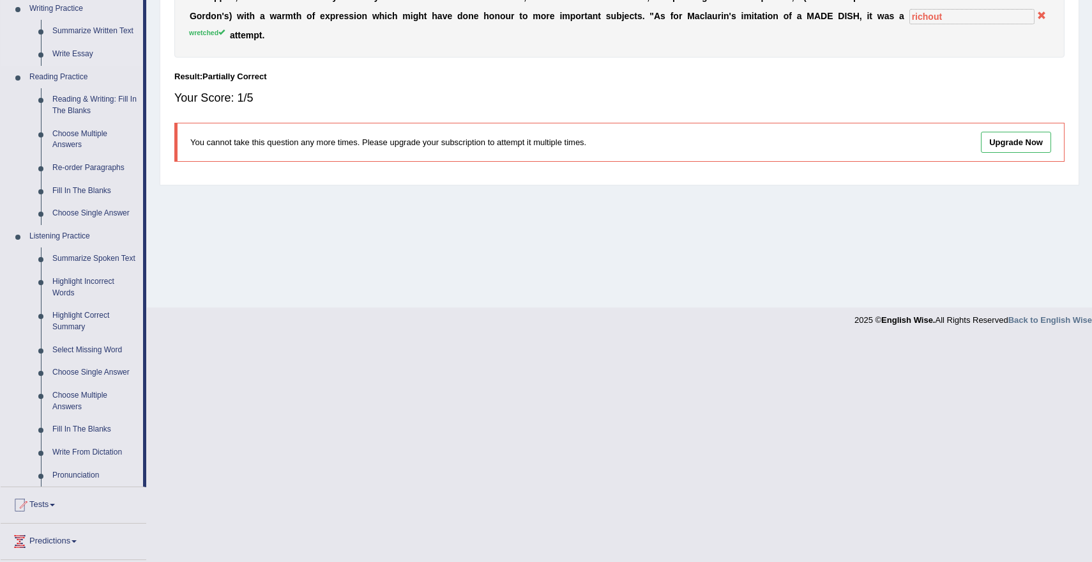
scroll to position [346, 0]
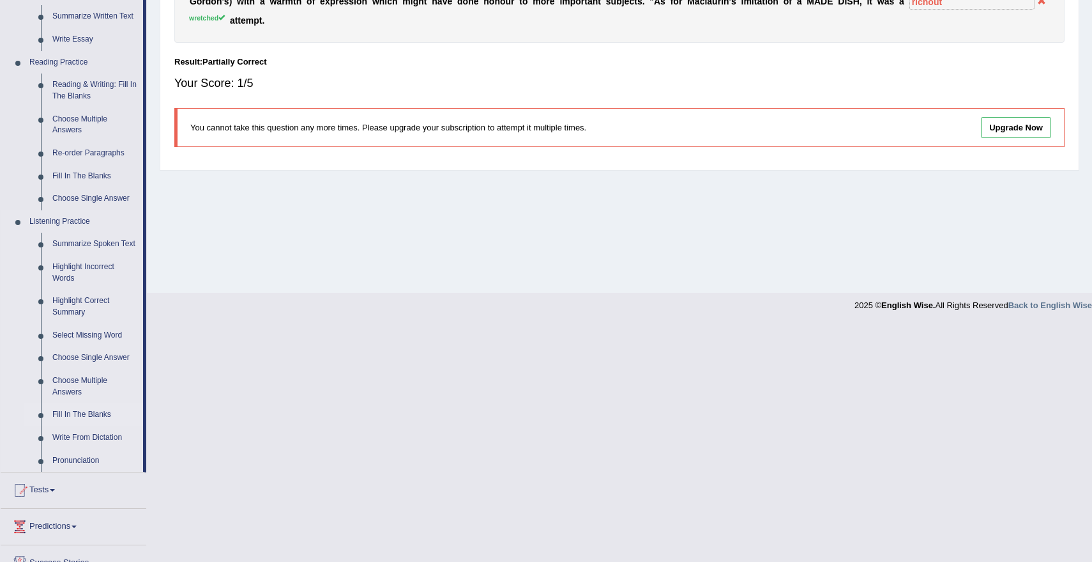
click at [95, 426] on link "Fill In The Blanks" at bounding box center [95, 414] width 96 height 23
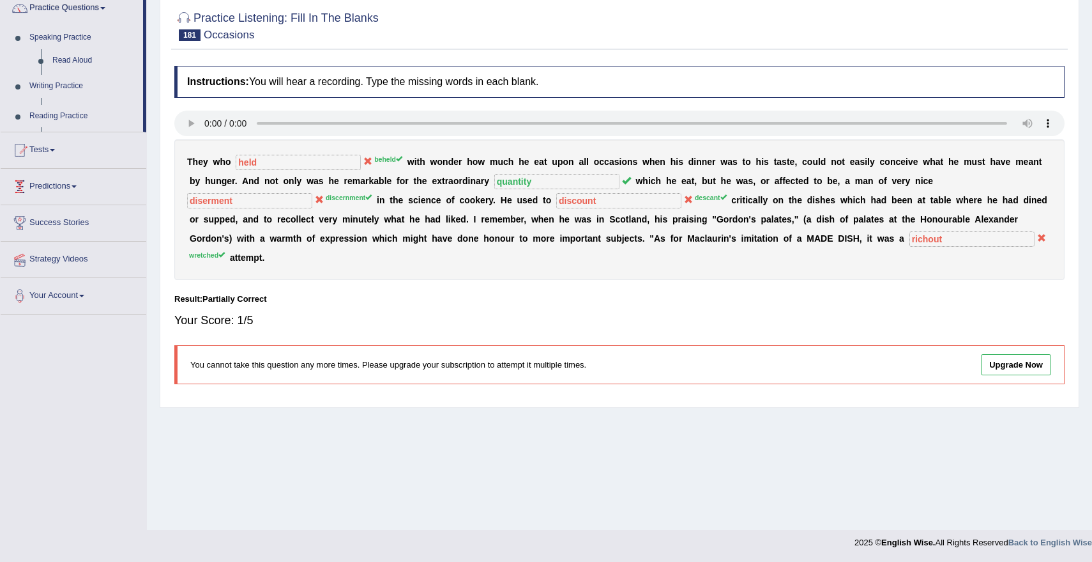
scroll to position [109, 0]
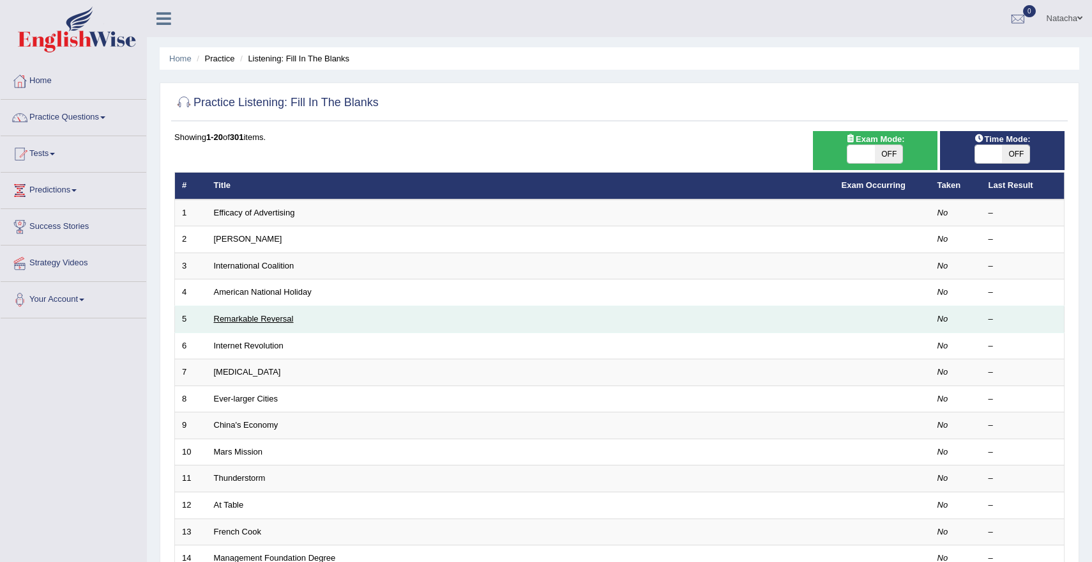
scroll to position [284, 0]
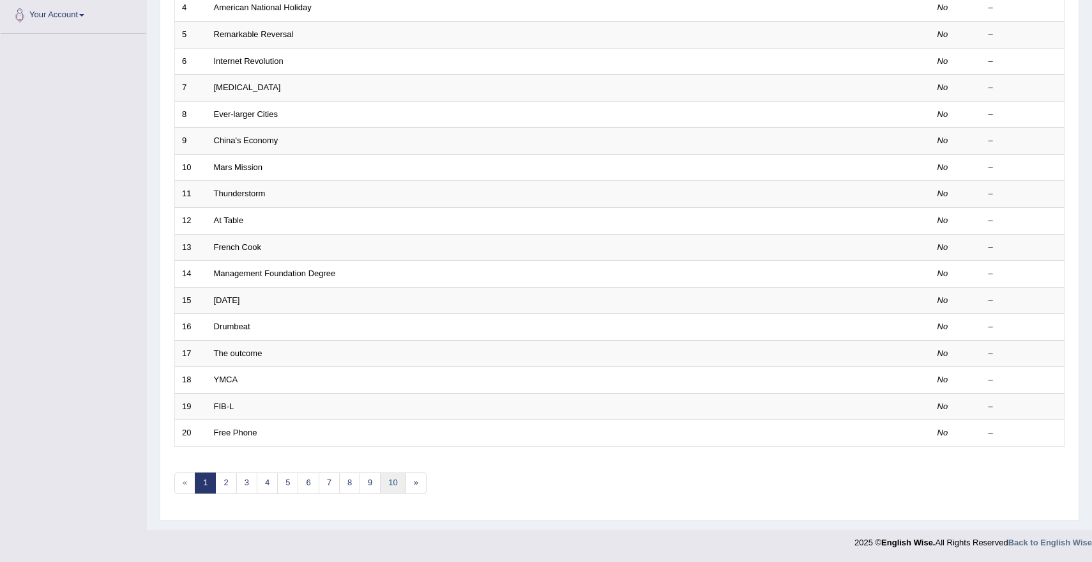
click at [390, 484] on link "10" at bounding box center [393, 482] width 26 height 21
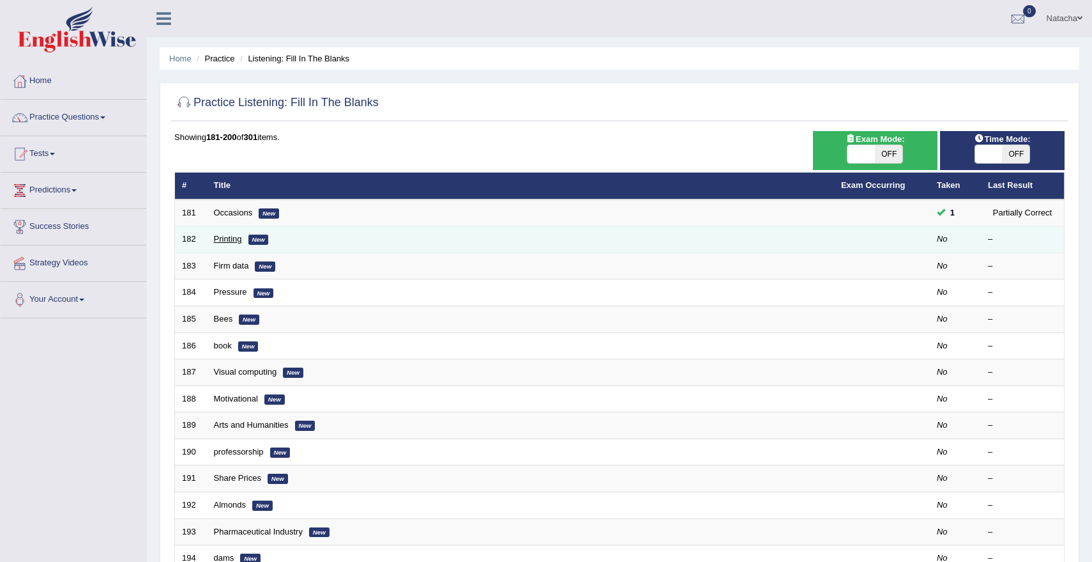
click at [230, 237] on link "Printing" at bounding box center [228, 239] width 28 height 10
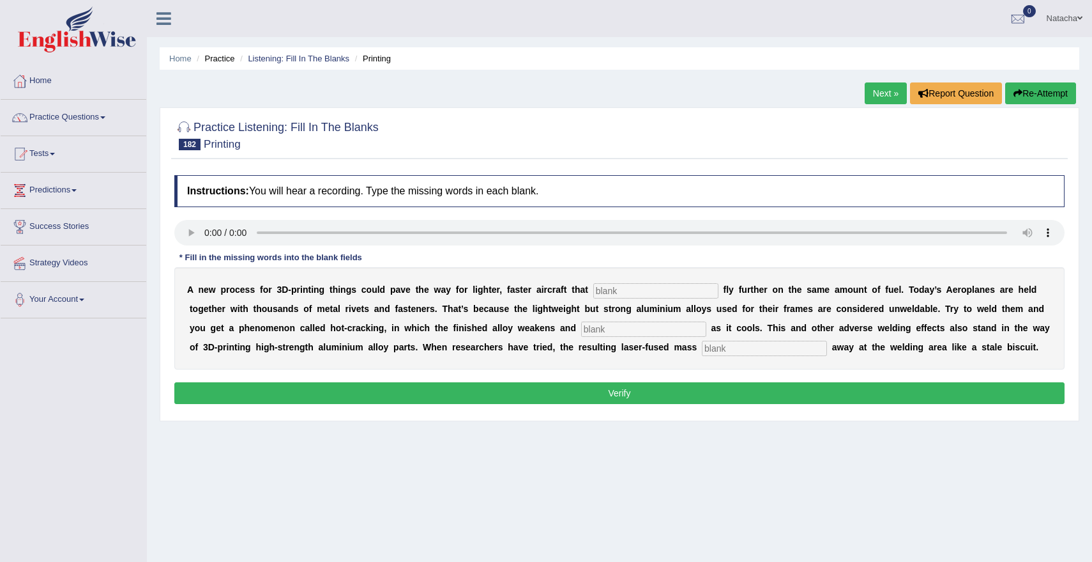
click at [652, 293] on input "text" at bounding box center [656, 290] width 125 height 15
type input "potentialy"
click at [642, 332] on input "text" at bounding box center [643, 328] width 125 height 15
type input "fractures"
click at [735, 351] on input "text" at bounding box center [764, 348] width 125 height 15
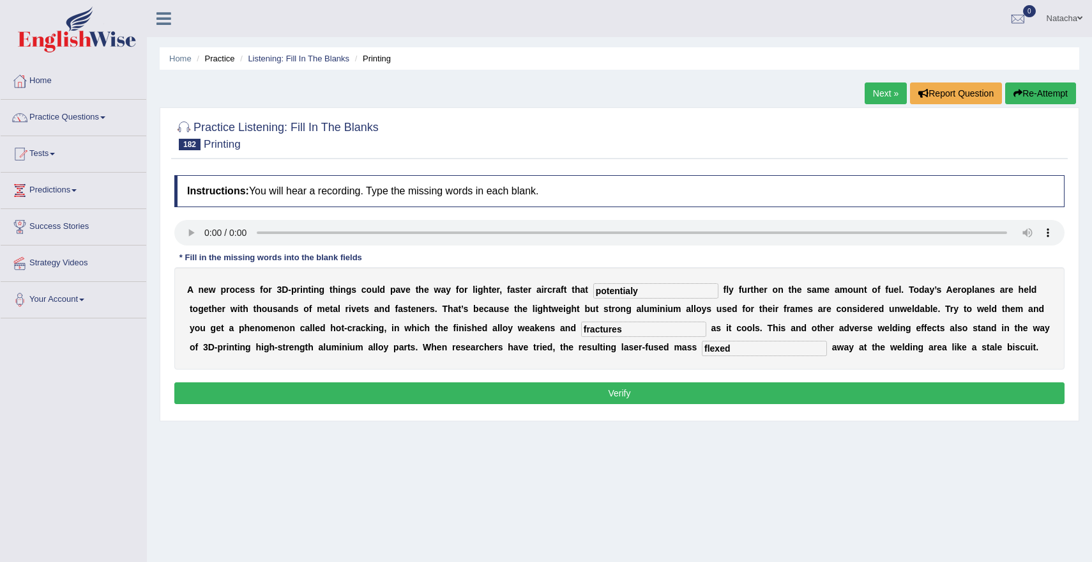
type input "flexed"
click at [658, 293] on input "potentialy" at bounding box center [656, 290] width 125 height 15
click at [636, 296] on input "potentialy" at bounding box center [656, 290] width 125 height 15
type input "potentially"
click at [473, 398] on button "Verify" at bounding box center [619, 393] width 891 height 22
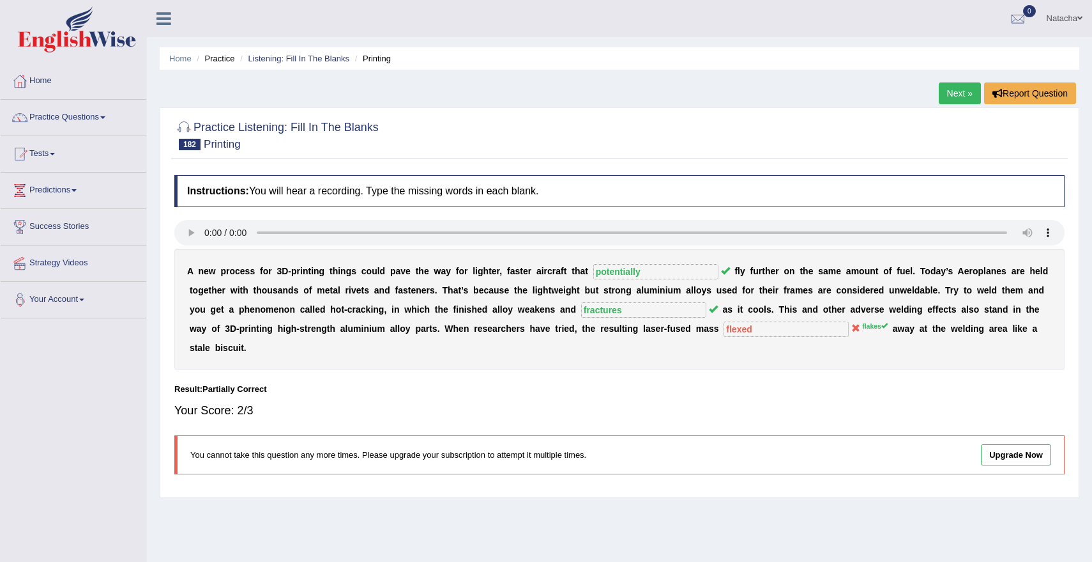
scroll to position [1, 0]
click at [52, 155] on link "Tests" at bounding box center [74, 151] width 146 height 32
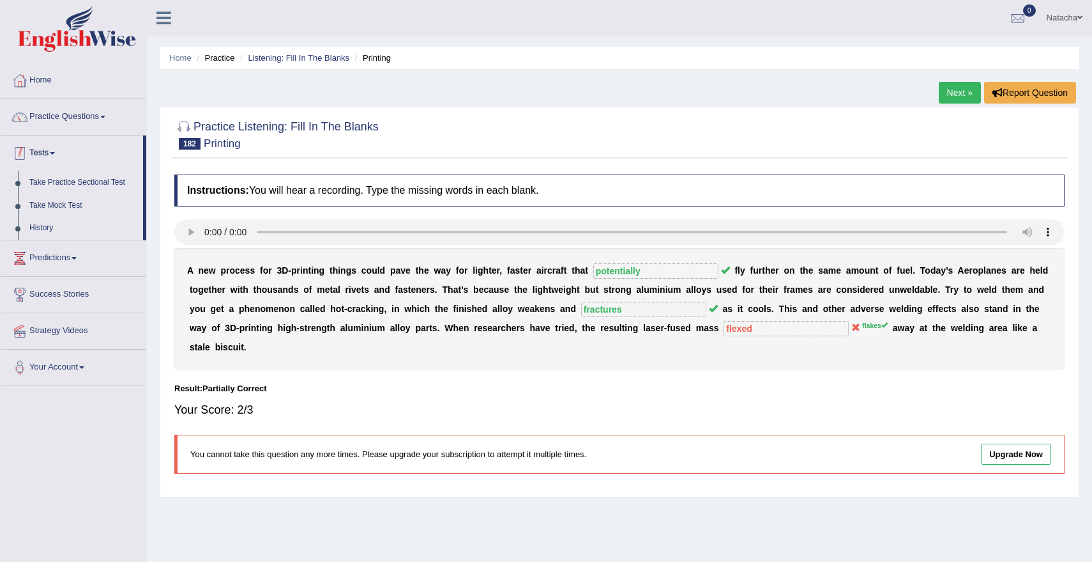
click at [69, 126] on link "Practice Questions" at bounding box center [74, 115] width 146 height 32
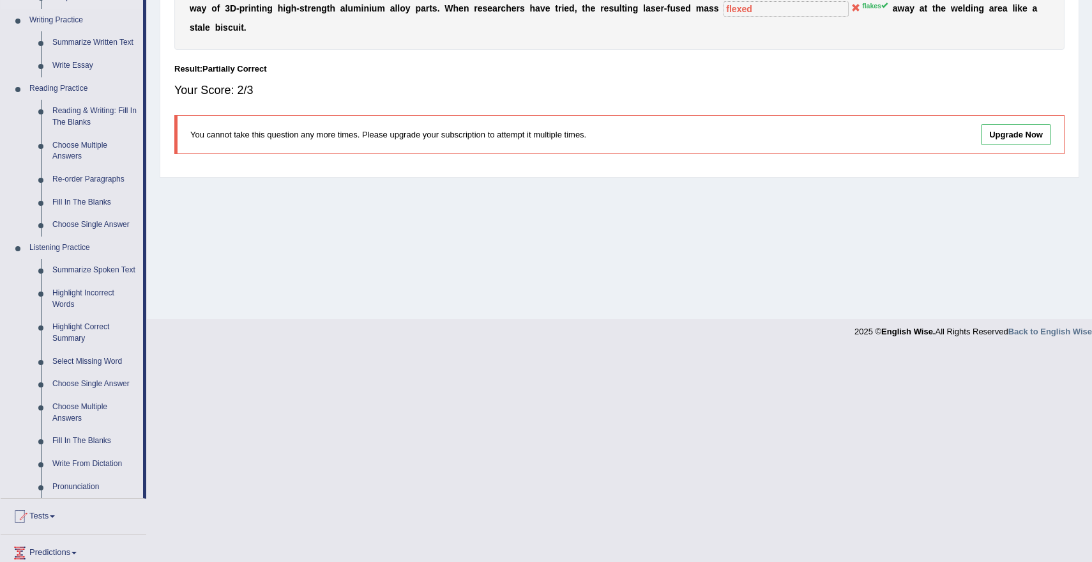
scroll to position [321, 0]
click at [99, 471] on link "Write From Dictation" at bounding box center [95, 463] width 96 height 23
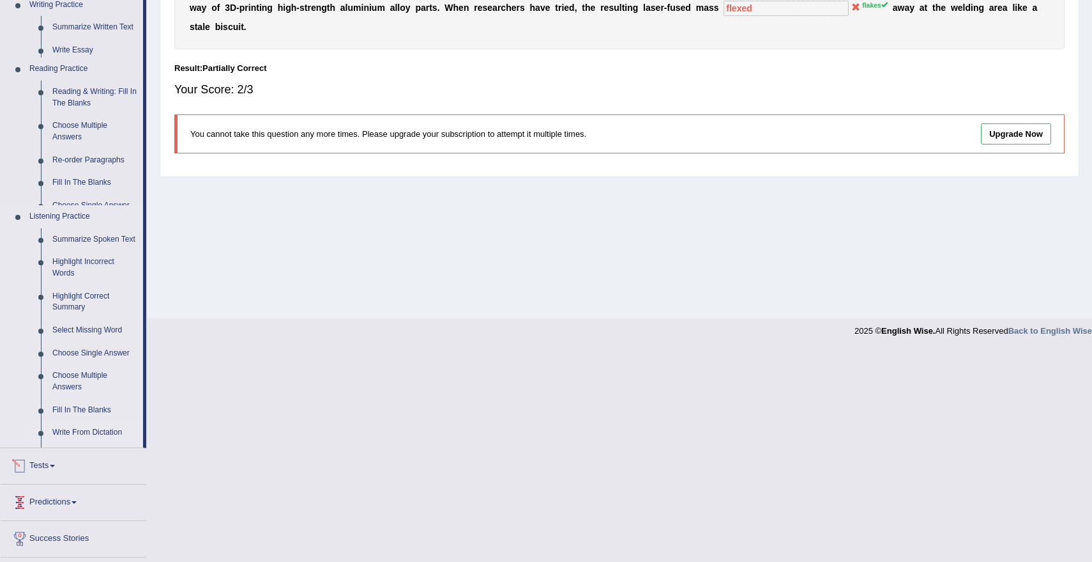
scroll to position [109, 0]
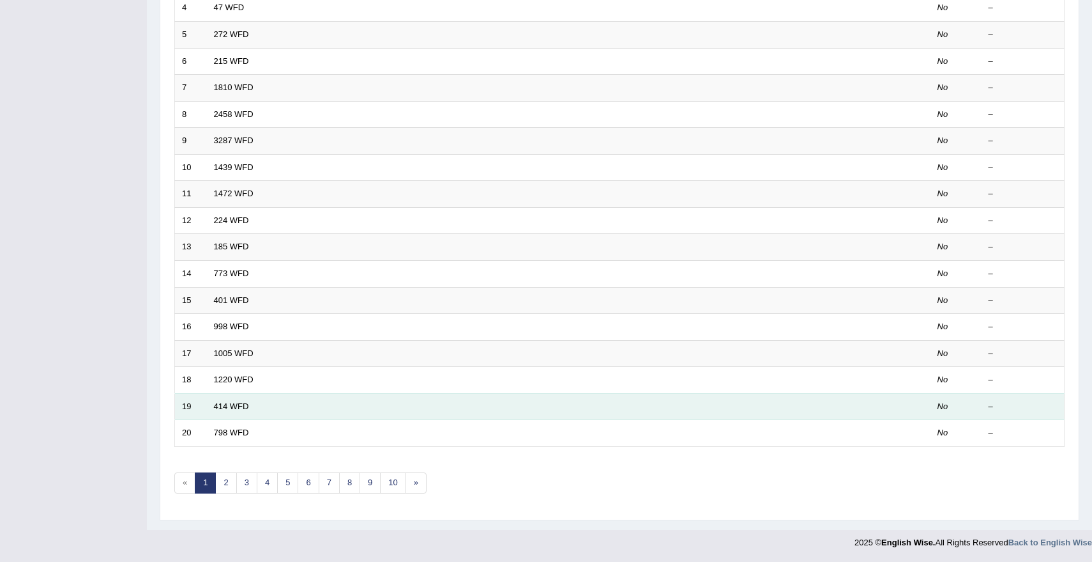
scroll to position [284, 0]
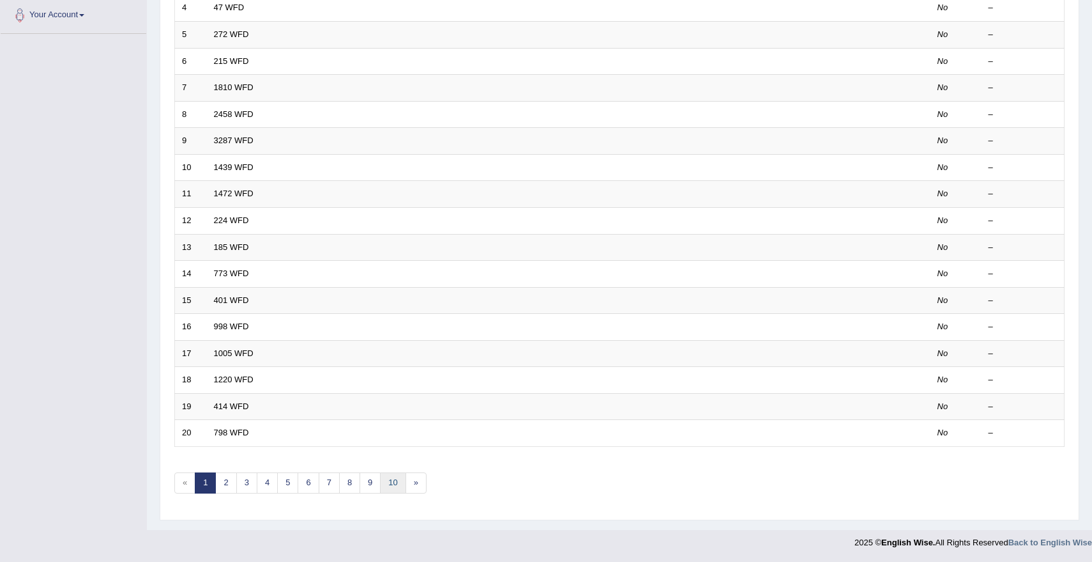
click at [397, 478] on link "10" at bounding box center [393, 482] width 26 height 21
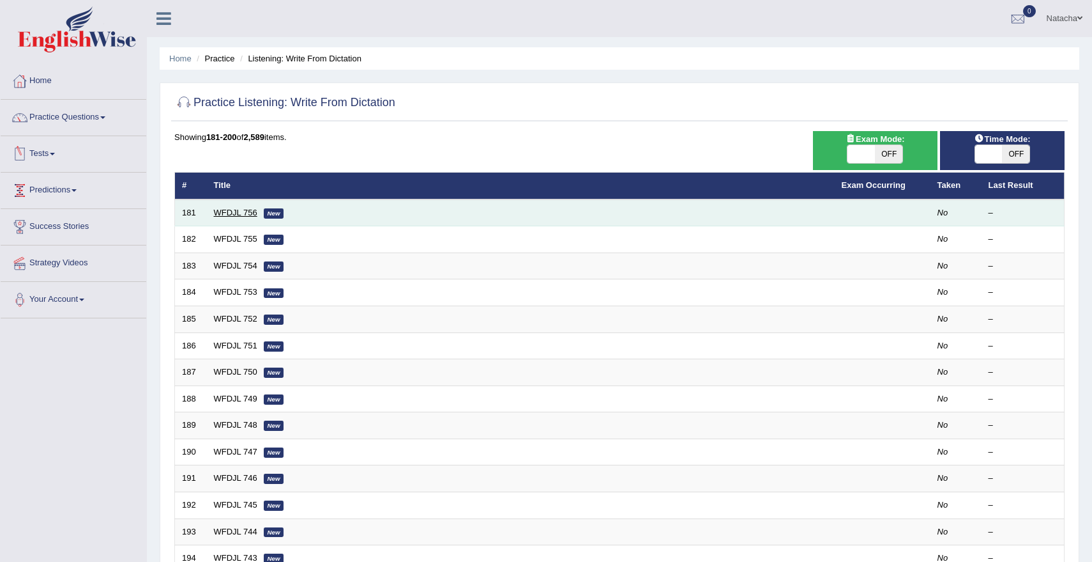
click at [240, 213] on link "WFDJL 756" at bounding box center [235, 213] width 43 height 10
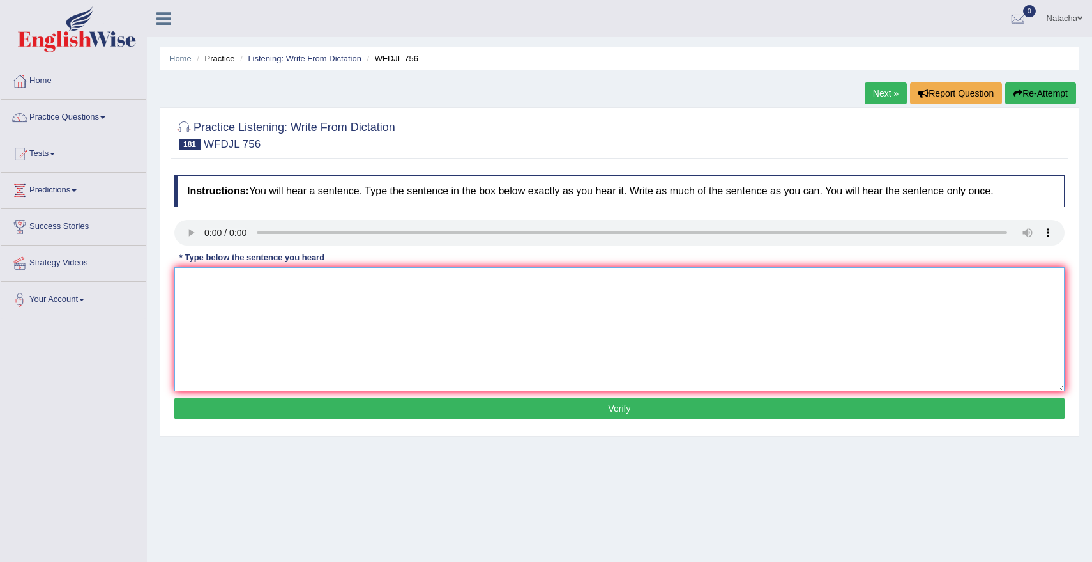
click at [238, 321] on textarea at bounding box center [619, 329] width 891 height 124
click at [357, 280] on textarea "comprehender the market desease is compratirve for the student." at bounding box center [619, 329] width 891 height 124
click at [480, 289] on textarea "comprehender the market desease is comparative for the student." at bounding box center [619, 329] width 891 height 124
type textarea "comprehender the market desease is comparative for the student."
click at [380, 412] on button "Verify" at bounding box center [619, 408] width 891 height 22
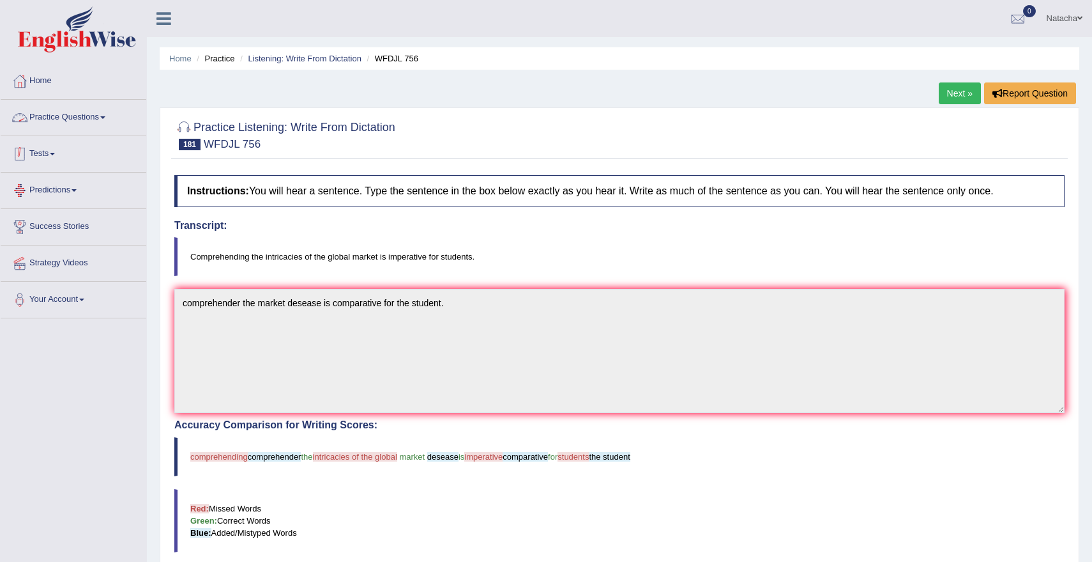
click at [98, 120] on link "Practice Questions" at bounding box center [74, 116] width 146 height 32
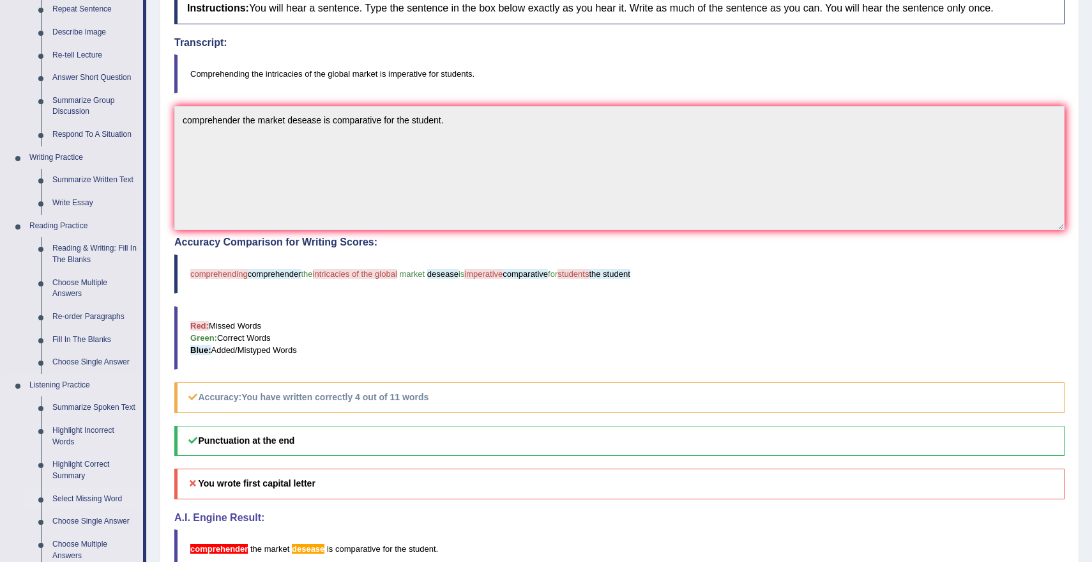
scroll to position [174, 0]
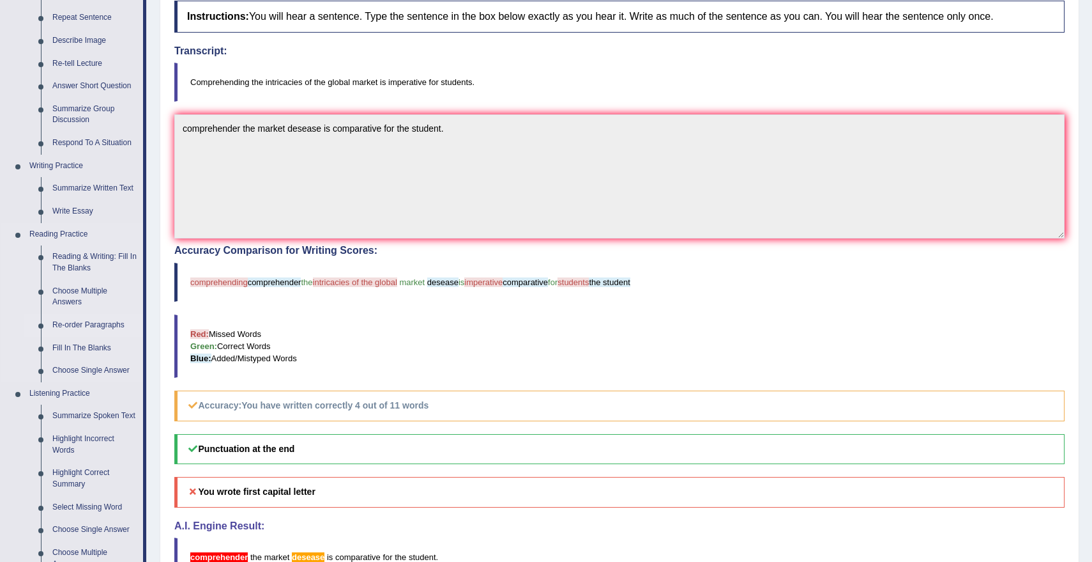
click at [83, 326] on link "Re-order Paragraphs" at bounding box center [95, 325] width 96 height 23
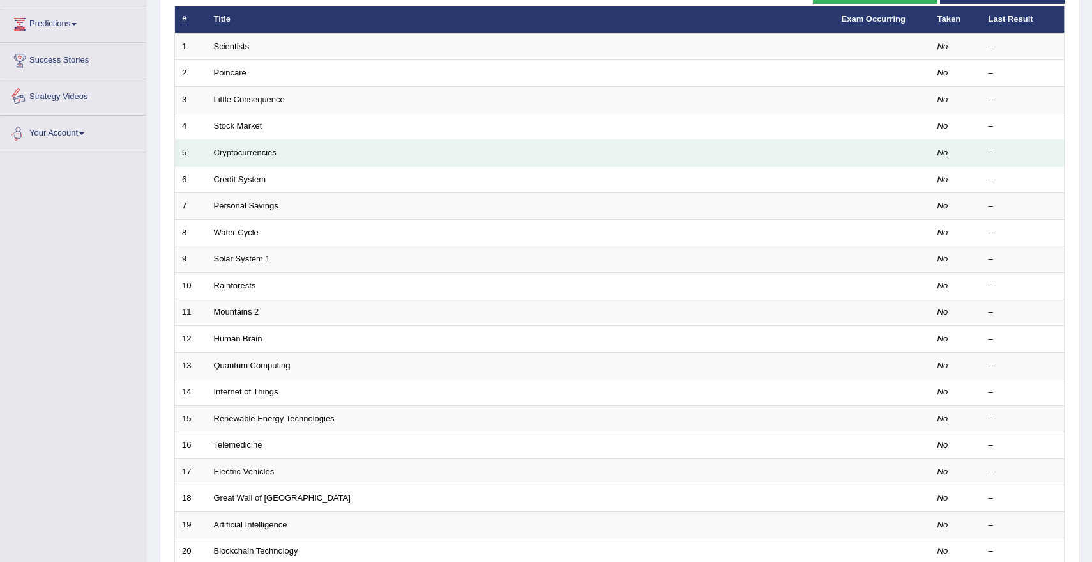
scroll to position [284, 0]
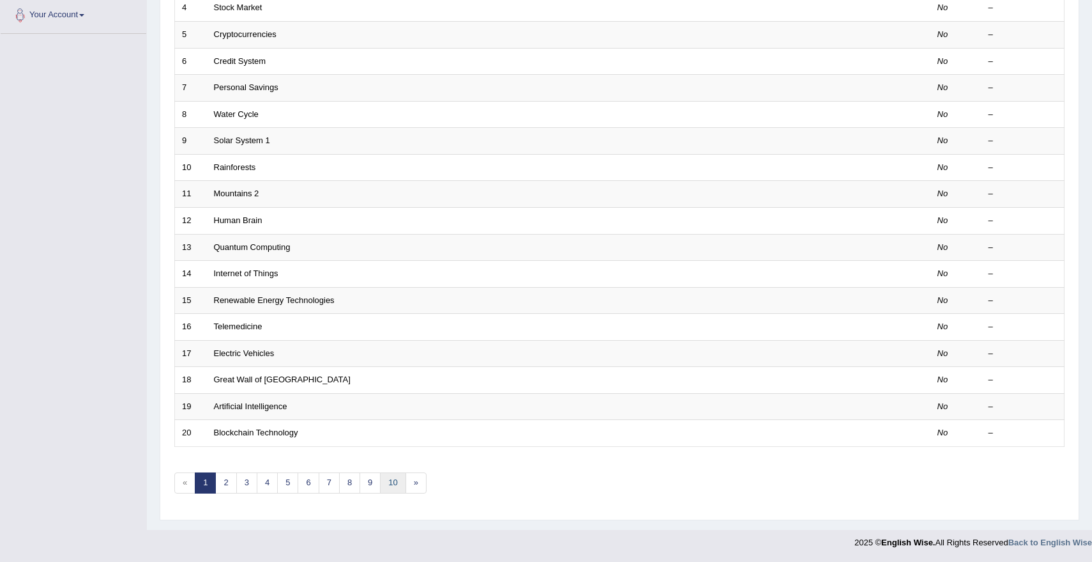
click at [383, 477] on link "10" at bounding box center [393, 482] width 26 height 21
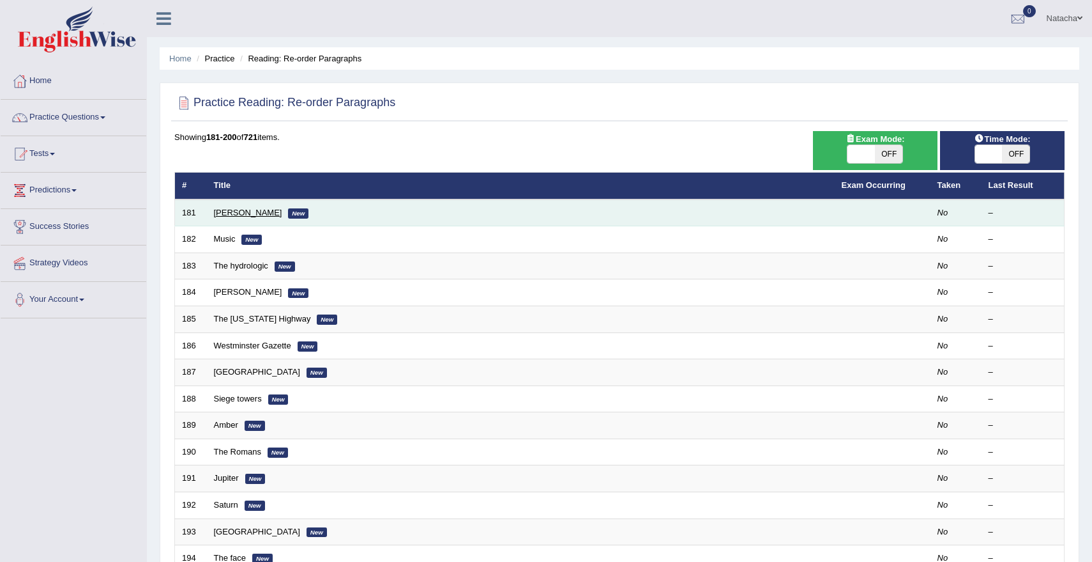
click at [228, 208] on link "[PERSON_NAME]" at bounding box center [248, 213] width 68 height 10
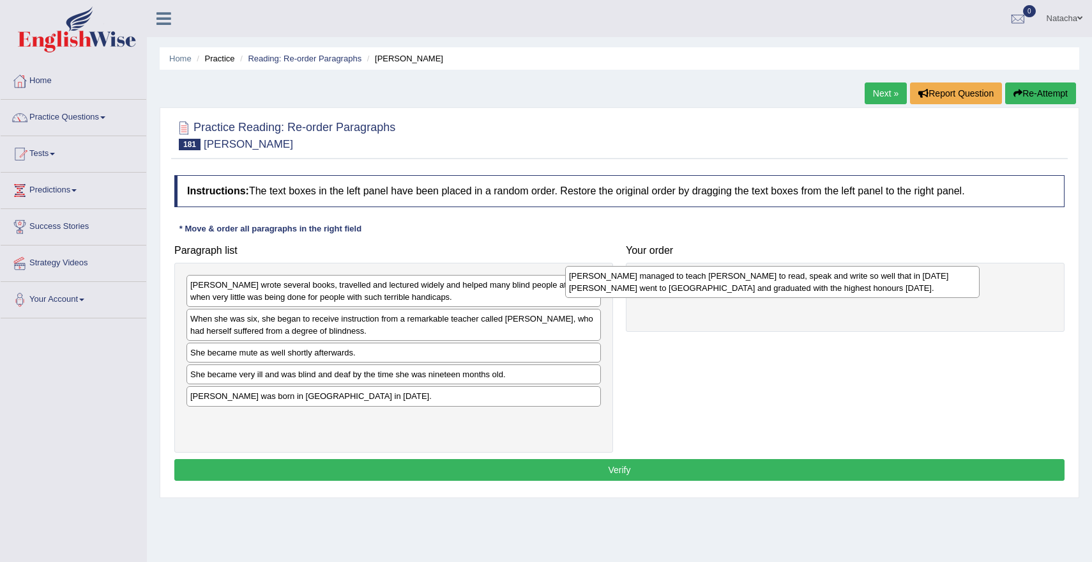
drag, startPoint x: 240, startPoint y: 326, endPoint x: 618, endPoint y: 283, distance: 380.6
click at [619, 283] on div "[PERSON_NAME] managed to teach [PERSON_NAME] to read, speak and write so well t…" at bounding box center [772, 282] width 415 height 32
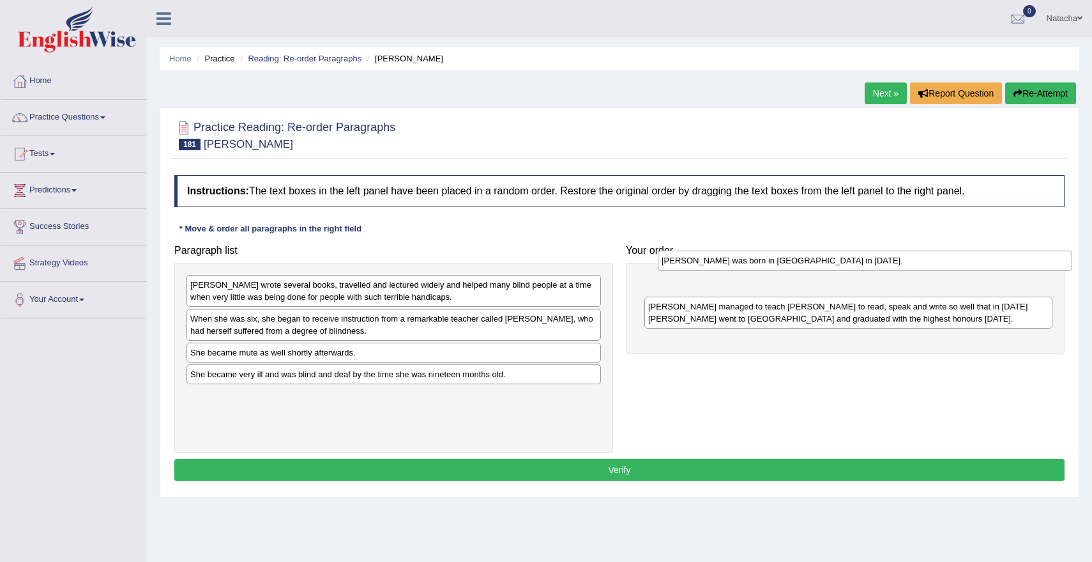
drag, startPoint x: 321, startPoint y: 401, endPoint x: 792, endPoint y: 265, distance: 490.0
click at [792, 265] on div "Helen Keller was born in America in 1880." at bounding box center [865, 260] width 415 height 20
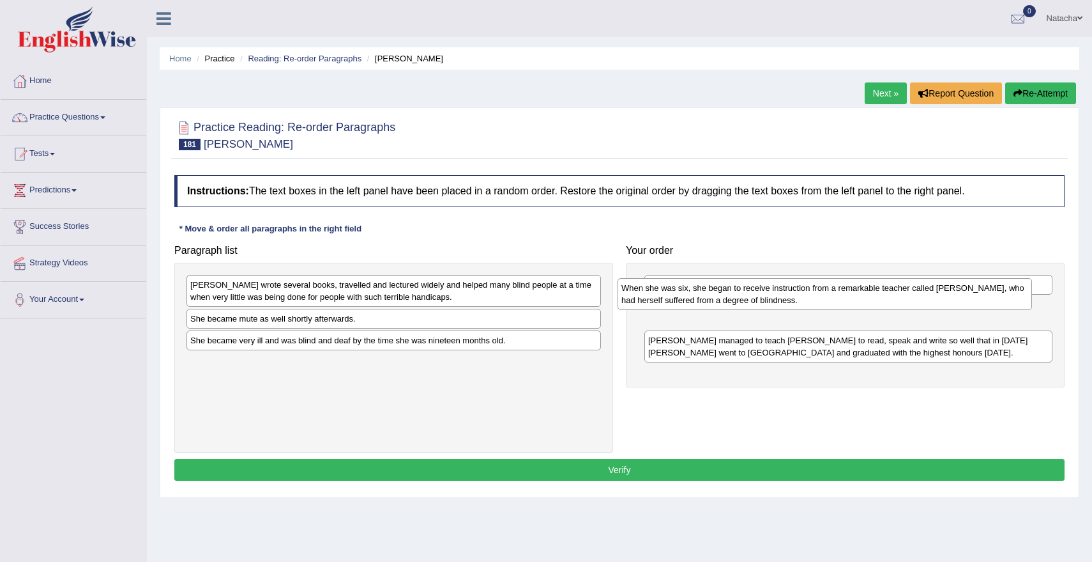
drag, startPoint x: 268, startPoint y: 321, endPoint x: 703, endPoint y: 302, distance: 435.5
click at [703, 300] on div "When she was six, she began to receive instruction from a remarkable teacher ca…" at bounding box center [825, 294] width 415 height 32
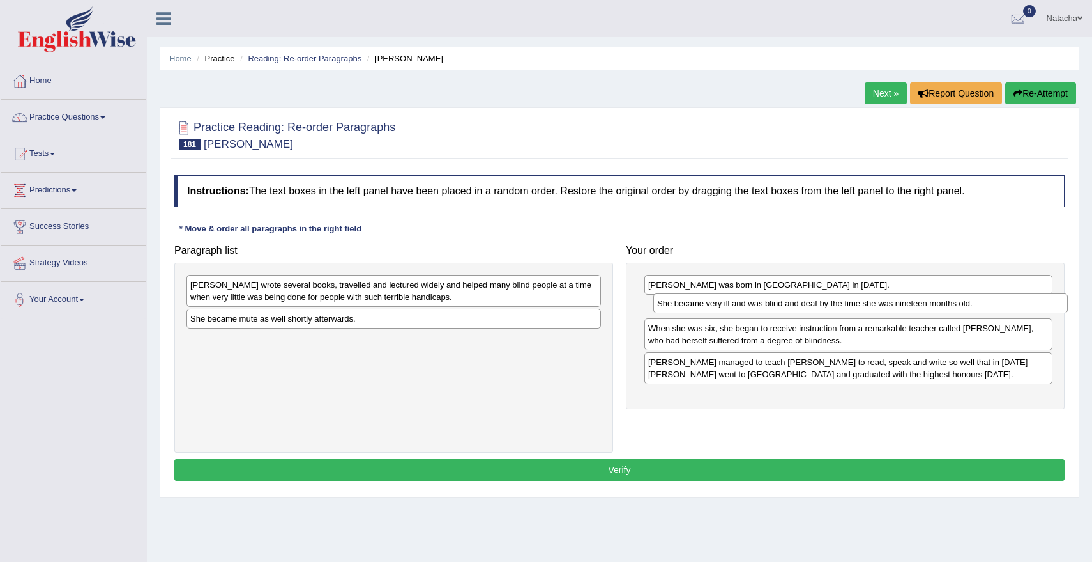
drag, startPoint x: 218, startPoint y: 348, endPoint x: 686, endPoint y: 310, distance: 469.2
click at [685, 310] on div "She became very ill and was blind and deaf by the time she was nineteen months …" at bounding box center [861, 303] width 415 height 20
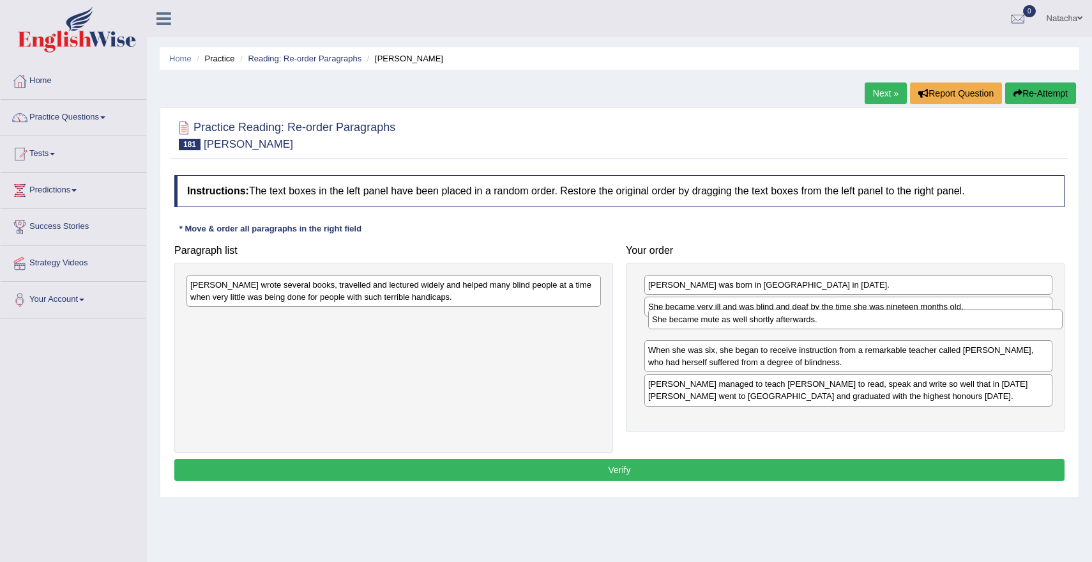
drag, startPoint x: 247, startPoint y: 323, endPoint x: 707, endPoint y: 321, distance: 460.6
click at [707, 322] on div "She became mute as well shortly afterwards." at bounding box center [855, 319] width 415 height 20
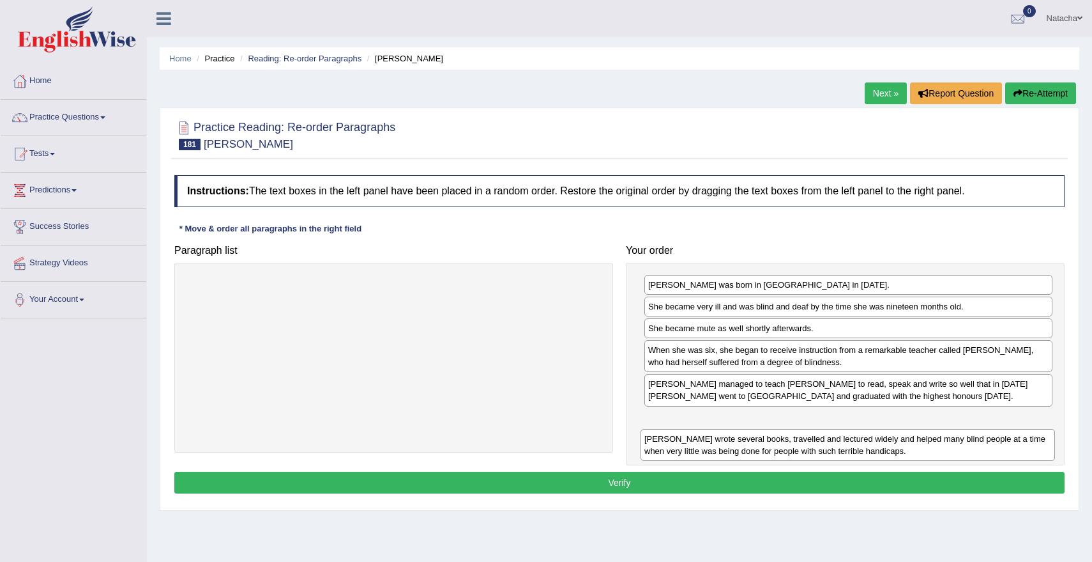
drag, startPoint x: 279, startPoint y: 291, endPoint x: 733, endPoint y: 438, distance: 476.8
click at [733, 438] on div "Helen wrote several books, travelled and lectured widely and helped many blind …" at bounding box center [848, 445] width 415 height 32
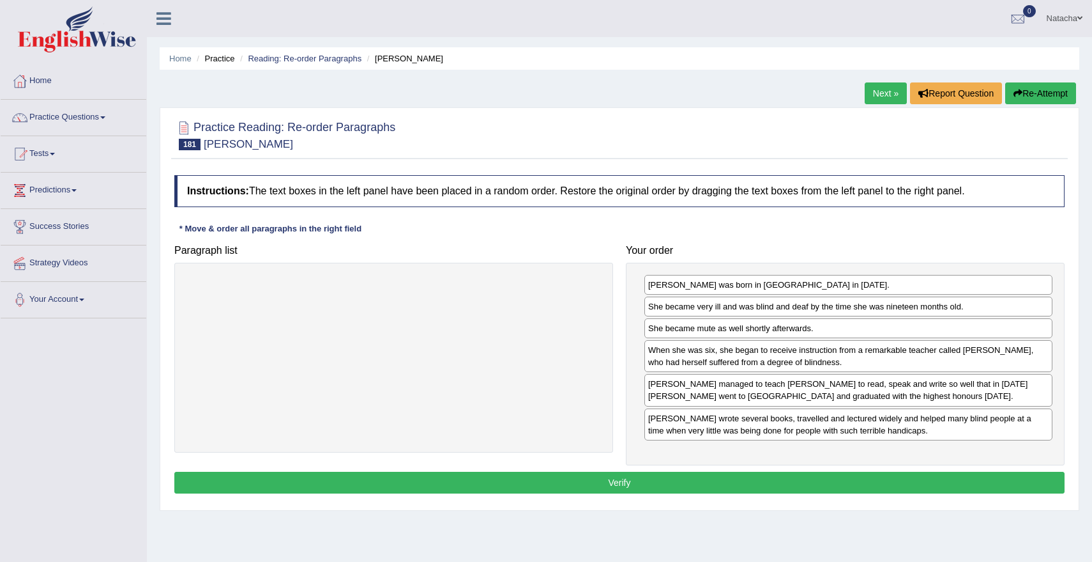
click at [705, 489] on button "Verify" at bounding box center [619, 482] width 891 height 22
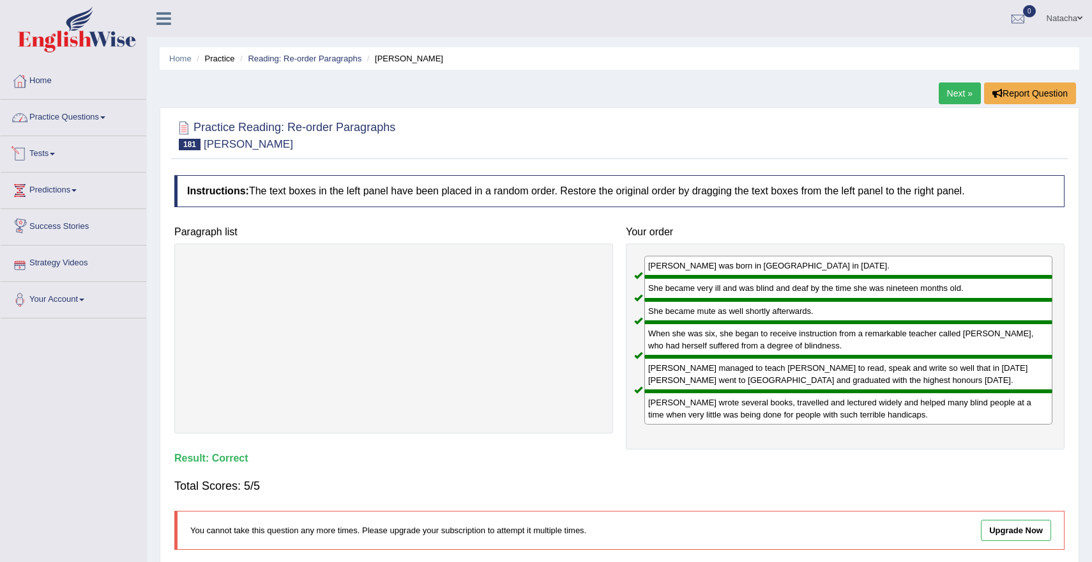
click at [39, 130] on link "Practice Questions" at bounding box center [74, 116] width 146 height 32
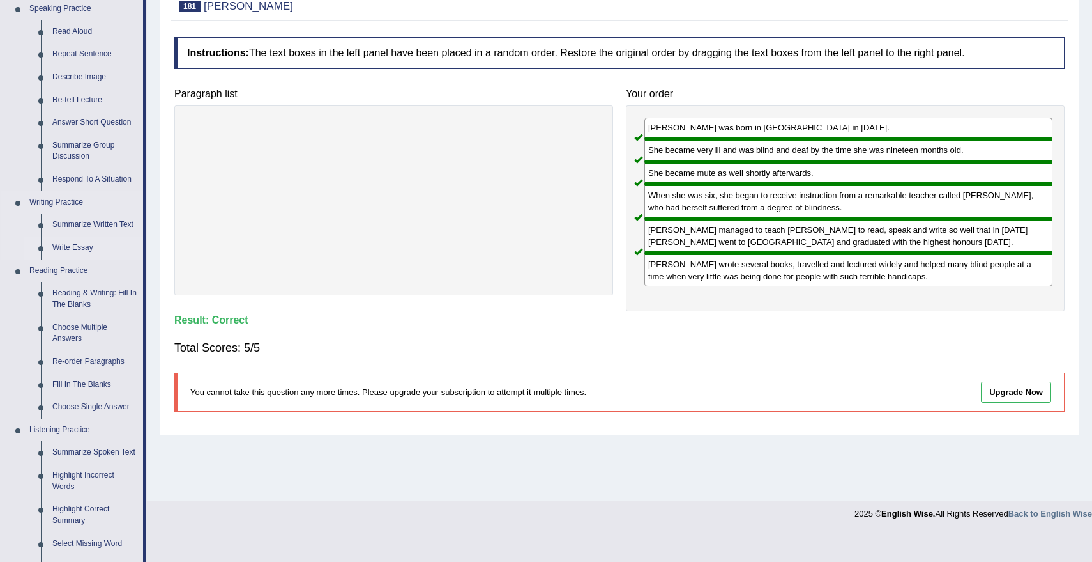
scroll to position [137, 0]
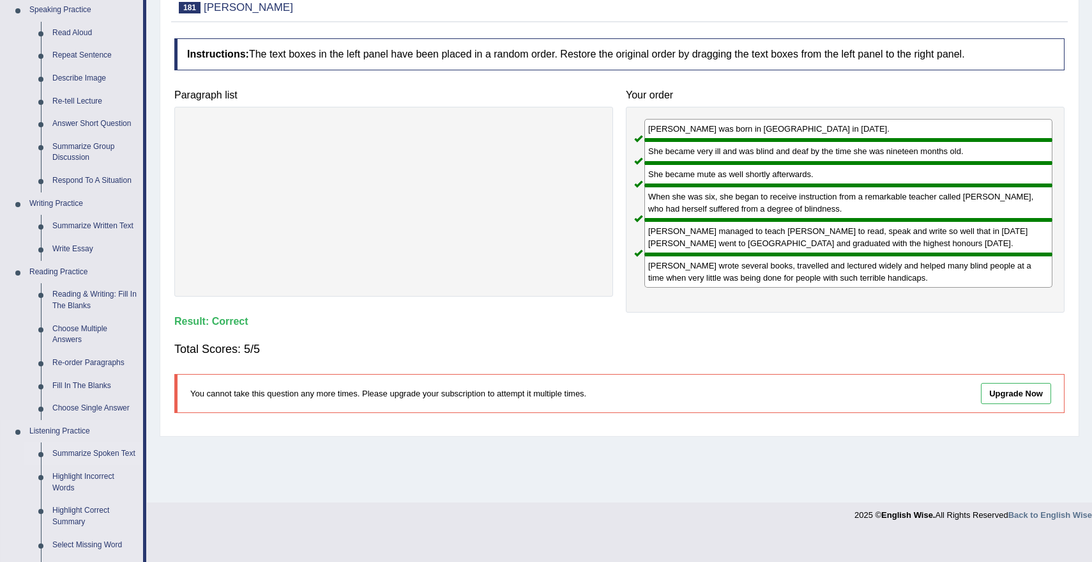
click at [56, 450] on link "Summarize Spoken Text" at bounding box center [95, 453] width 96 height 23
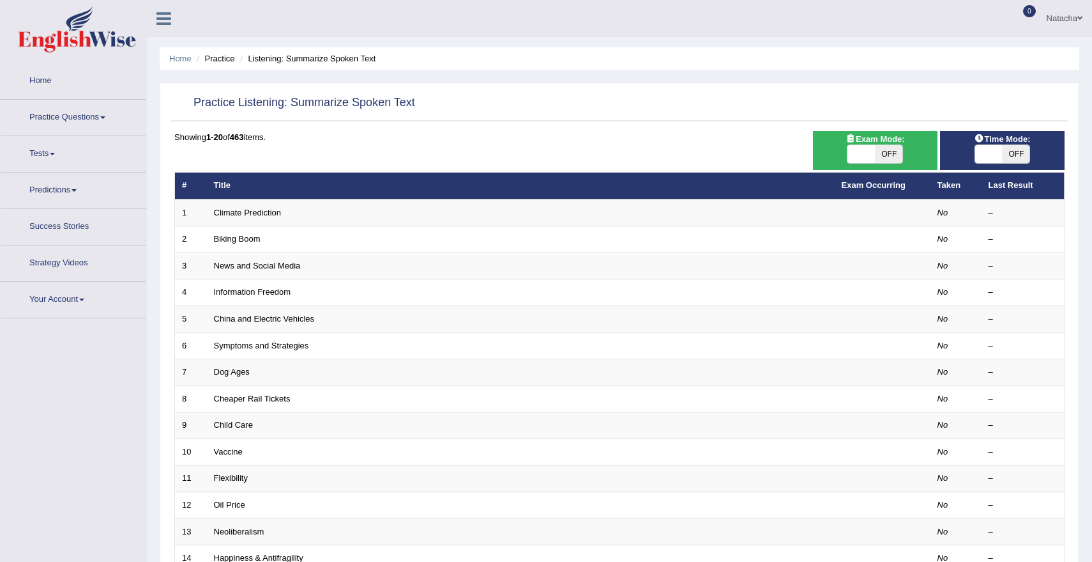
scroll to position [284, 0]
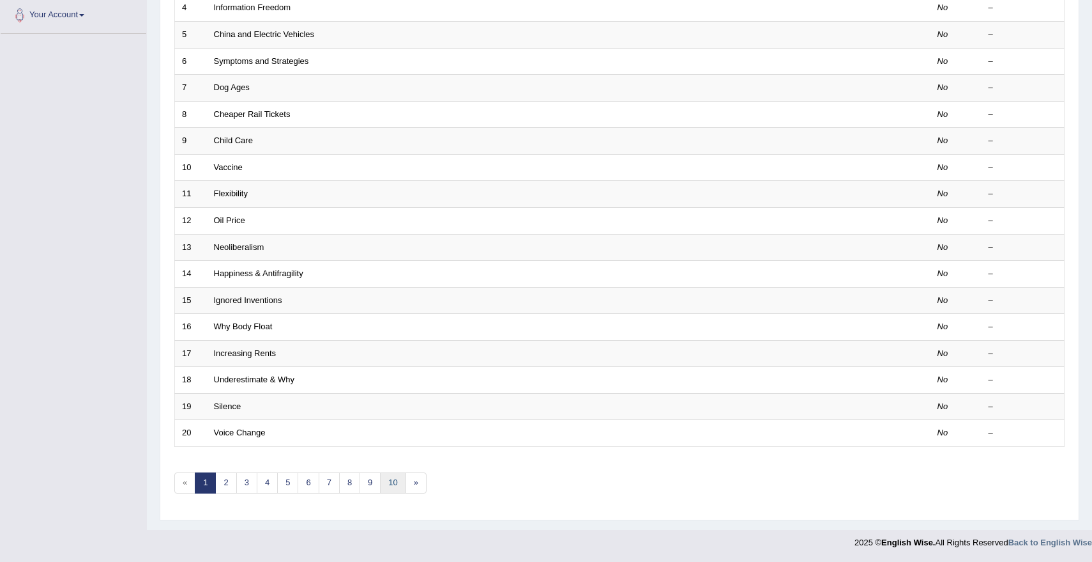
click at [394, 489] on link "10" at bounding box center [393, 482] width 26 height 21
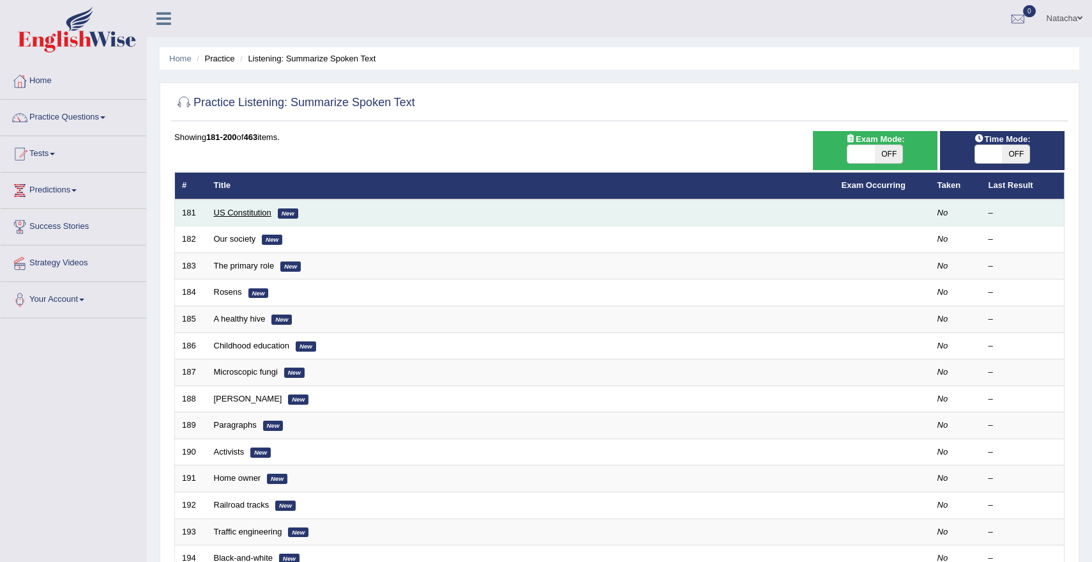
click at [265, 210] on link "US Constitution" at bounding box center [242, 213] width 57 height 10
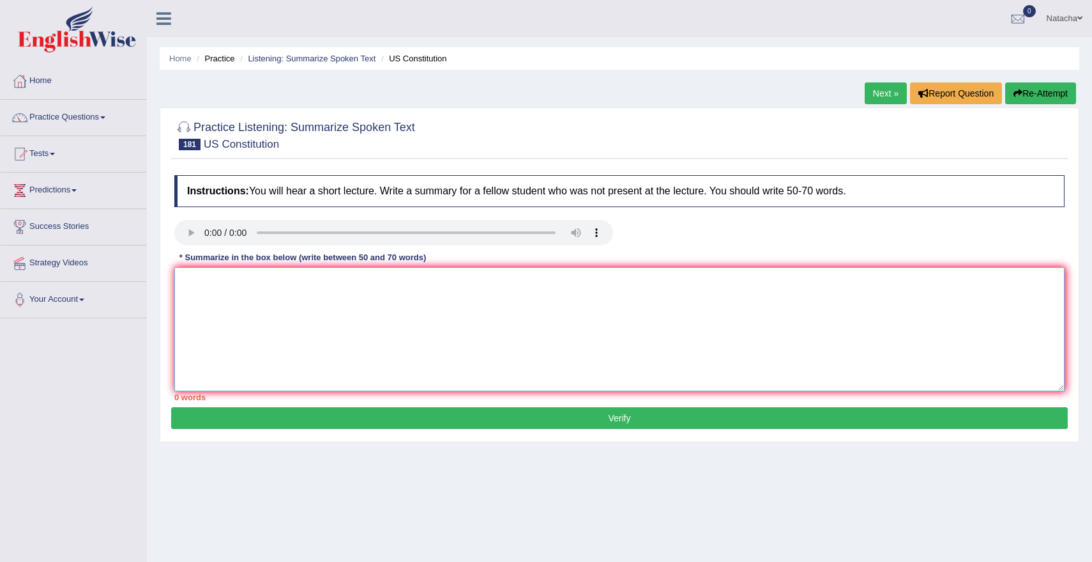
click at [292, 298] on textarea at bounding box center [619, 329] width 891 height 124
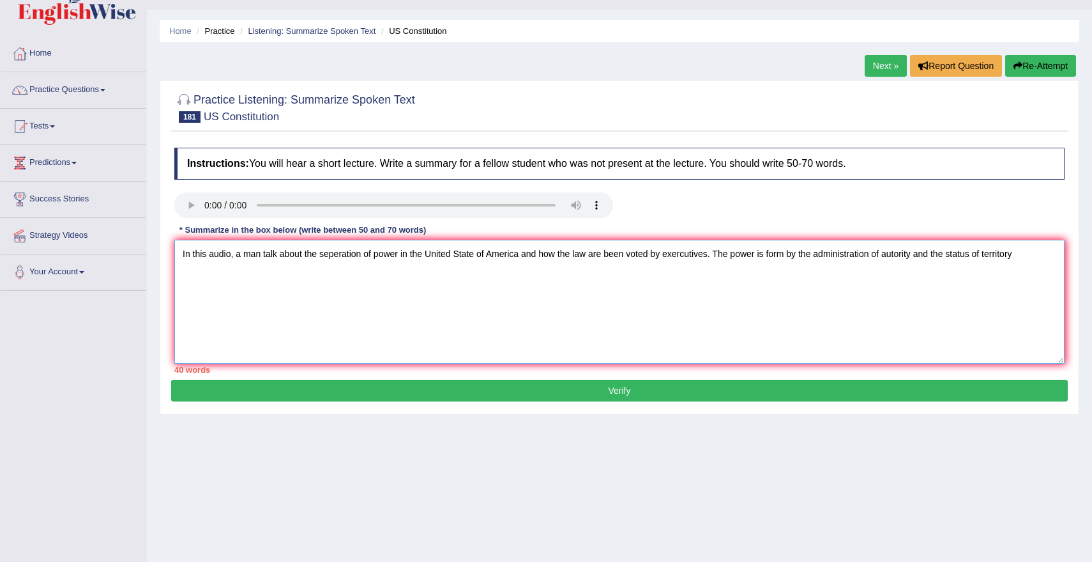
scroll to position [26, 0]
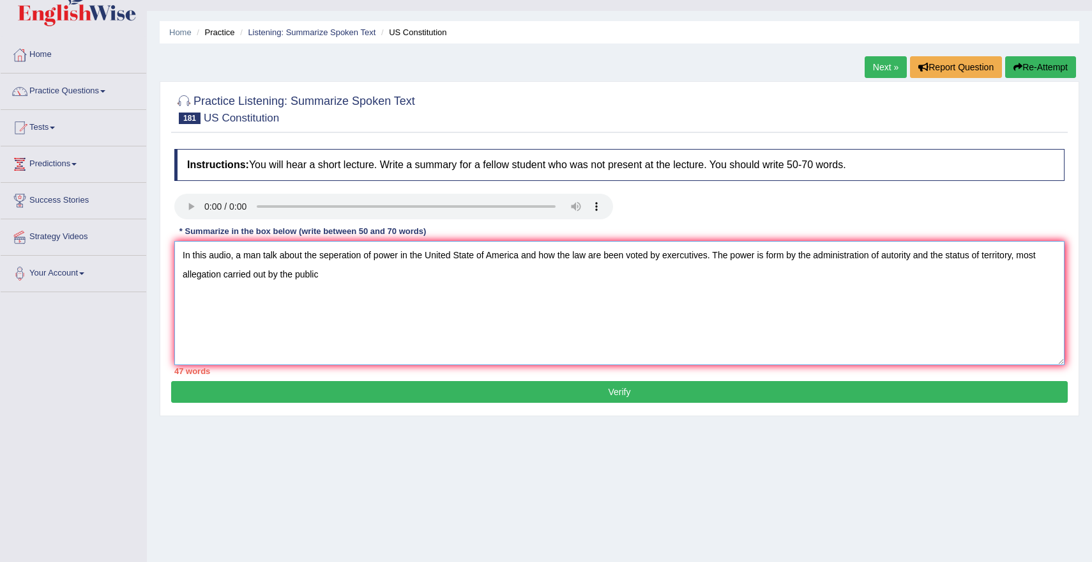
click at [181, 273] on textarea "In this audio, a man talk about the seperation of power in the United State of …" at bounding box center [619, 303] width 891 height 124
click at [362, 273] on textarea "In this audio, a man talk about the seperation of power in the United State of …" at bounding box center [619, 303] width 891 height 124
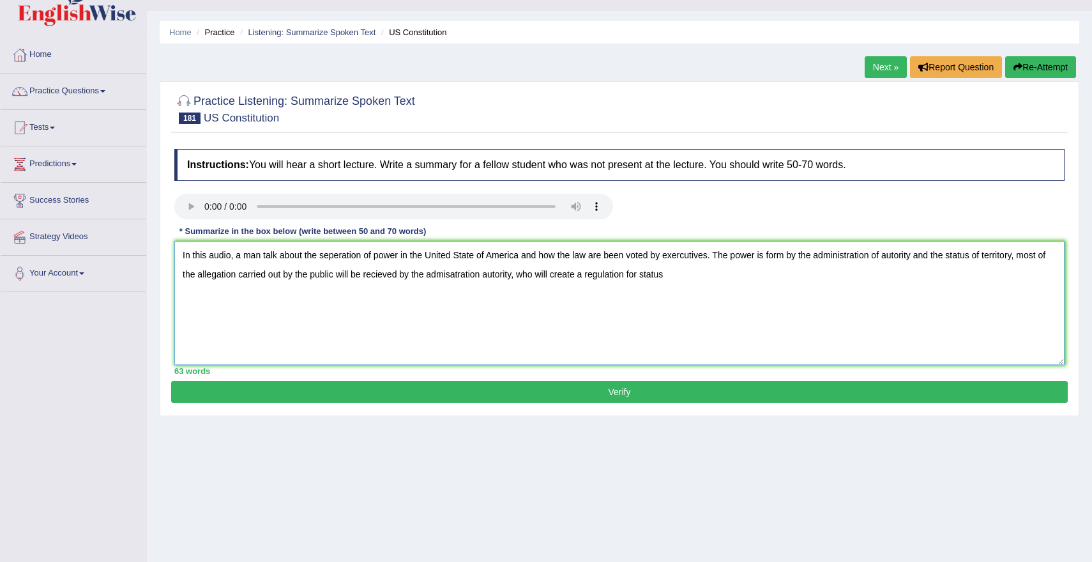
click at [532, 277] on textarea "In this audio, a man talk about the seperation of power in the United State of …" at bounding box center [619, 303] width 891 height 124
click at [696, 274] on textarea "In this audio, a man talk about the seperation of power in the United State of …" at bounding box center [619, 303] width 891 height 124
drag, startPoint x: 677, startPoint y: 273, endPoint x: 962, endPoint y: 247, distance: 286.8
click at [962, 247] on textarea "In this audio, a man talk about the seperation of power in the United State of …" at bounding box center [619, 303] width 891 height 124
click at [1068, 255] on div "Instructions: You will hear a short lecture. Write a summary for a fellow stude…" at bounding box center [619, 261] width 897 height 238
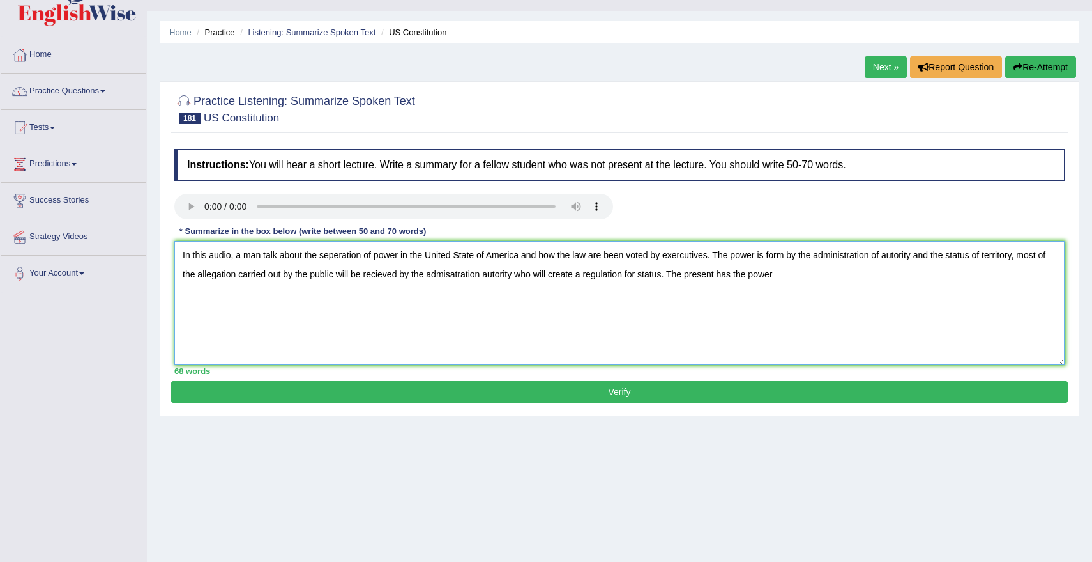
drag, startPoint x: 1027, startPoint y: 252, endPoint x: 682, endPoint y: 273, distance: 346.3
click at [682, 273] on textarea "In this audio, a man talk about the seperation of power in the United State of …" at bounding box center [619, 303] width 891 height 124
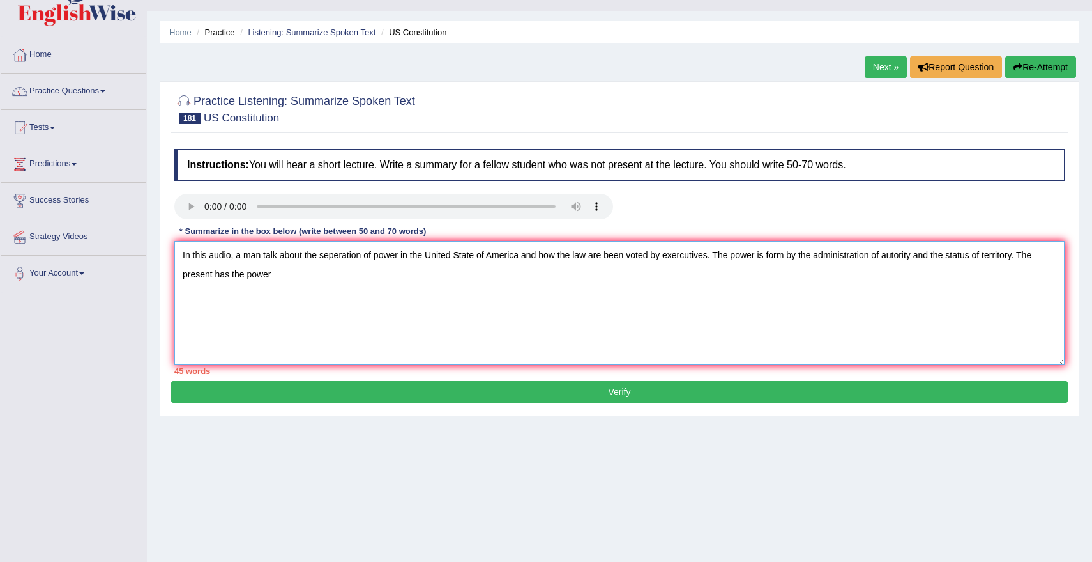
click at [215, 274] on textarea "In this audio, a man talk about the seperation of power in the United State of …" at bounding box center [619, 303] width 891 height 124
click at [199, 277] on textarea "In this audio, a man talk about the seperation of power in the United State of …" at bounding box center [619, 303] width 891 height 124
click at [306, 277] on textarea "In this audio, a man talk about the seperation of power in the United State of …" at bounding box center [619, 303] width 891 height 124
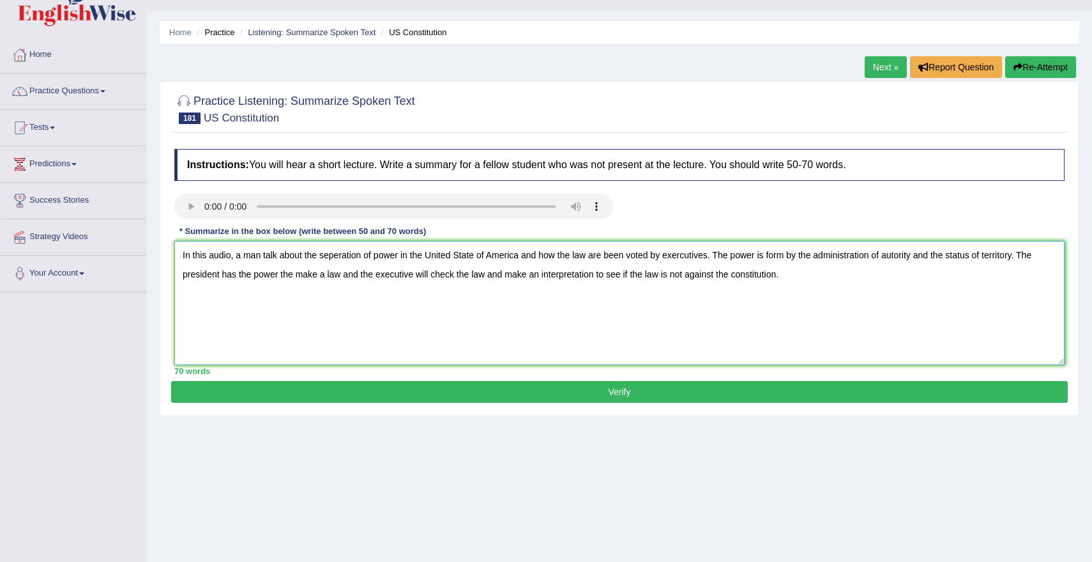
click at [296, 274] on textarea "In this audio, a man talk about the seperation of power in the United State of …" at bounding box center [619, 303] width 891 height 124
click at [323, 279] on textarea "In this audio, a man talk about the seperation of power in the United State of …" at bounding box center [619, 303] width 891 height 124
click at [460, 276] on textarea "In this audio, a man talk about the seperation of power in the United State of …" at bounding box center [619, 303] width 891 height 124
click at [436, 277] on textarea "In this audio, a man talk about the seperation of power in the United State of …" at bounding box center [619, 303] width 891 height 124
click at [465, 277] on textarea "In this audio, a man talk about the seperation of power in the United State of …" at bounding box center [619, 303] width 891 height 124
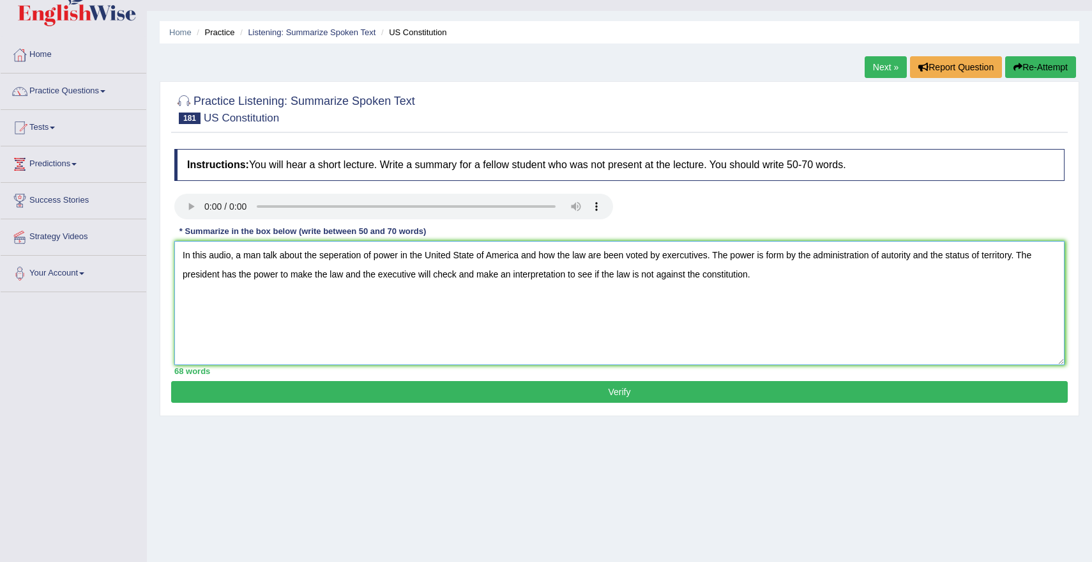
click at [438, 273] on textarea "In this audio, a man talk about the seperation of power in the United State of …" at bounding box center [619, 303] width 891 height 124
click at [781, 278] on textarea "In this audio, a man talk about the seperation of power in the United State of …" at bounding box center [619, 303] width 891 height 124
type textarea "In this audio, a man talk about the seperation of power in the United State of …"
click at [739, 393] on button "Verify" at bounding box center [619, 392] width 897 height 22
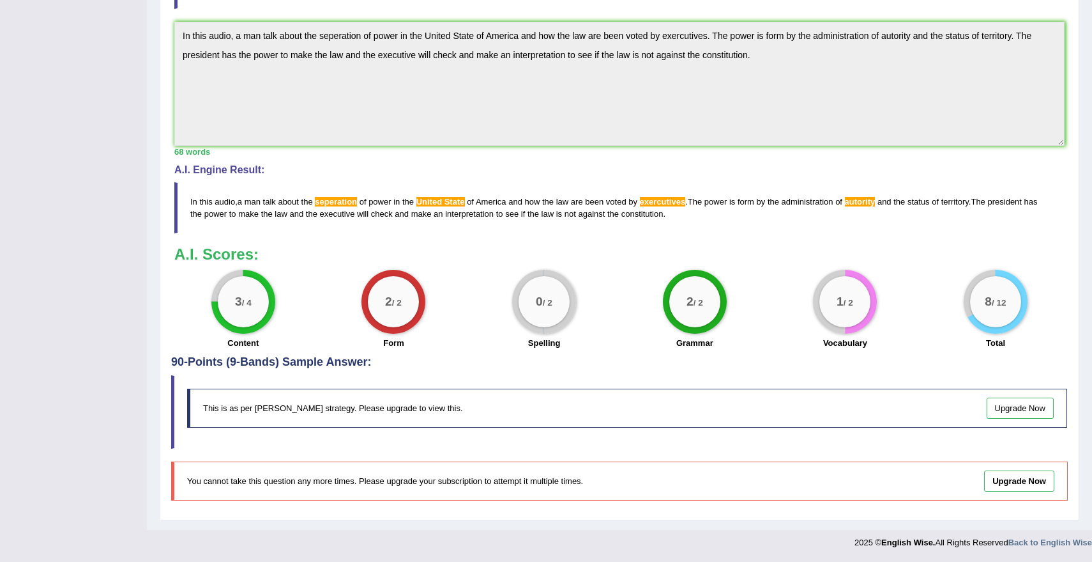
scroll to position [0, 0]
